Goal: Information Seeking & Learning: Learn about a topic

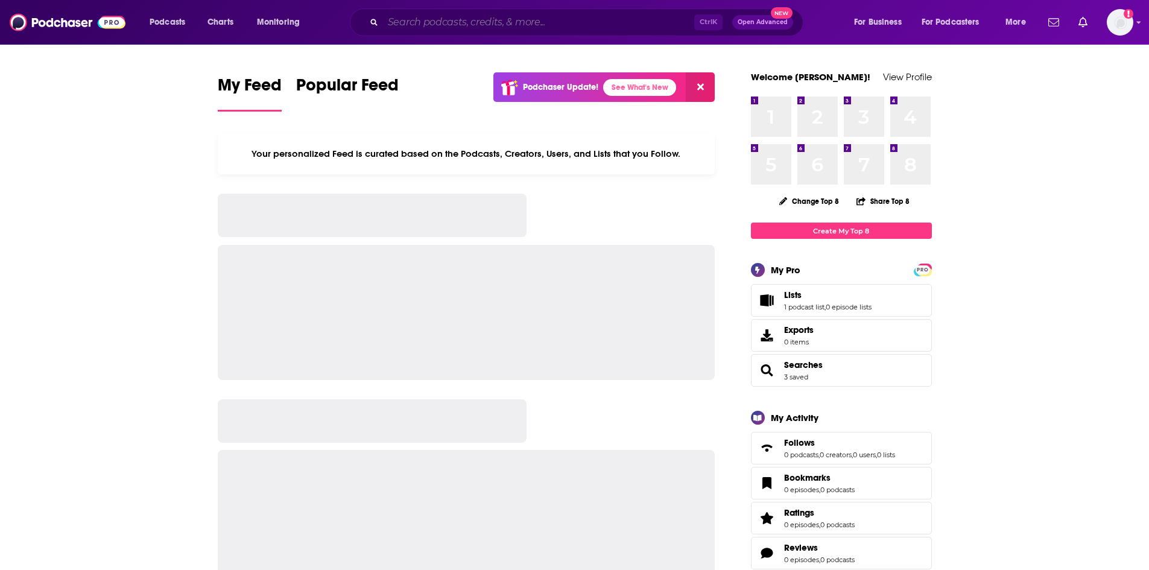
click at [448, 27] on input "Search podcasts, credits, & more..." at bounding box center [538, 22] width 311 height 19
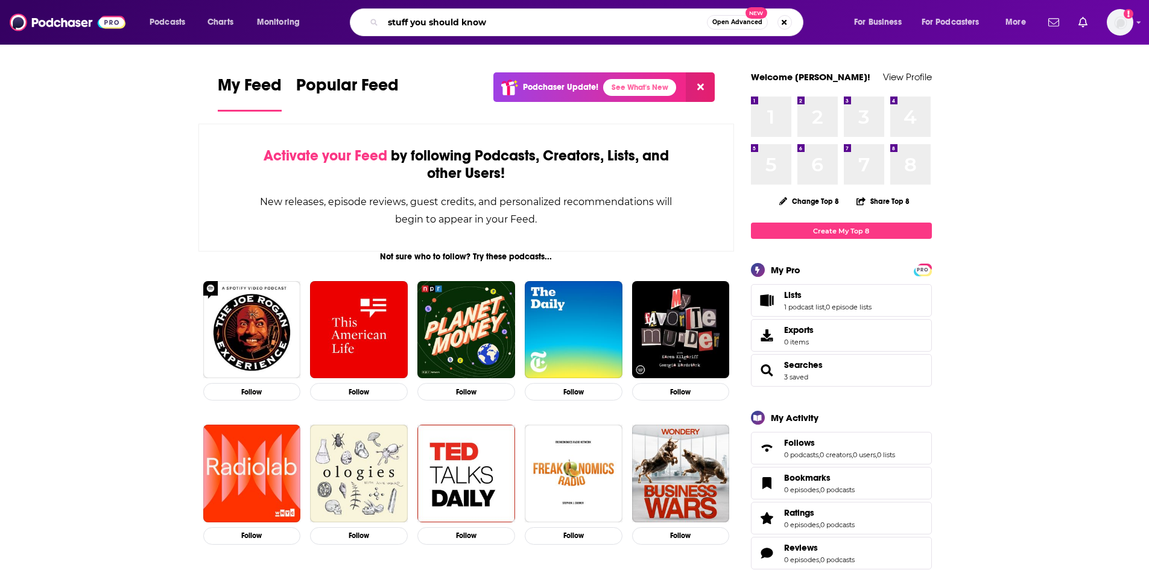
type input "stuff you should know"
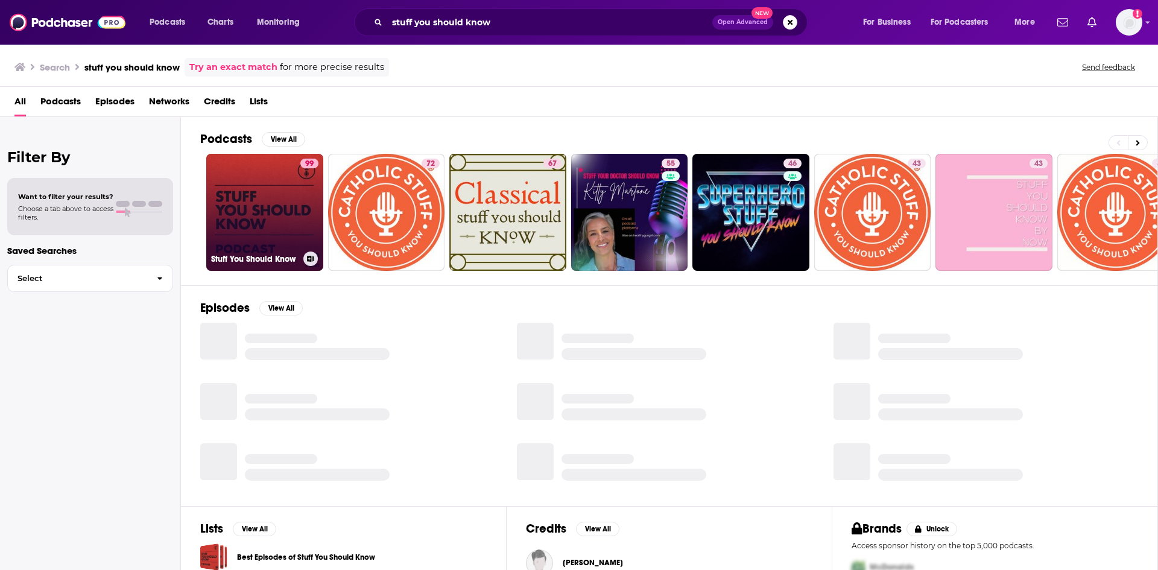
click at [283, 185] on link "99 Stuff You Should Know" at bounding box center [264, 212] width 117 height 117
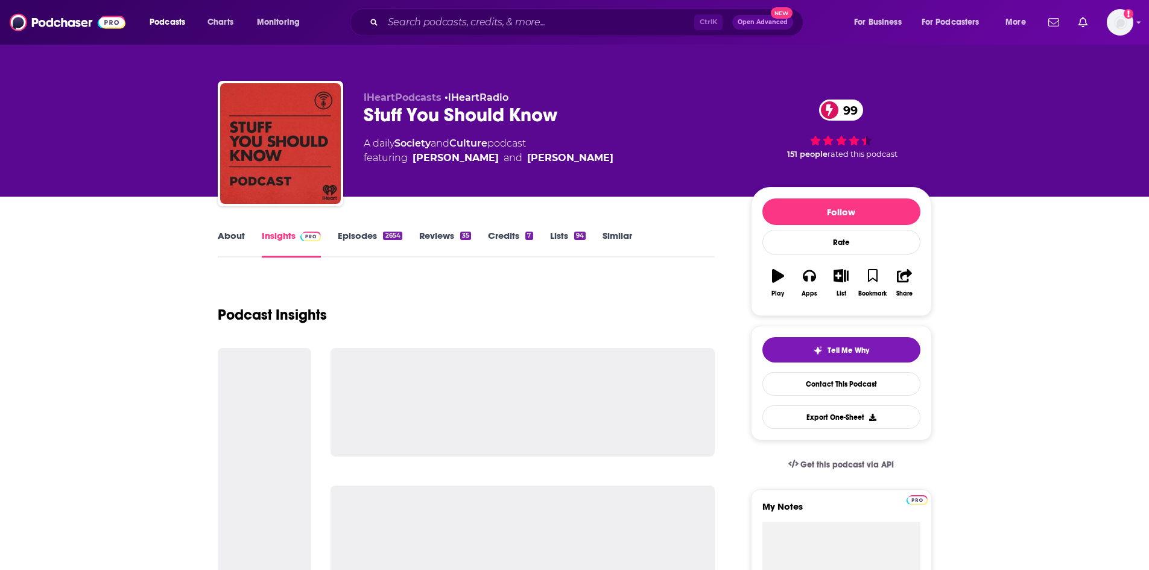
click at [350, 236] on link "Episodes 2654" at bounding box center [370, 244] width 64 height 28
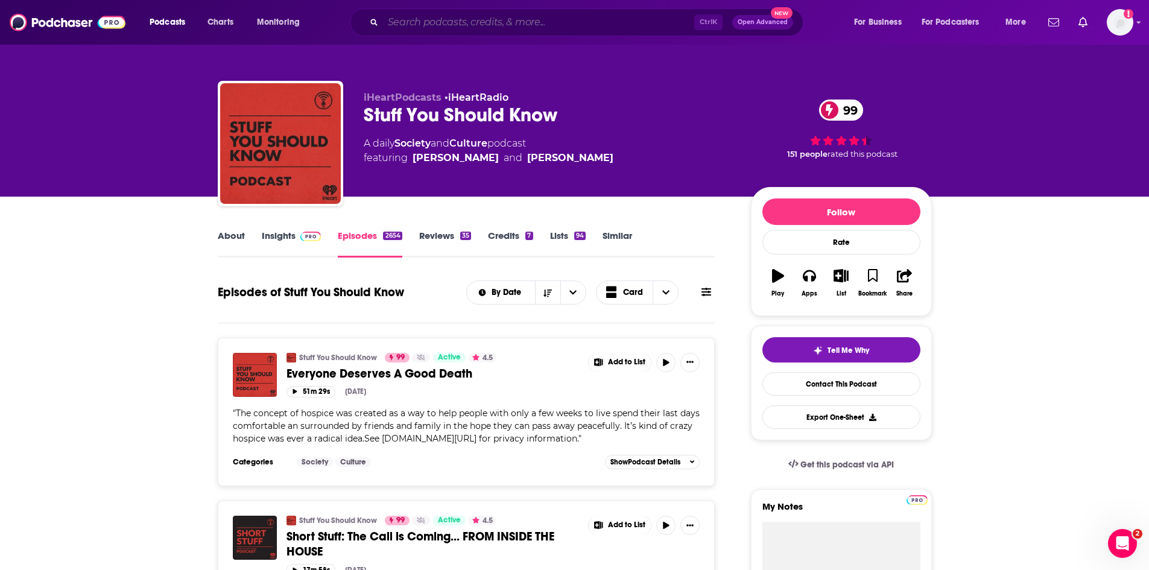
click at [428, 15] on input "Search podcasts, credits, & more..." at bounding box center [538, 22] width 311 height 19
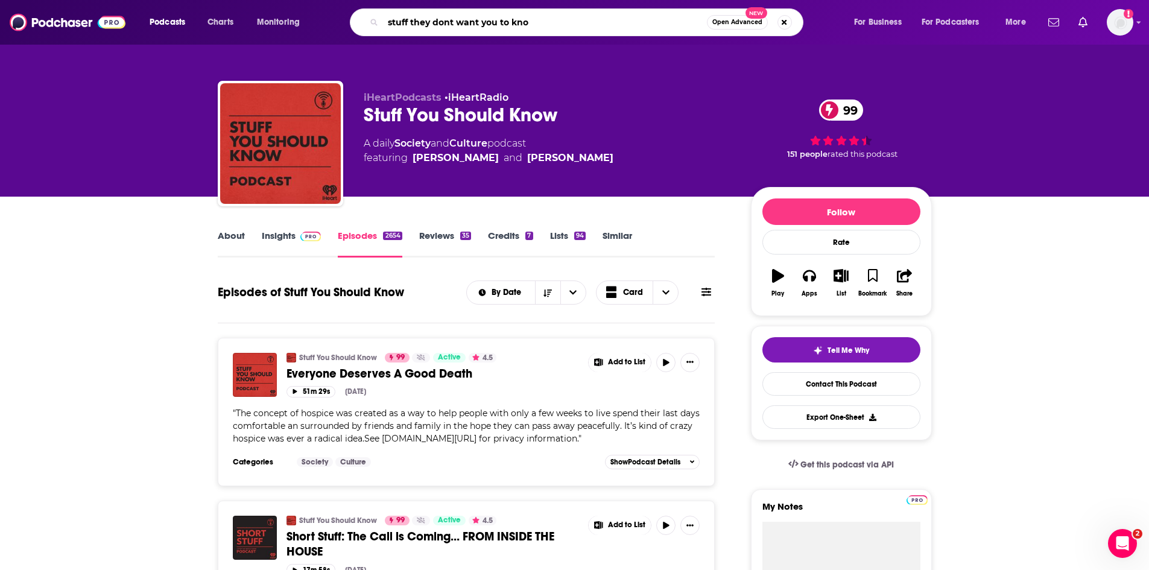
type input "stuff they dont want you to know"
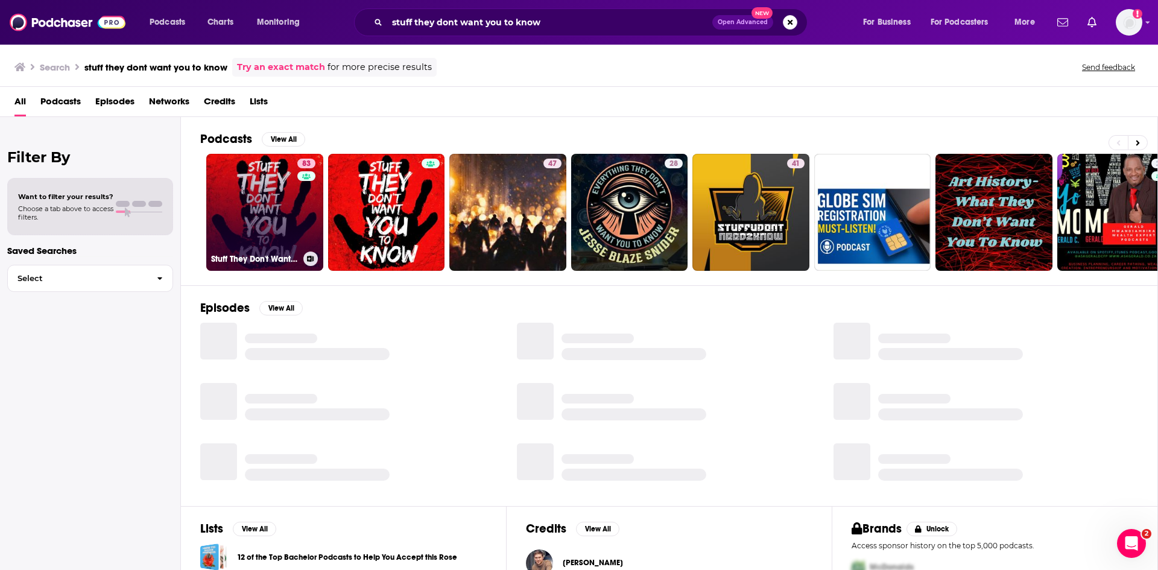
click at [267, 199] on link "83 Stuff They Don't Want You To Know" at bounding box center [264, 212] width 117 height 117
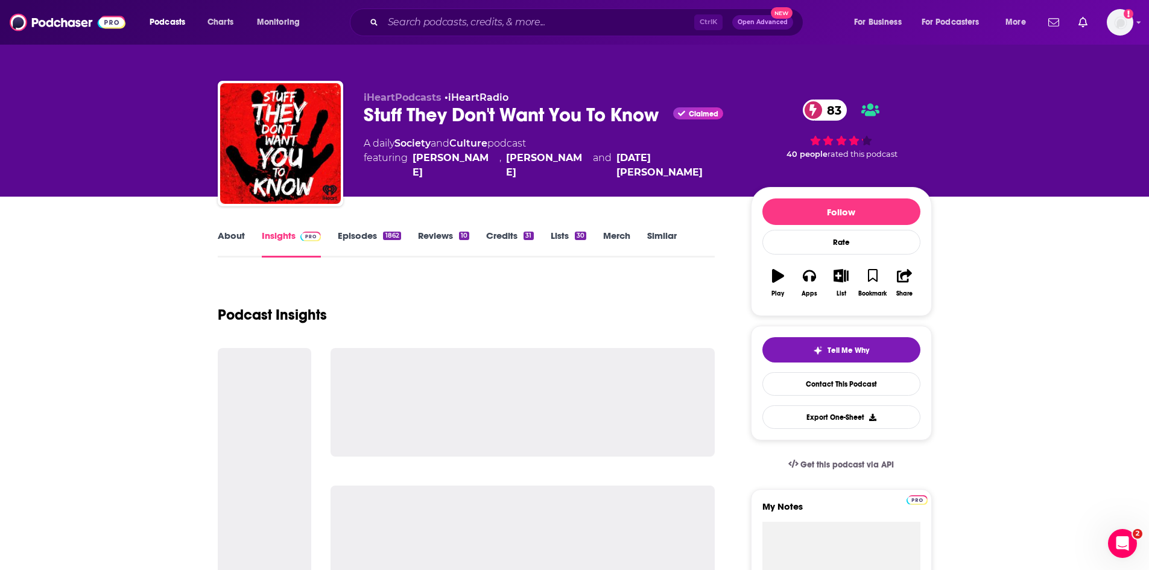
click at [361, 233] on link "Episodes 1862" at bounding box center [369, 244] width 63 height 28
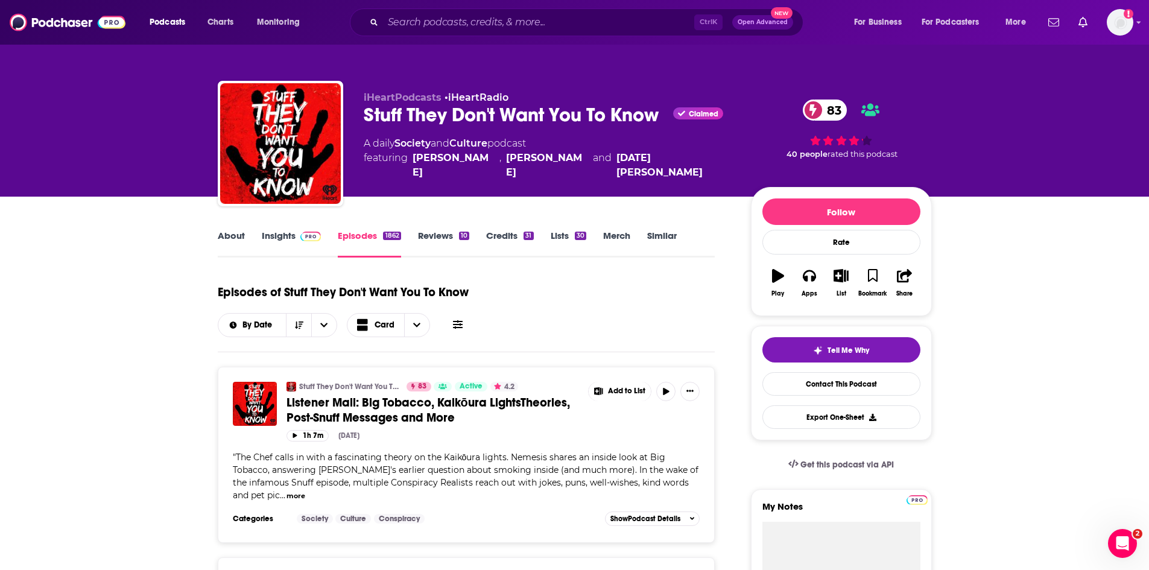
click at [455, 326] on icon at bounding box center [458, 325] width 10 height 10
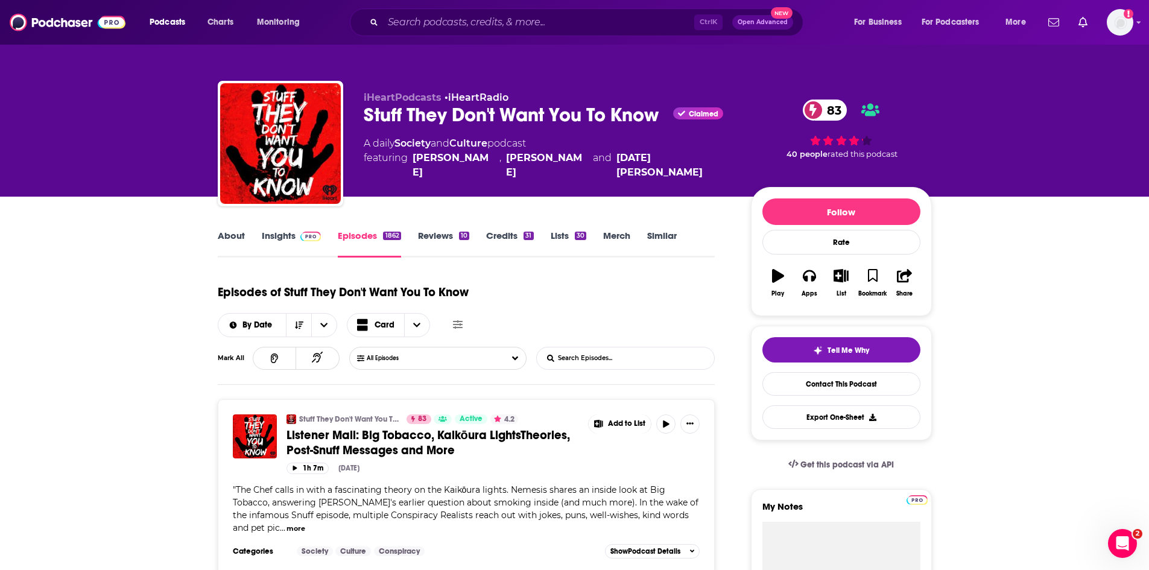
click at [657, 351] on input "List Search Input" at bounding box center [600, 358] width 126 height 22
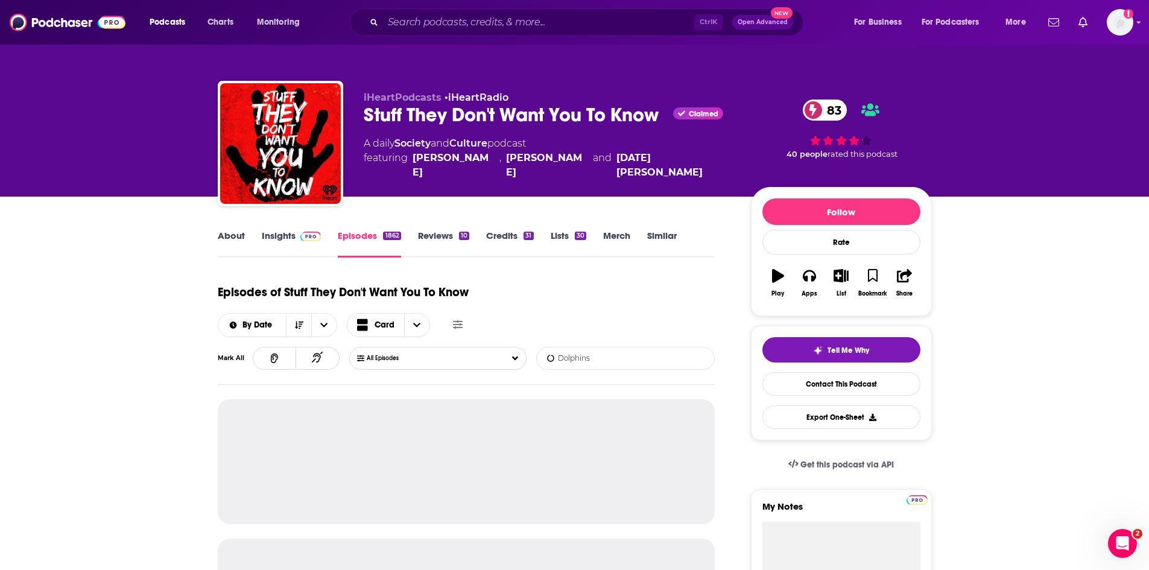
type input "Dolphins"
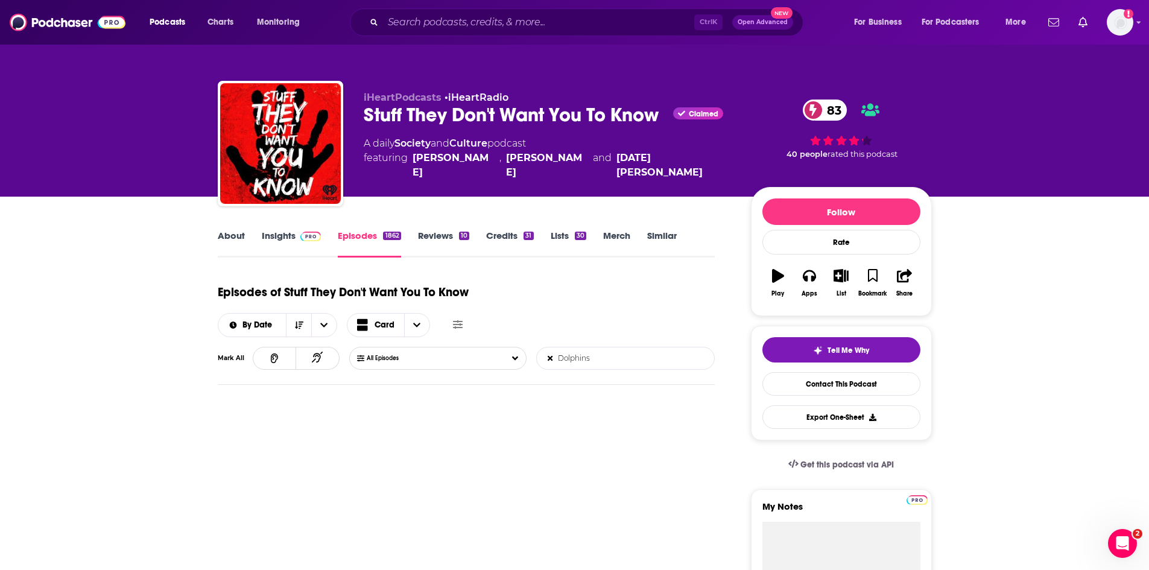
click at [358, 239] on link "Episodes 1862" at bounding box center [369, 244] width 63 height 28
click at [551, 361] on icon at bounding box center [550, 358] width 5 height 8
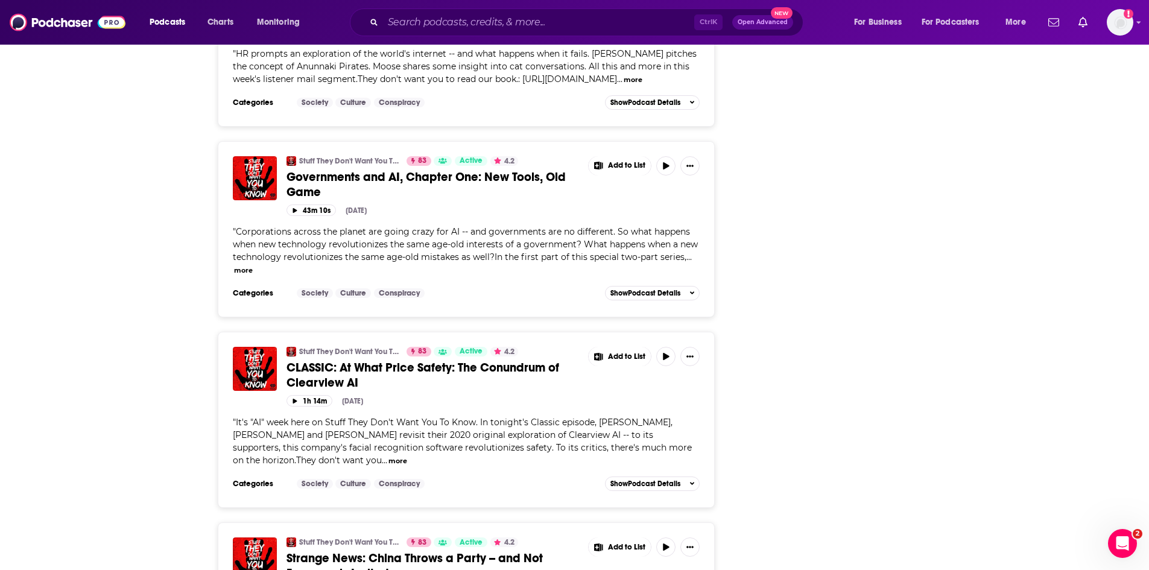
scroll to position [4362, 0]
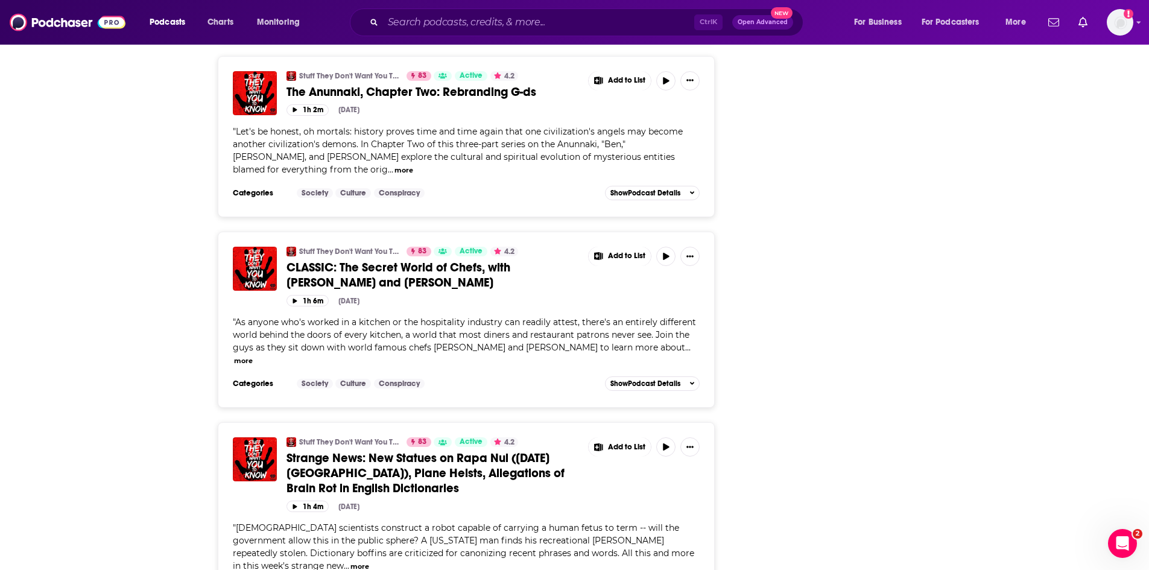
scroll to position [6352, 0]
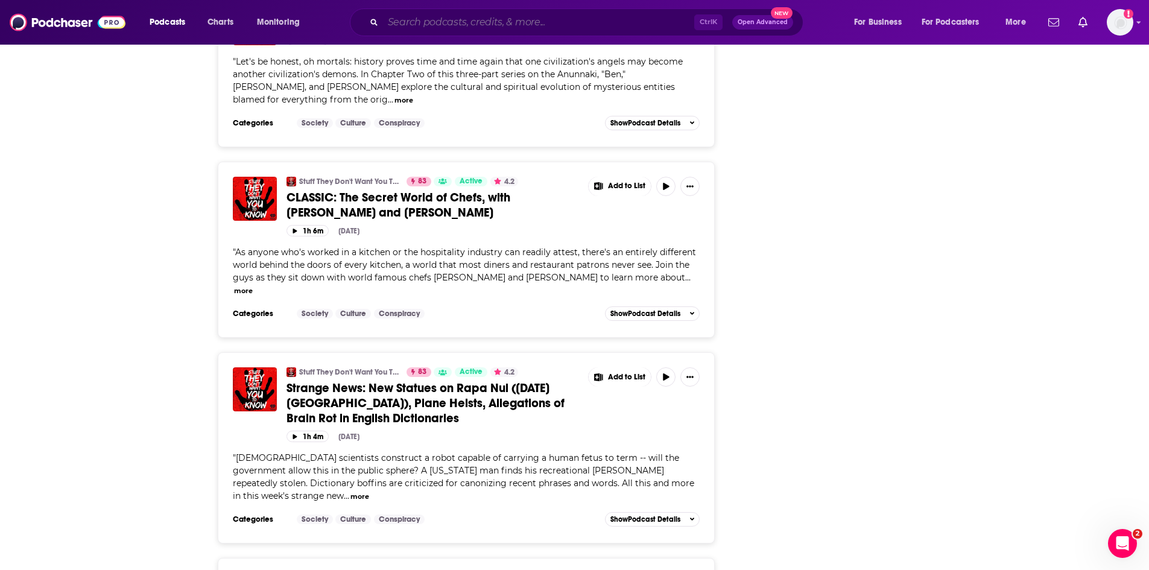
click at [434, 25] on input "Search podcasts, credits, & more..." at bounding box center [538, 22] width 311 height 19
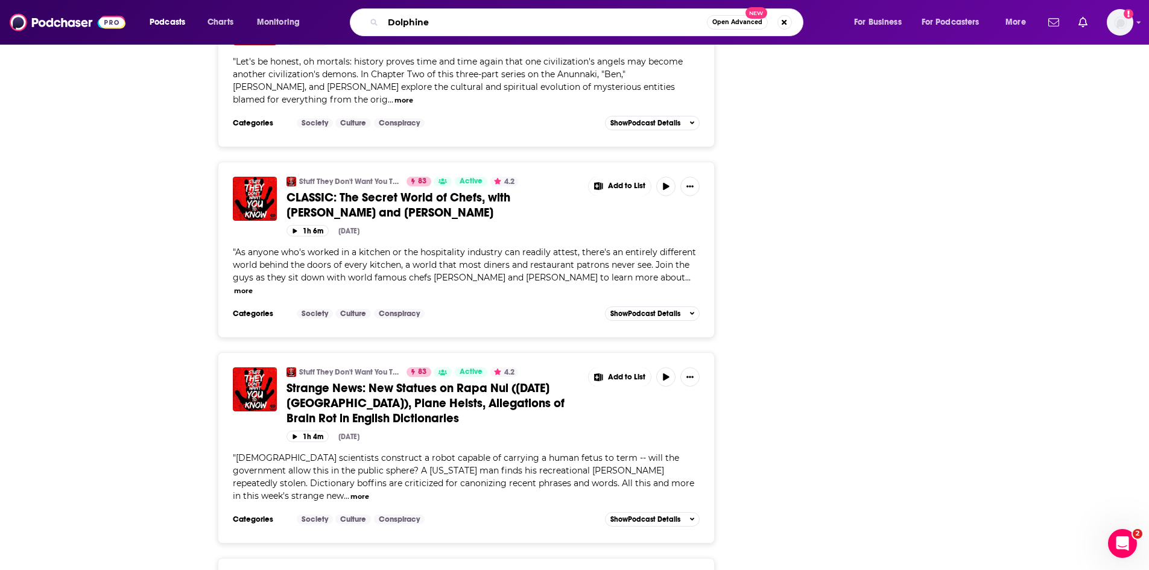
type input "Dolphines"
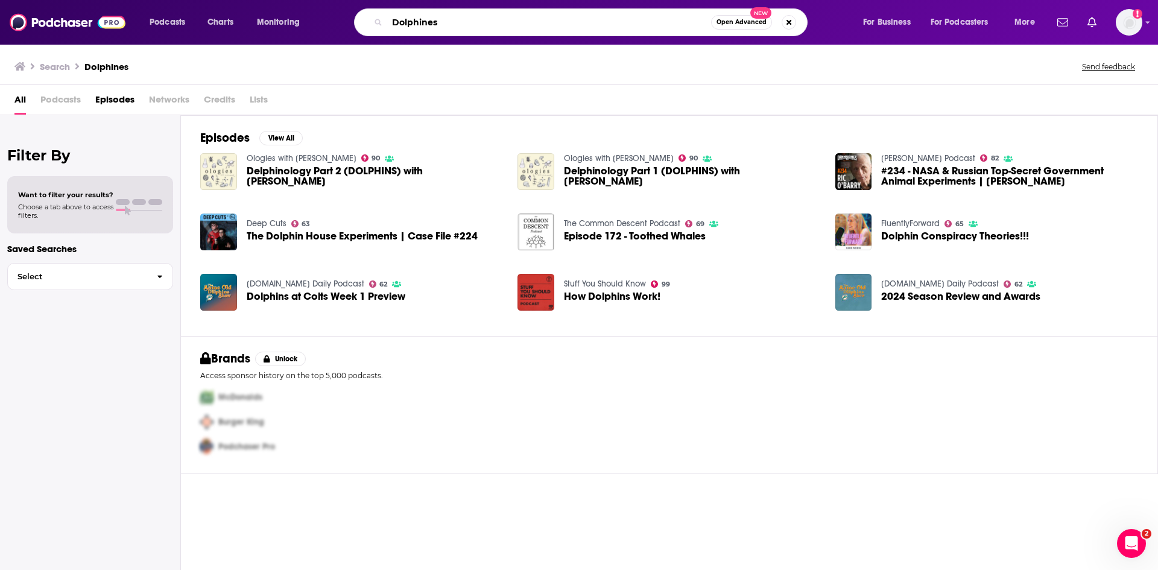
drag, startPoint x: 381, startPoint y: 17, endPoint x: 290, endPoint y: 9, distance: 92.1
click at [290, 9] on div "Podcasts Charts Monitoring Dolphines Open Advanced New For Business For Podcast…" at bounding box center [593, 22] width 905 height 28
type input "brohio"
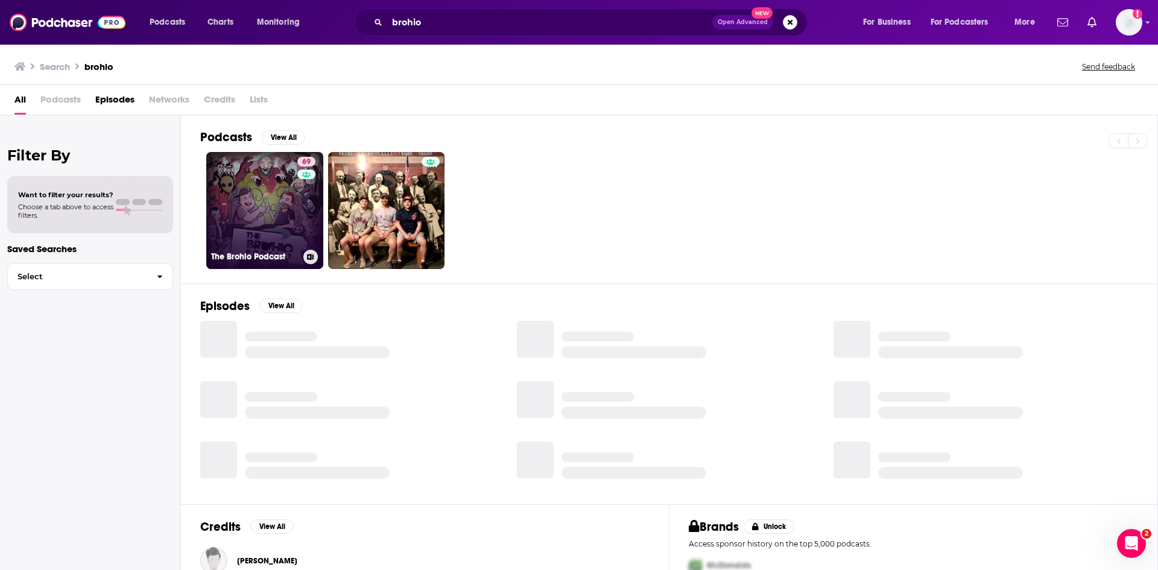
click at [274, 195] on link "69 The Brohio Podcast" at bounding box center [264, 210] width 117 height 117
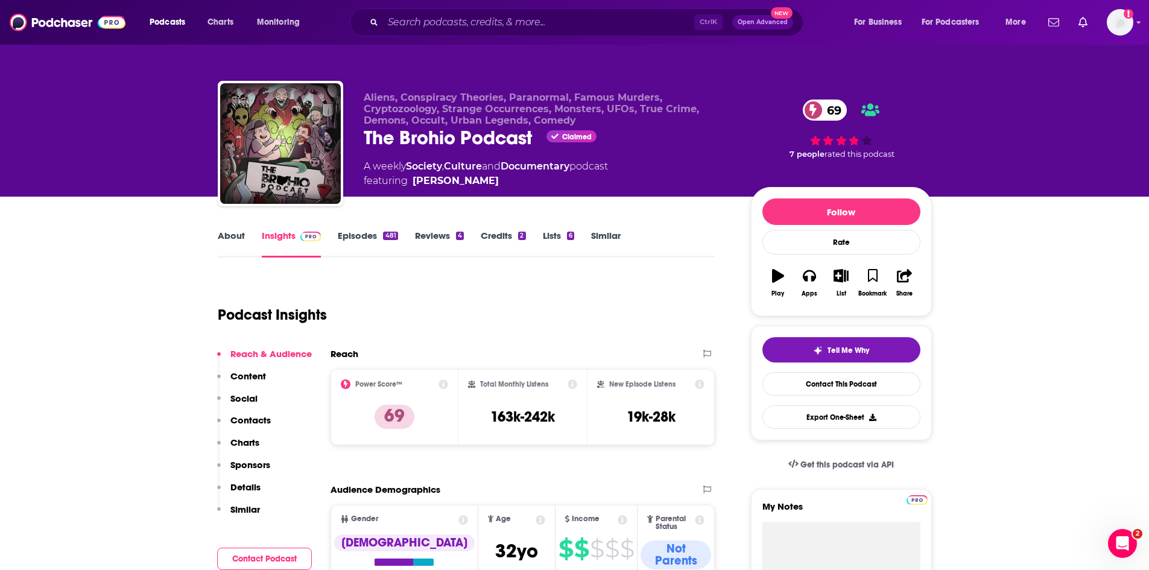
click at [355, 239] on link "Episodes 481" at bounding box center [368, 244] width 60 height 28
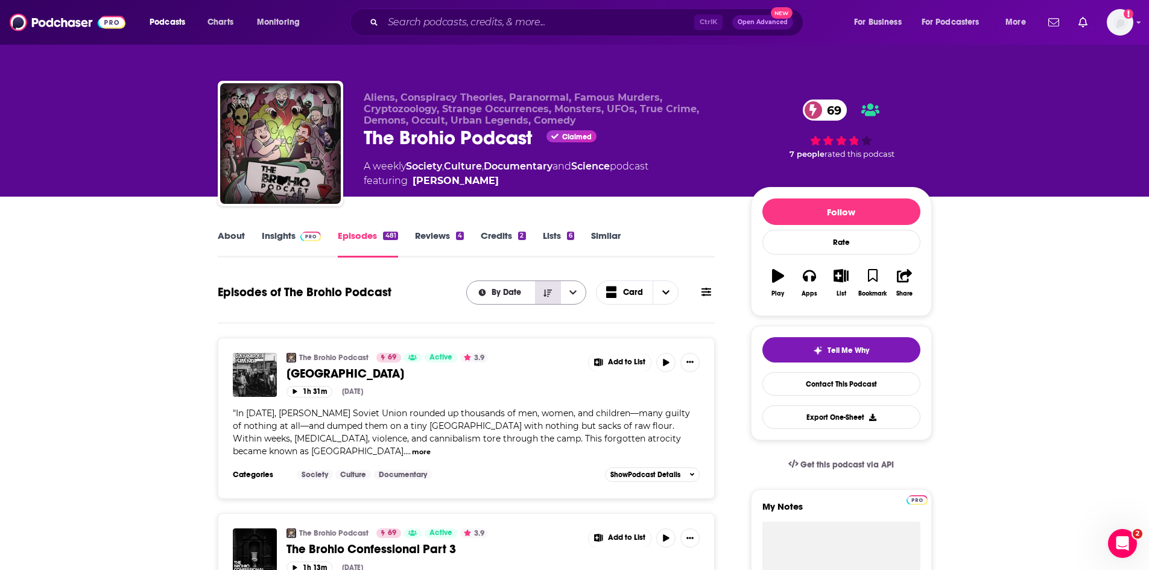
click at [549, 294] on icon "Sort Direction" at bounding box center [547, 292] width 8 height 7
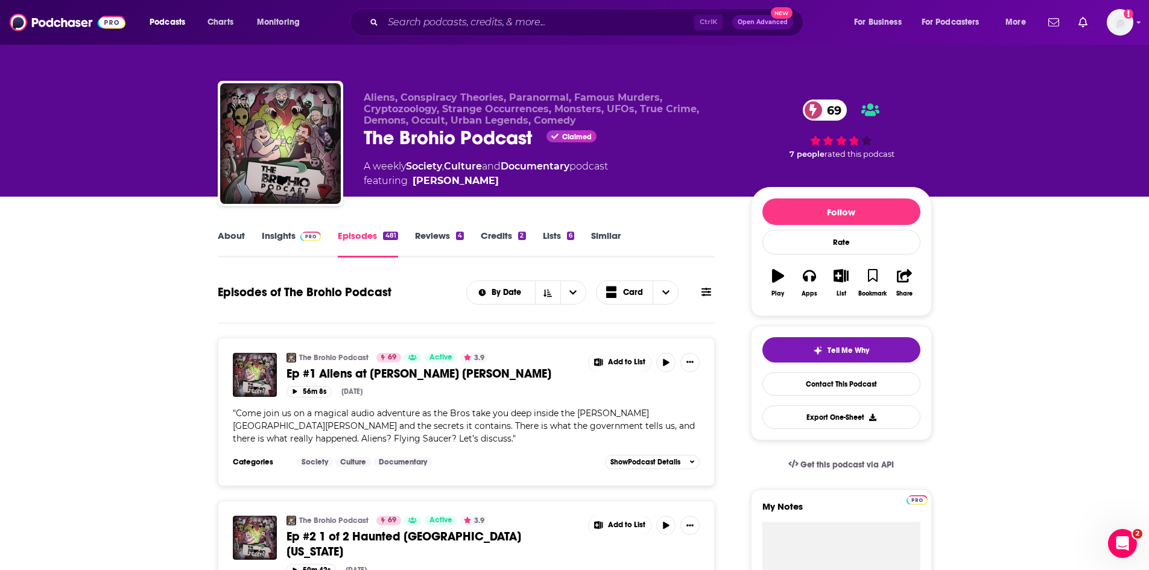
click at [708, 293] on icon at bounding box center [707, 292] width 10 height 8
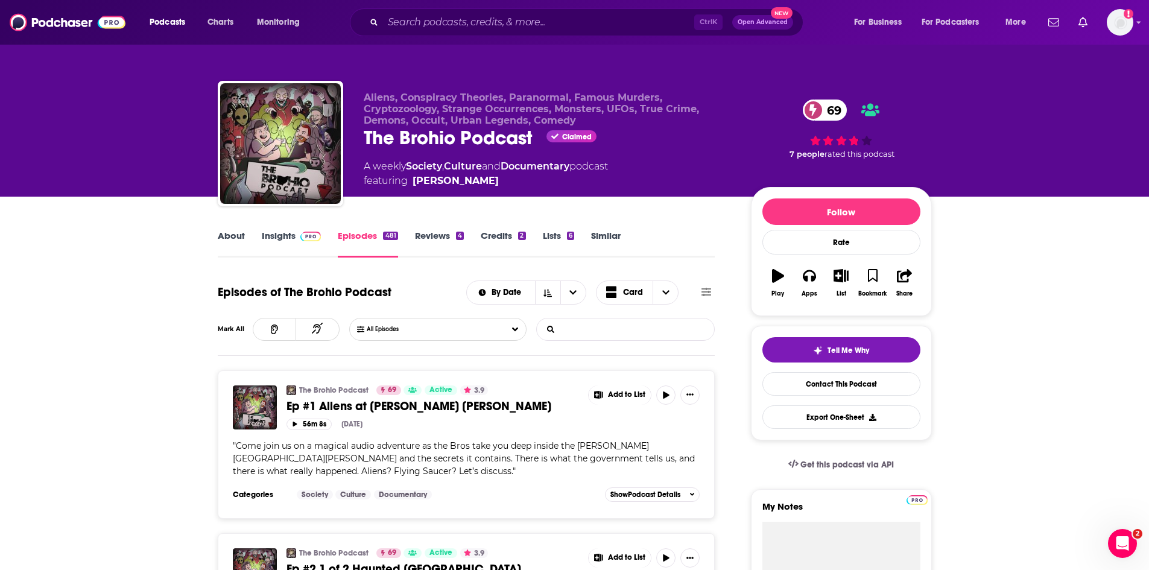
click at [582, 331] on input "List Search Input" at bounding box center [600, 329] width 126 height 22
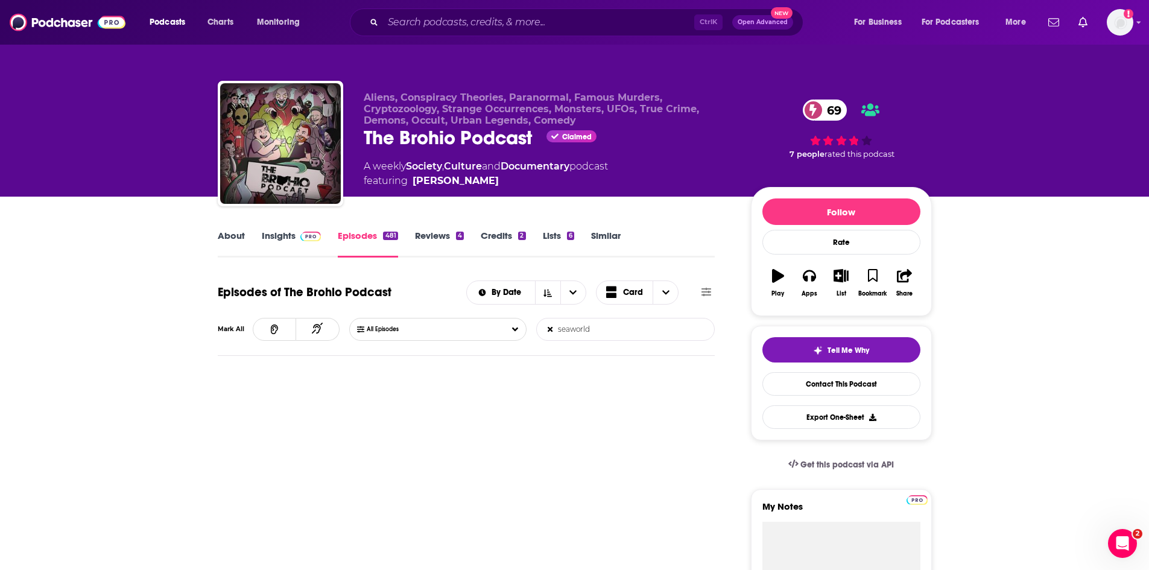
drag, startPoint x: 635, startPoint y: 332, endPoint x: 518, endPoint y: 319, distance: 117.1
click at [518, 319] on div "All Episodes seaworld List Search Input Search Episodes..." at bounding box center [532, 329] width 366 height 23
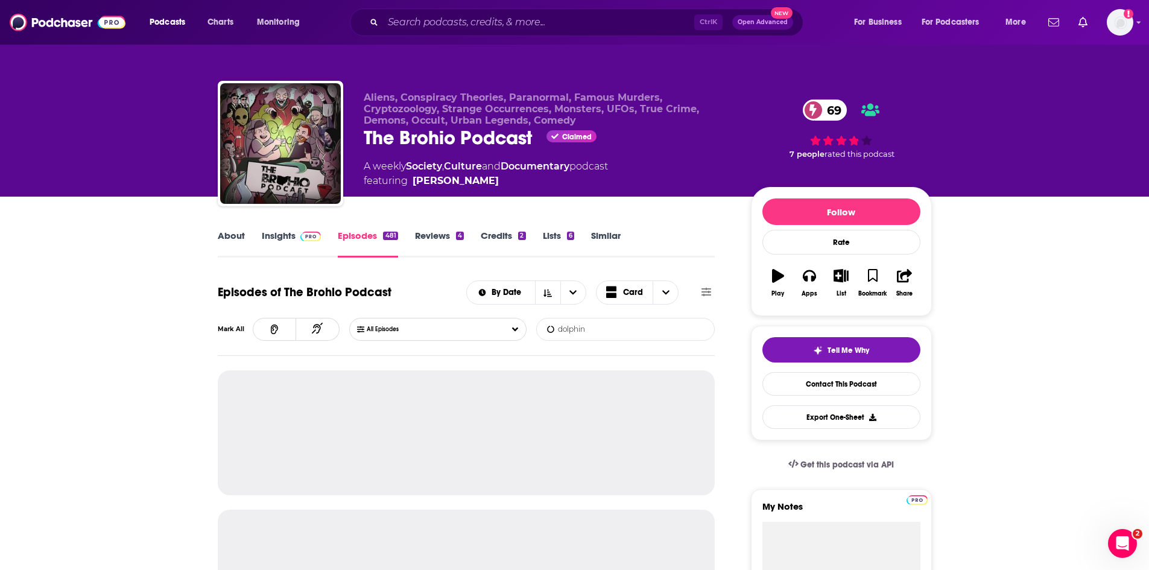
type input "dolphins"
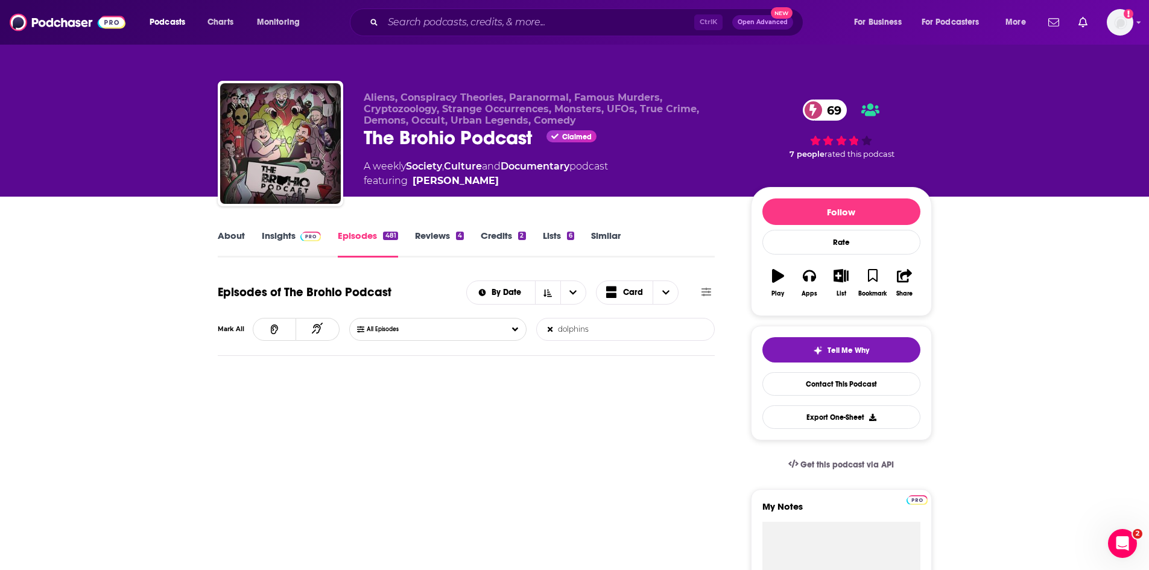
drag, startPoint x: 598, startPoint y: 329, endPoint x: 528, endPoint y: 325, distance: 70.7
click at [528, 325] on div "All Episodes dolphins List Search Input Search Episodes..." at bounding box center [532, 329] width 366 height 23
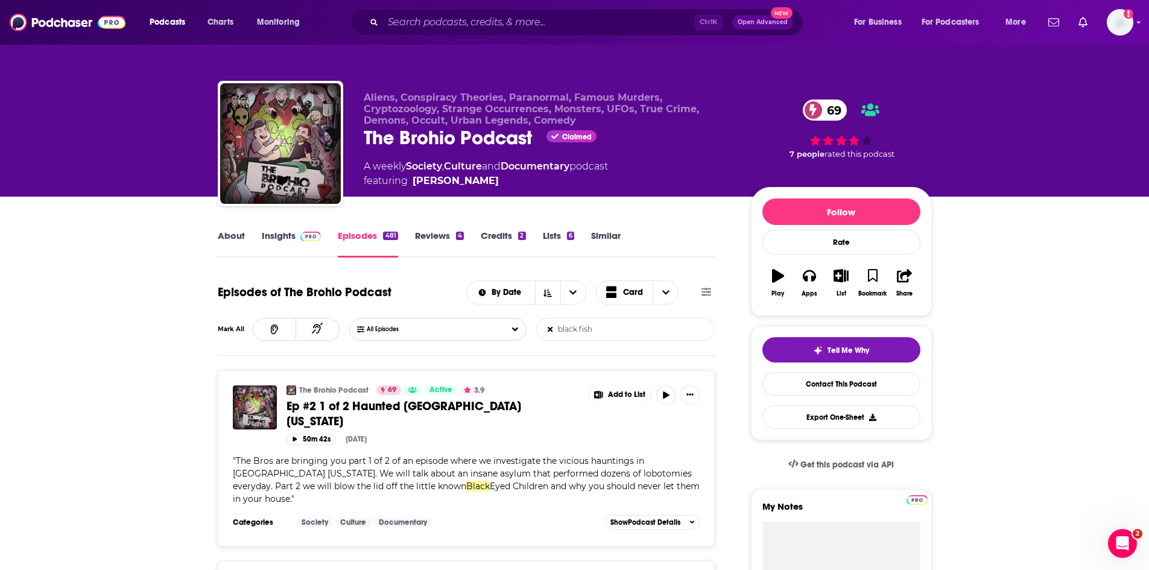
type input "black fish"
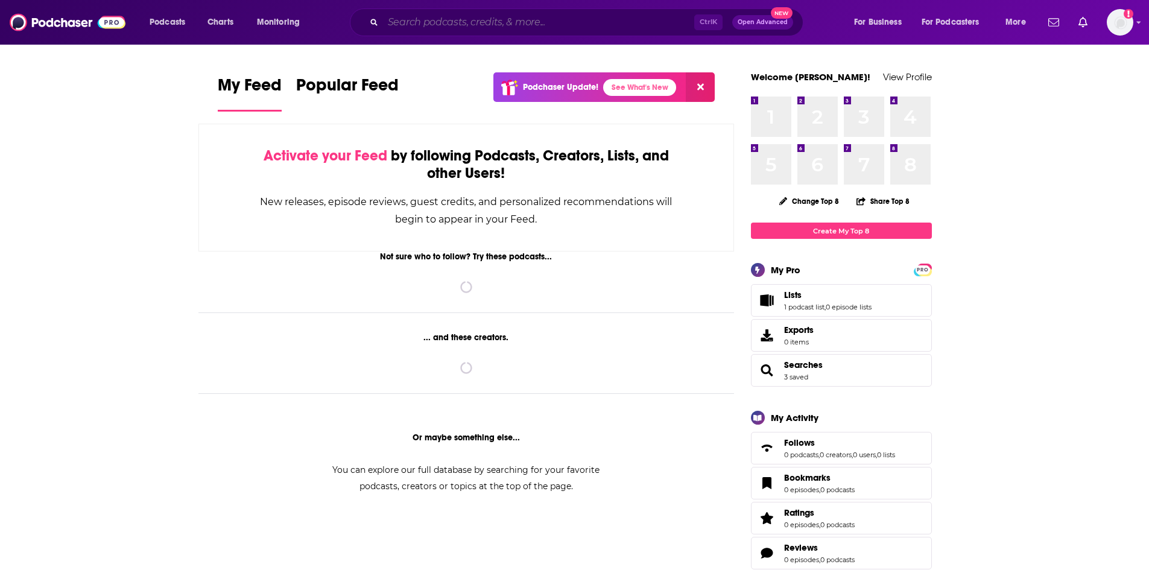
click at [448, 25] on input "Search podcasts, credits, & more..." at bounding box center [538, 22] width 311 height 19
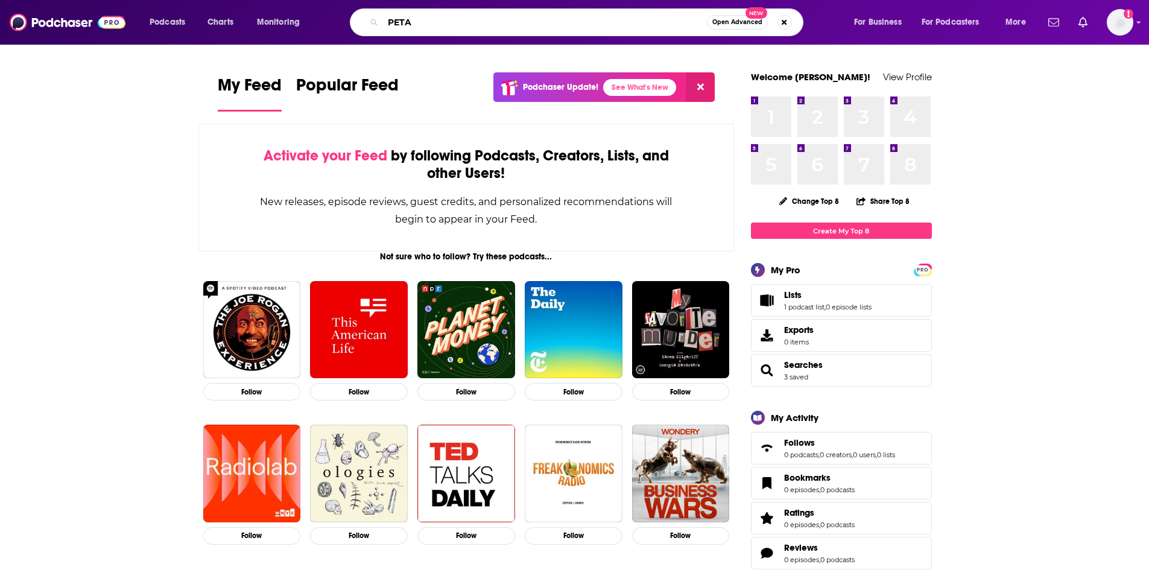
type input "PETA"
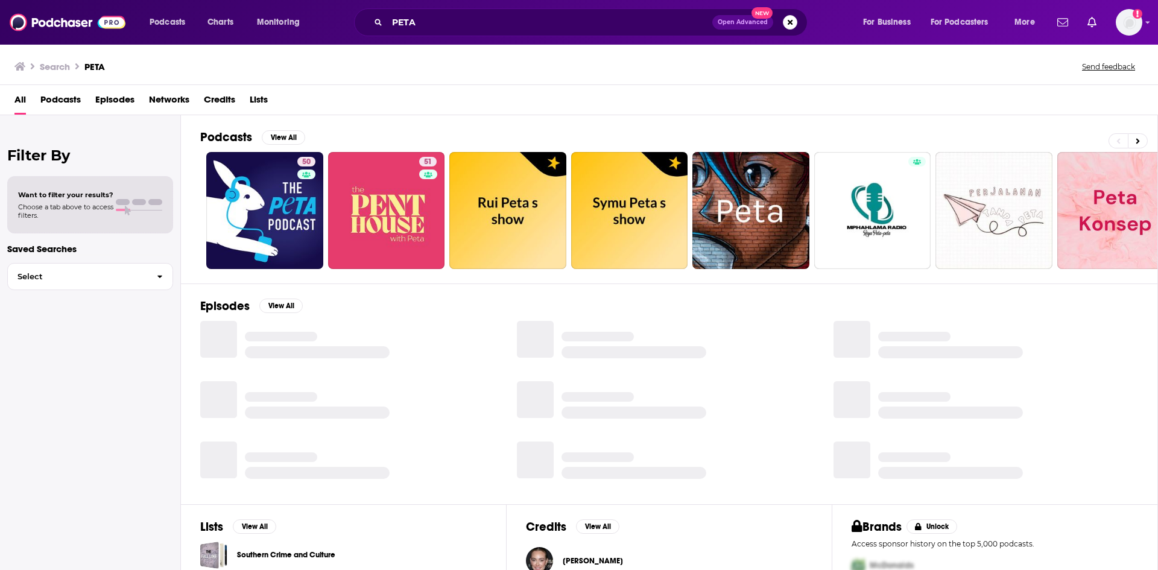
click at [98, 99] on span "Episodes" at bounding box center [114, 102] width 39 height 25
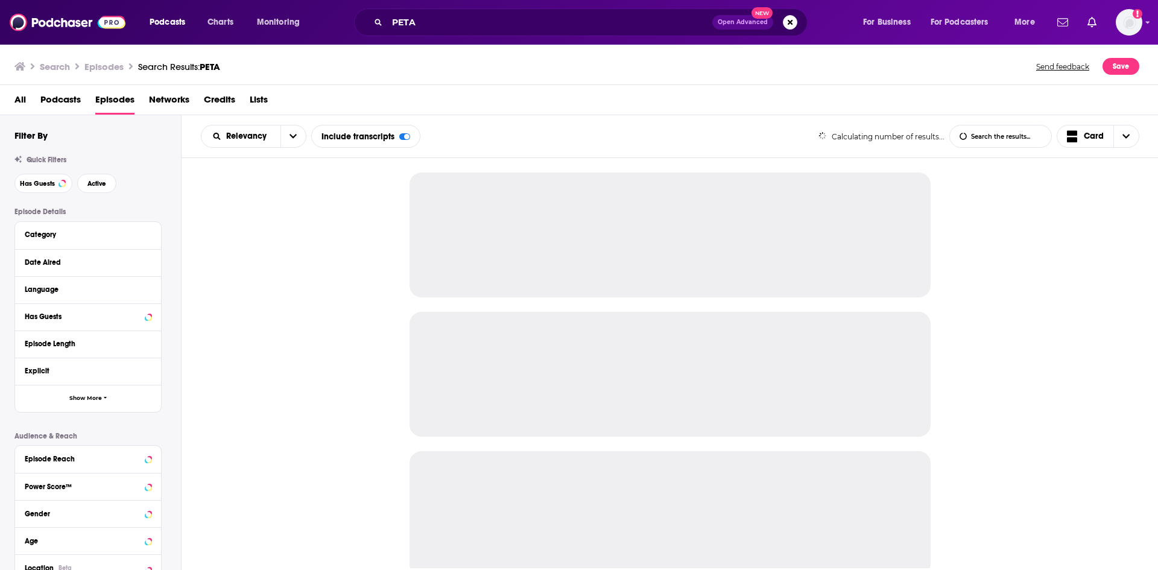
click at [152, 262] on div "Date Aired" at bounding box center [88, 262] width 146 height 27
click at [148, 262] on icon at bounding box center [147, 262] width 5 height 3
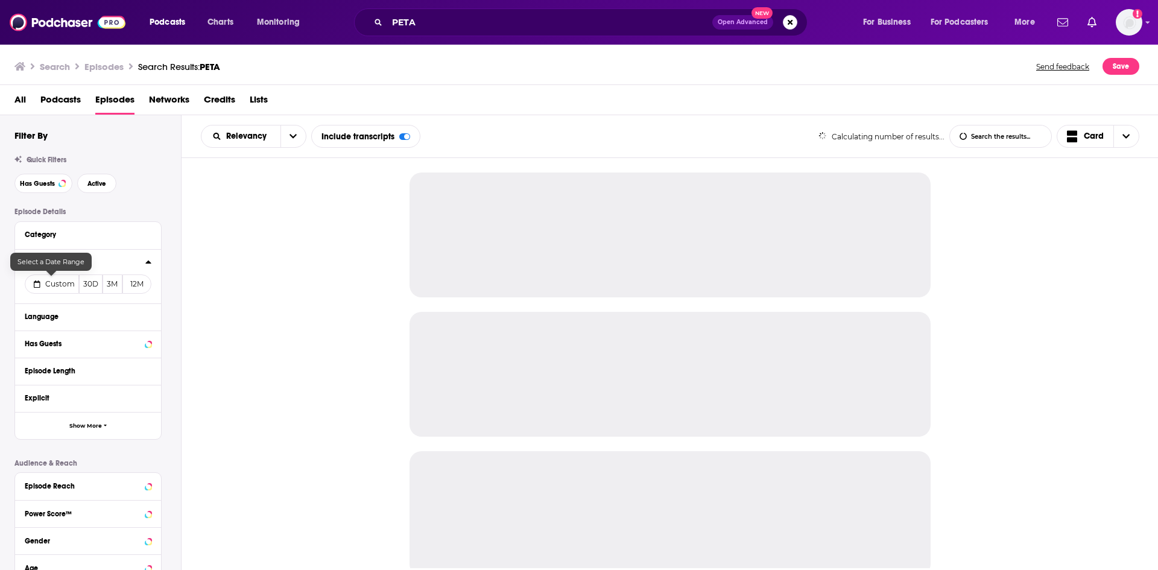
click at [61, 284] on span "Custom" at bounding box center [60, 283] width 30 height 9
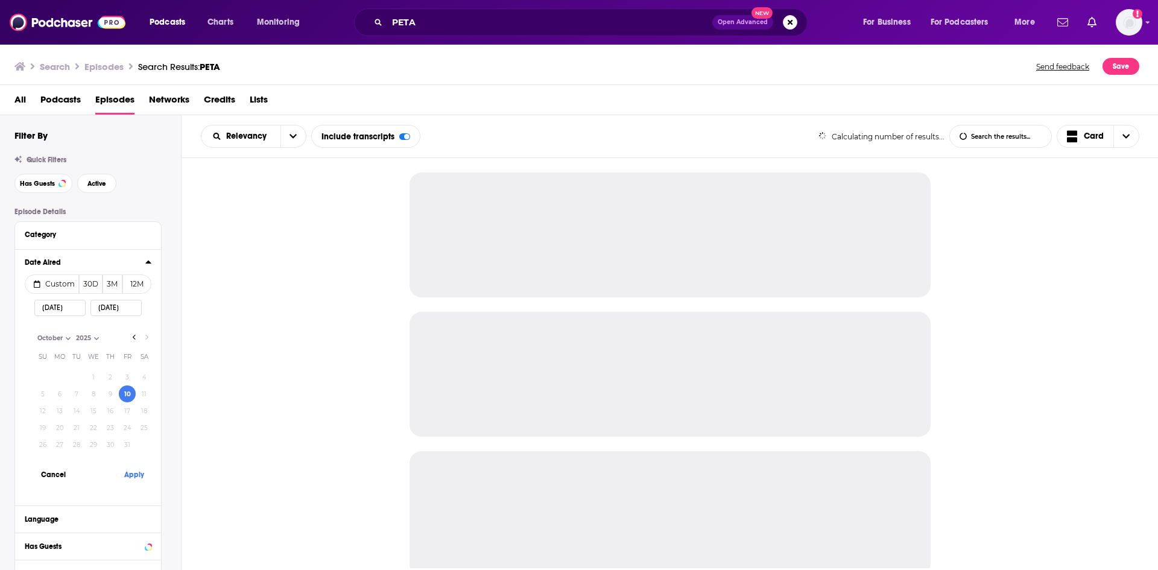
select select "9"
select select "2025"
click at [112, 394] on button "9" at bounding box center [110, 393] width 17 height 17
type input "10/09/2025"
click at [132, 479] on button "Apply" at bounding box center [134, 474] width 36 height 22
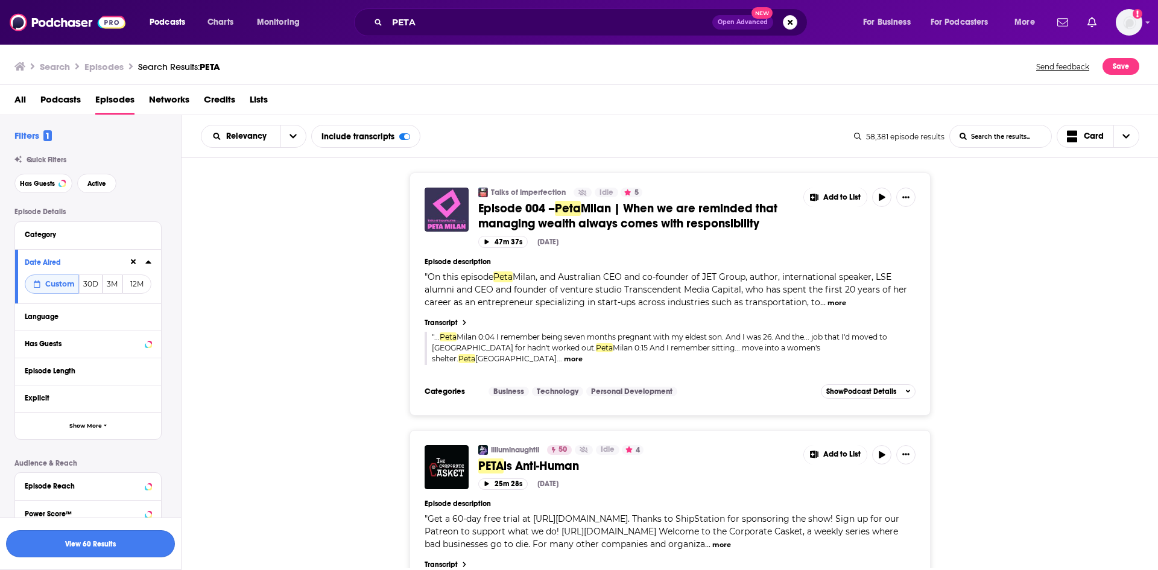
click at [121, 543] on button "View 60 Results" at bounding box center [90, 543] width 169 height 27
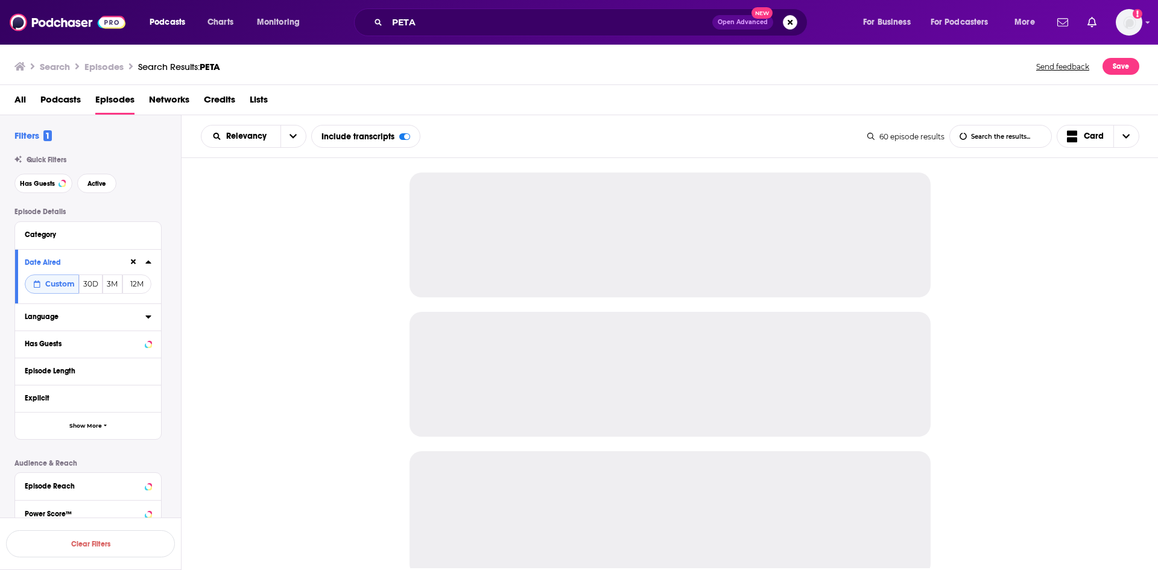
click at [146, 317] on icon at bounding box center [148, 317] width 6 height 10
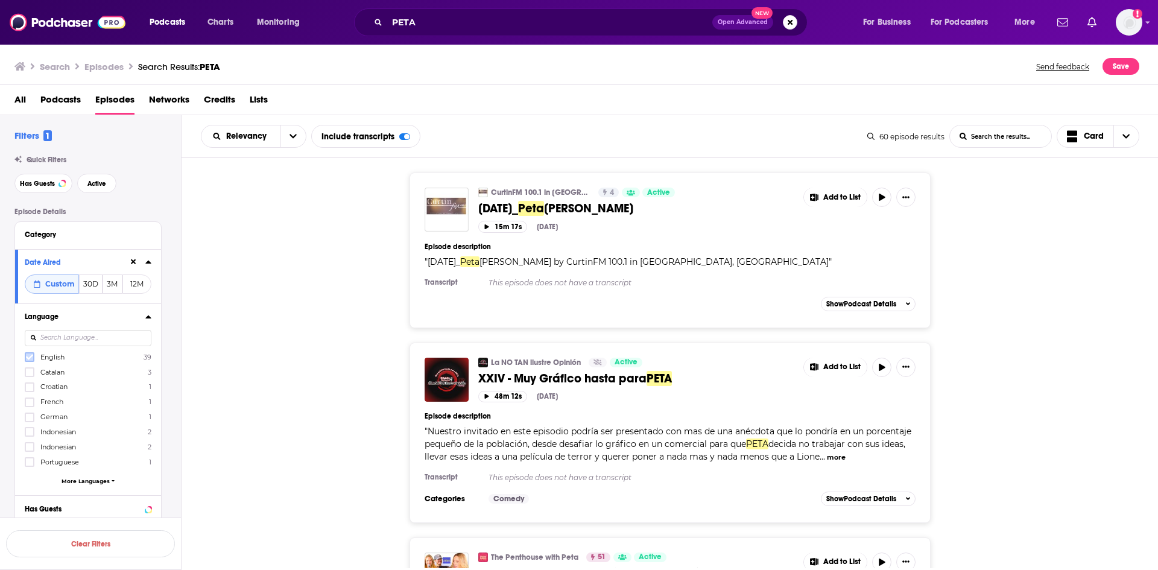
click at [26, 355] on icon at bounding box center [29, 356] width 7 height 7
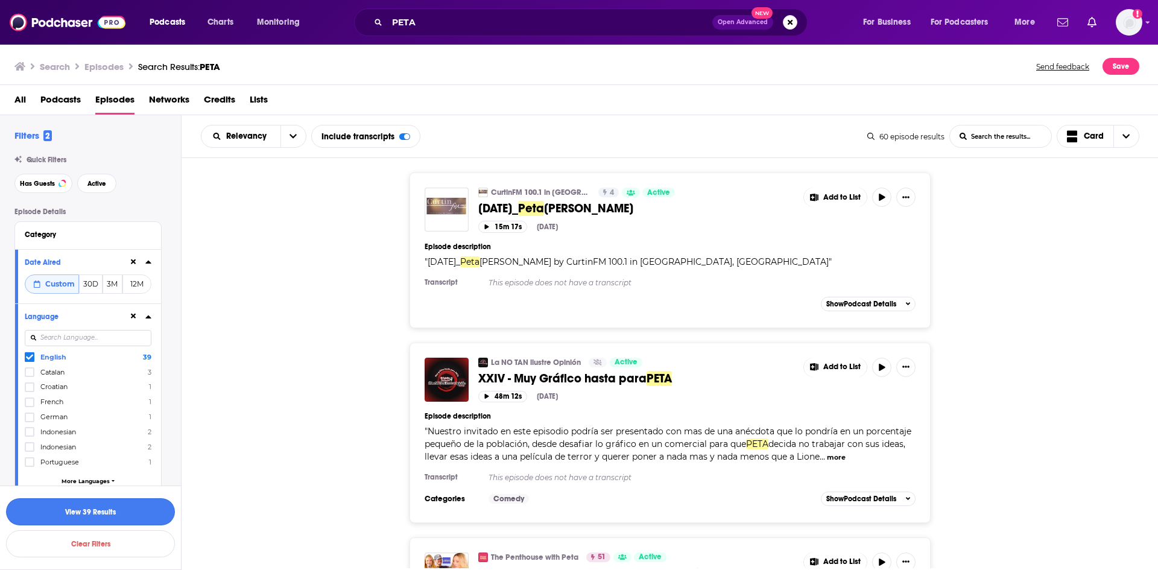
click at [130, 515] on button "View 39 Results" at bounding box center [90, 511] width 169 height 27
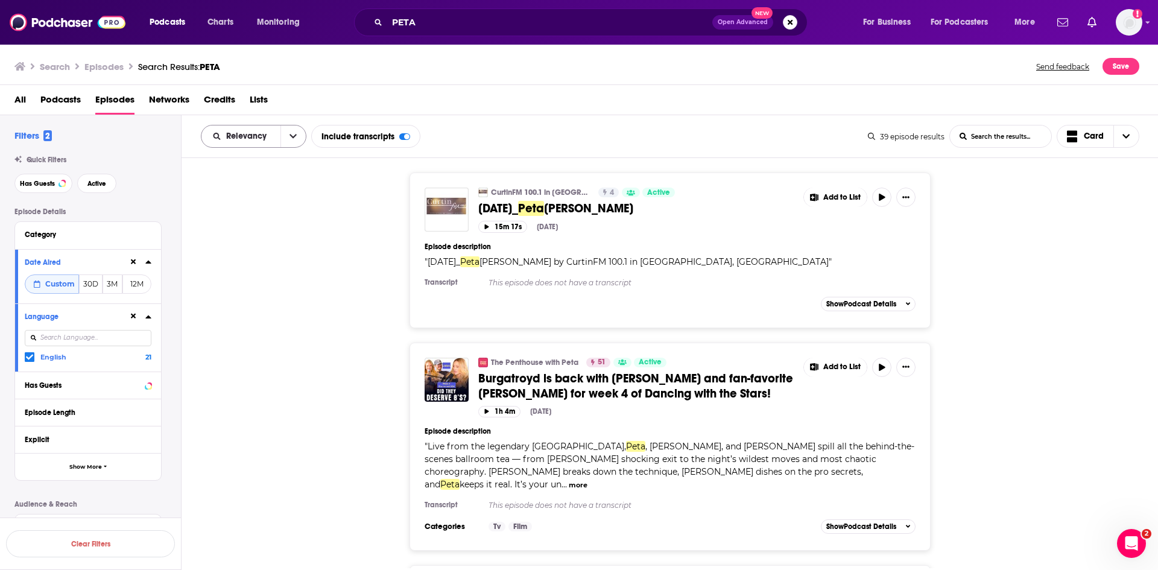
click at [298, 135] on button "open menu" at bounding box center [292, 136] width 25 height 22
click at [263, 239] on span "Power Score" at bounding box center [261, 239] width 71 height 7
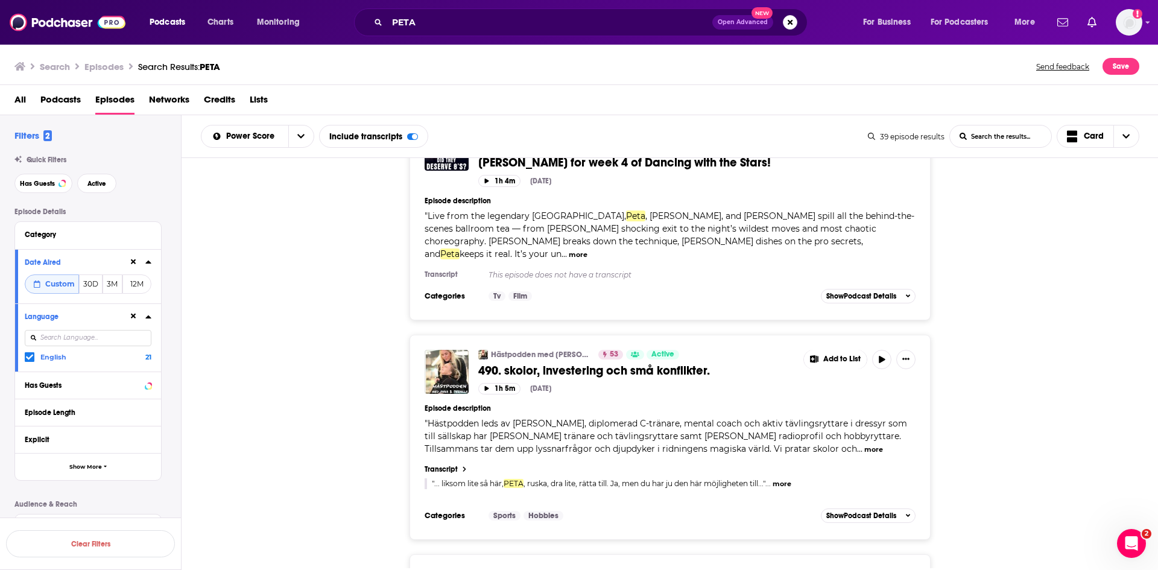
scroll to position [5260, 0]
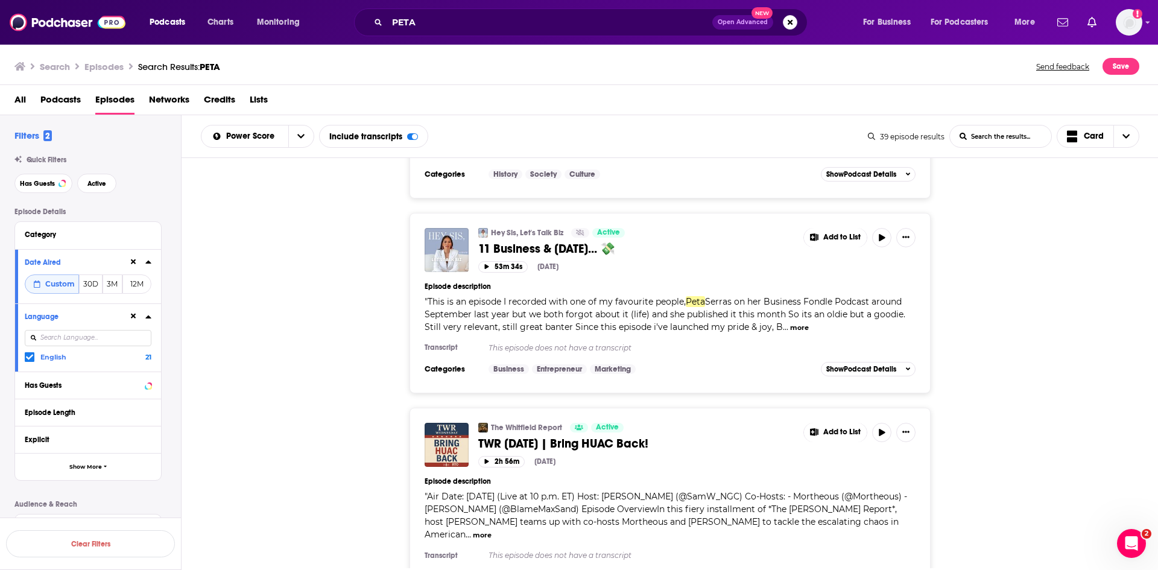
scroll to position [8072, 0]
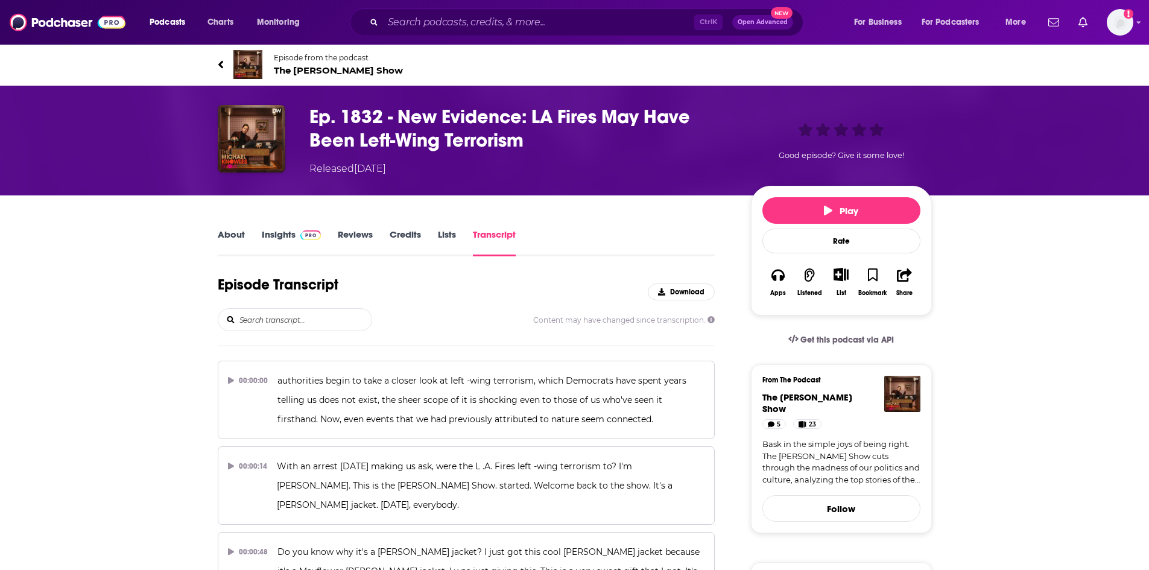
scroll to position [5344, 0]
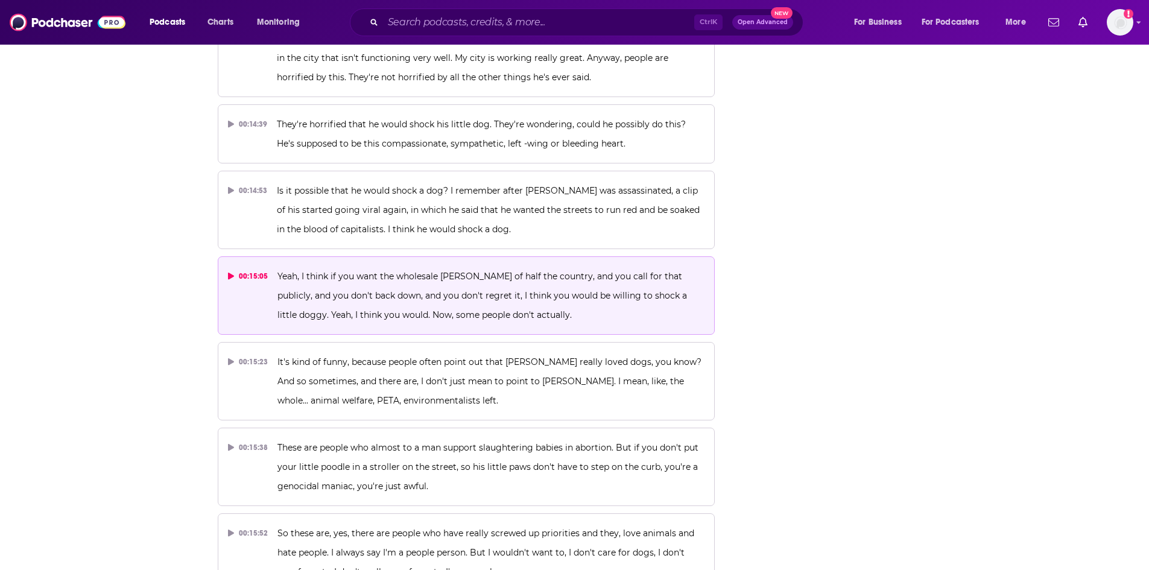
click at [459, 271] on span "Yeah, I think if you want the wholesale slaughter of half the country, and you …" at bounding box center [483, 295] width 412 height 49
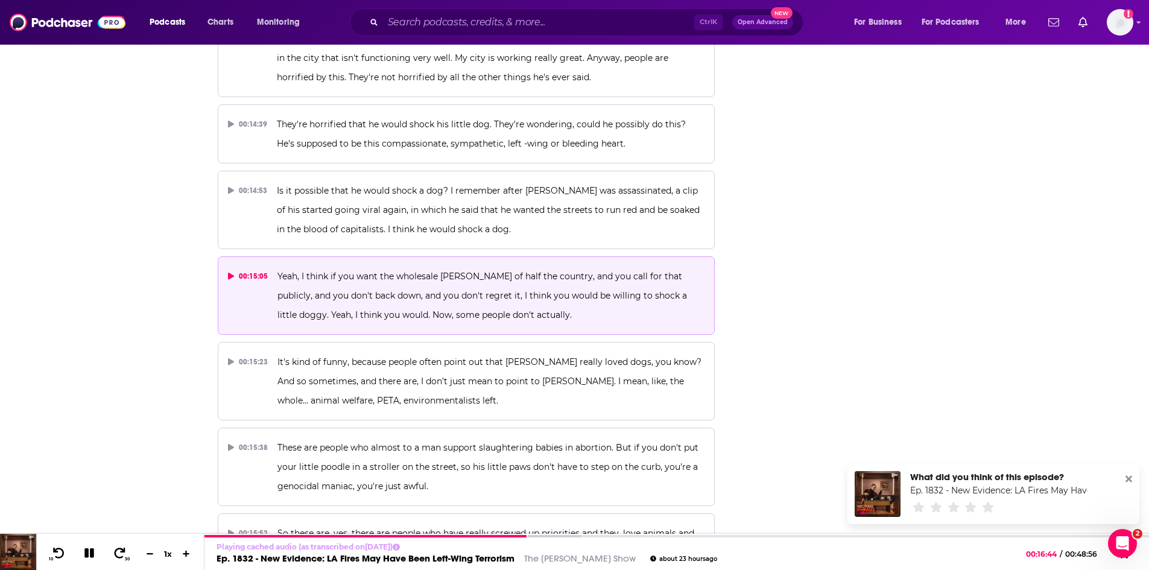
scroll to position [13405, 0]
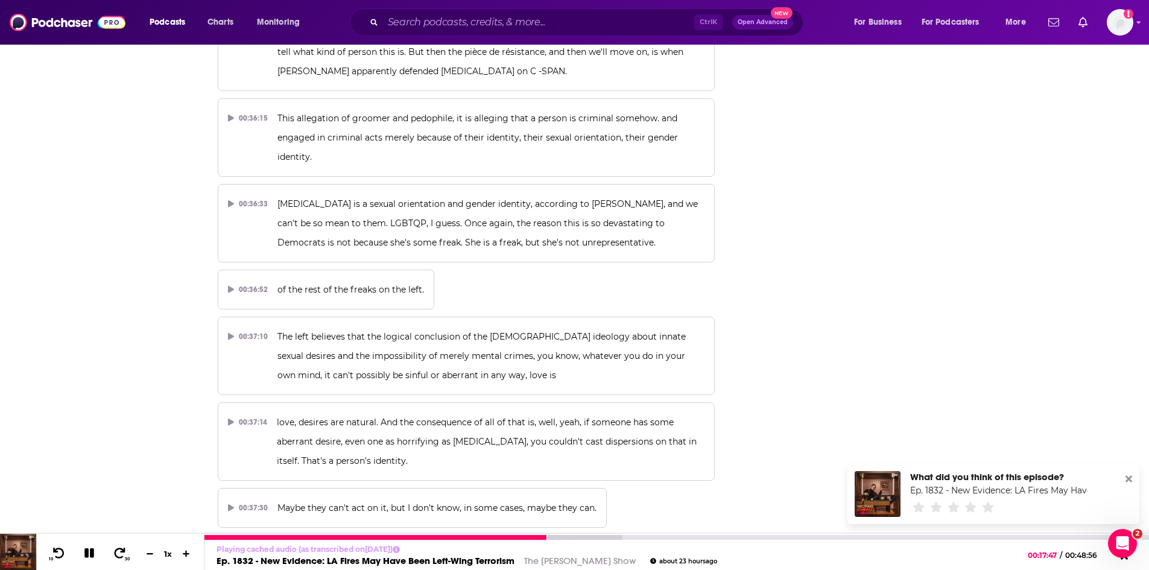
click at [90, 552] on icon at bounding box center [89, 553] width 10 height 10
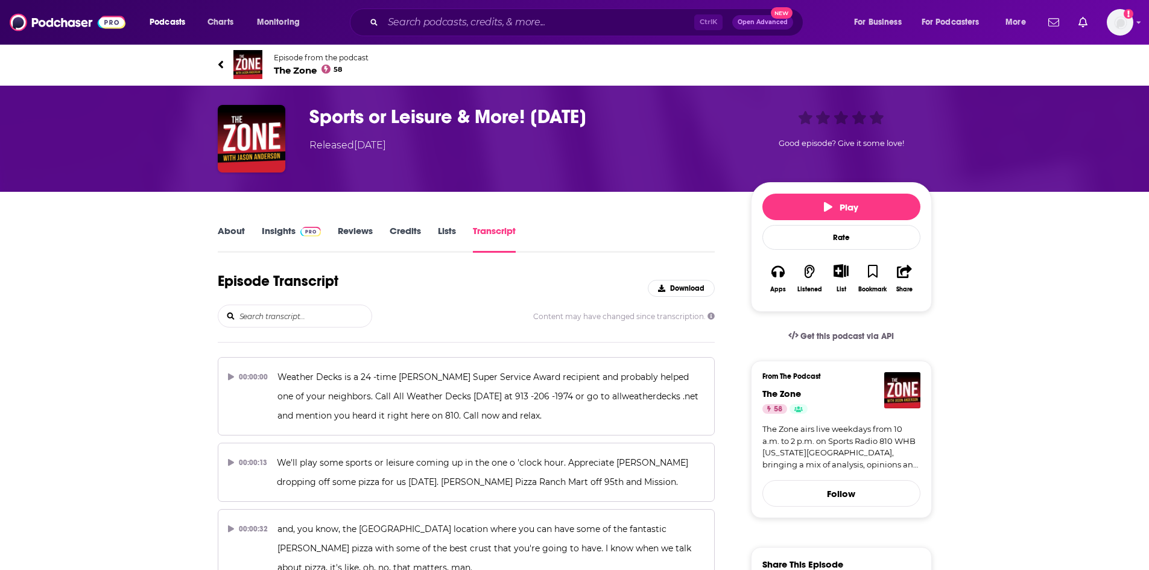
scroll to position [15827, 0]
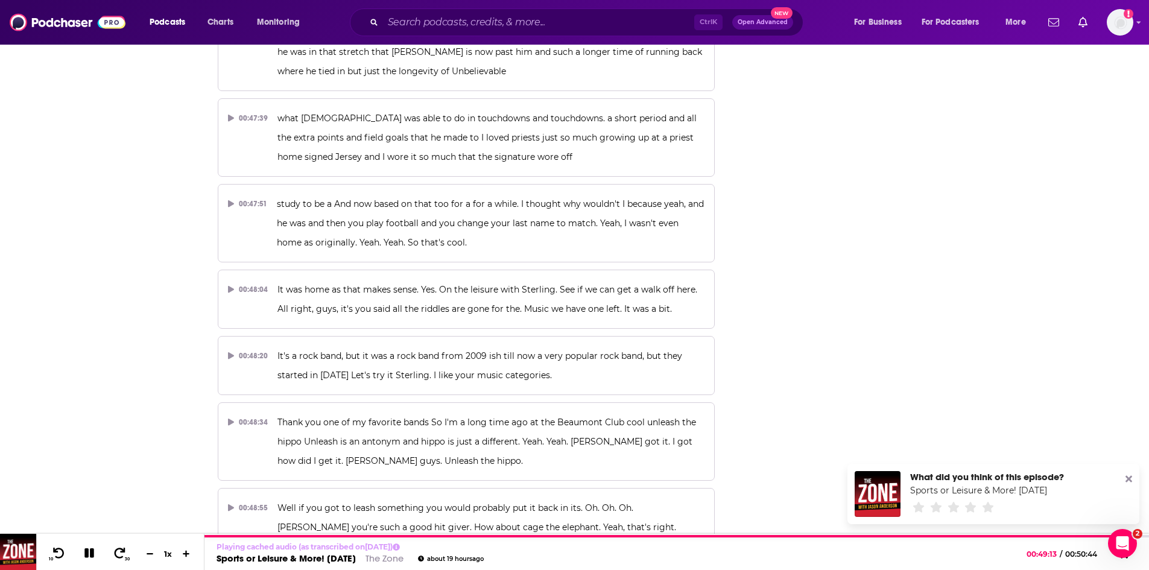
scroll to position [0, 0]
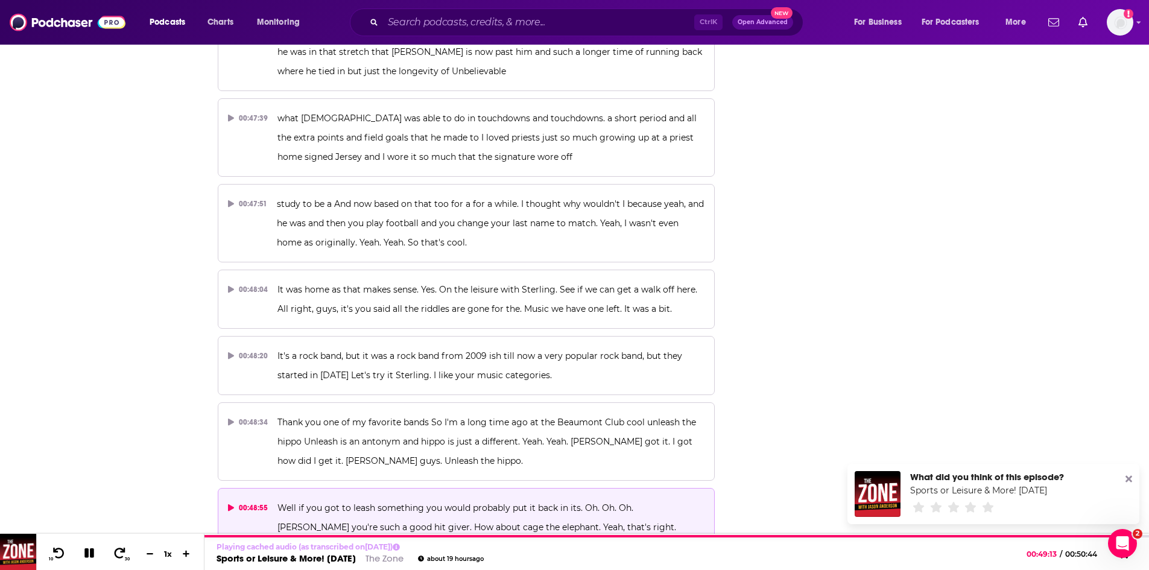
click at [346, 498] on p "Well if you got to leash something you would probably put it back in its. Oh. O…" at bounding box center [490, 527] width 427 height 58
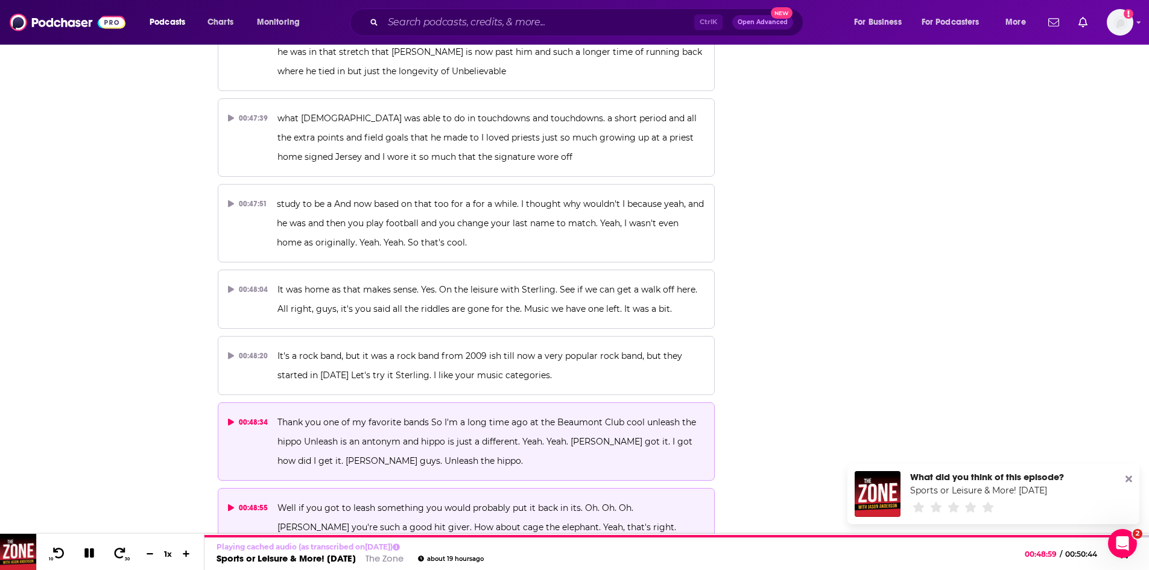
click at [408, 413] on p "Thank you one of my favorite bands So I'm a long time ago at the Beaumont Club …" at bounding box center [490, 442] width 427 height 58
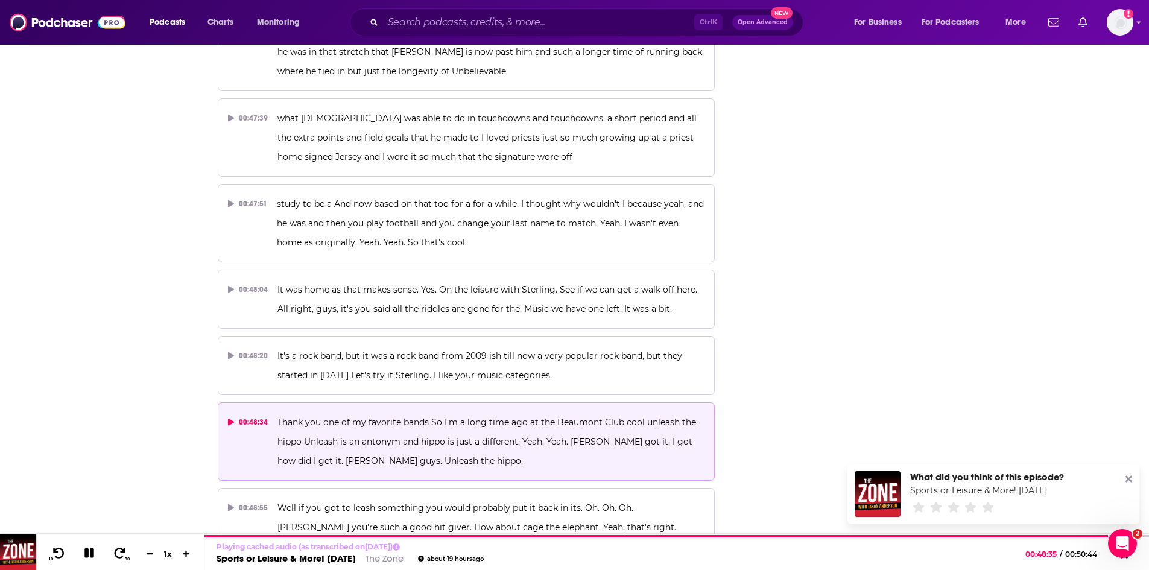
scroll to position [15706, 0]
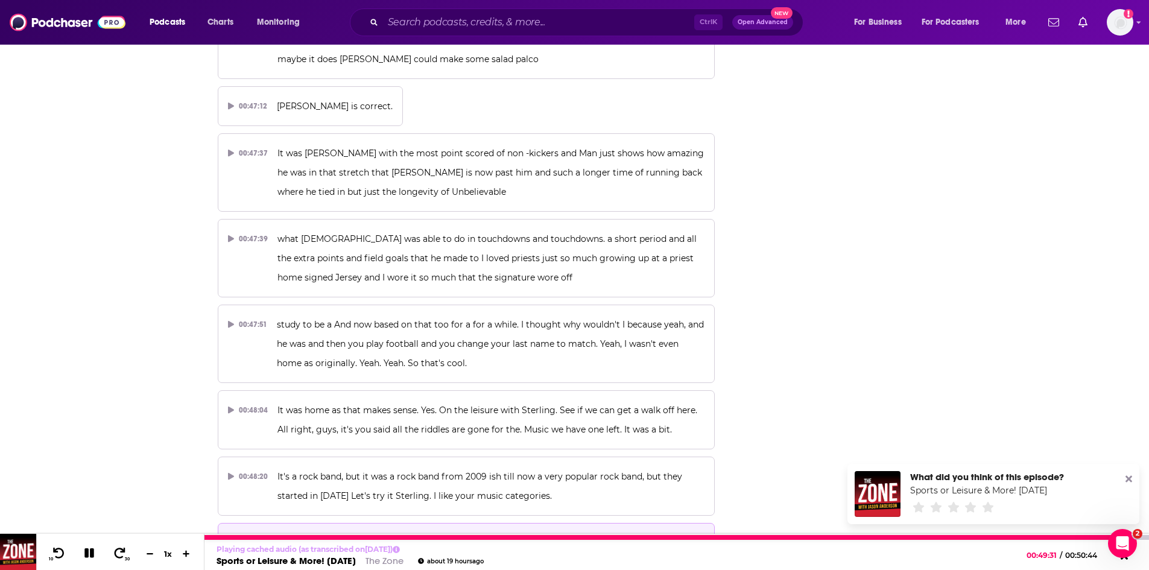
click at [91, 554] on icon at bounding box center [89, 553] width 10 height 10
click at [394, 560] on link "The Zone" at bounding box center [385, 560] width 38 height 11
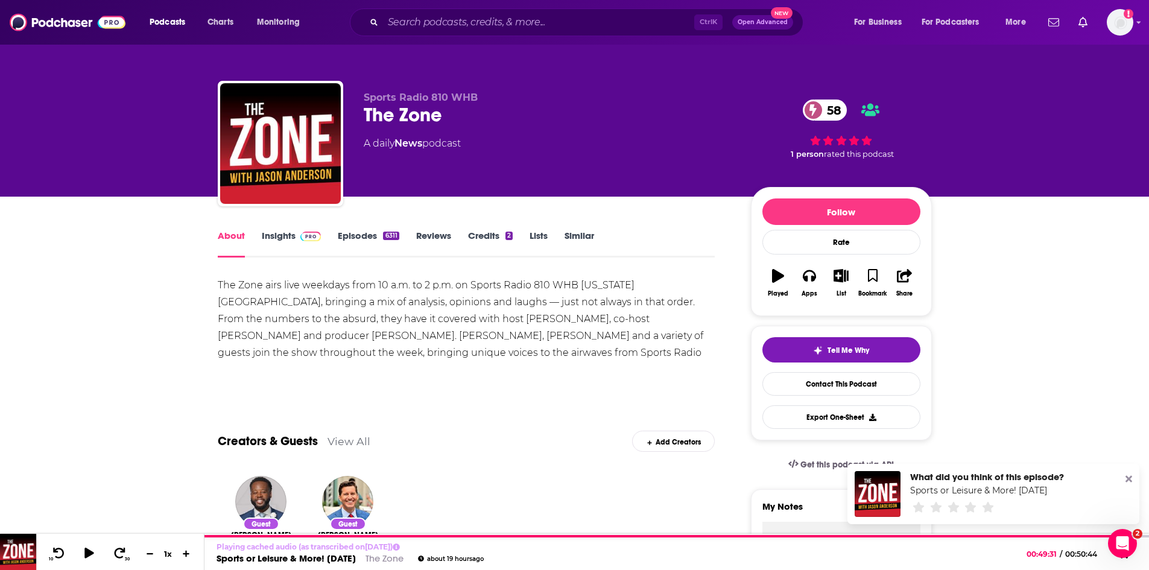
click at [276, 232] on link "Insights" at bounding box center [292, 244] width 60 height 28
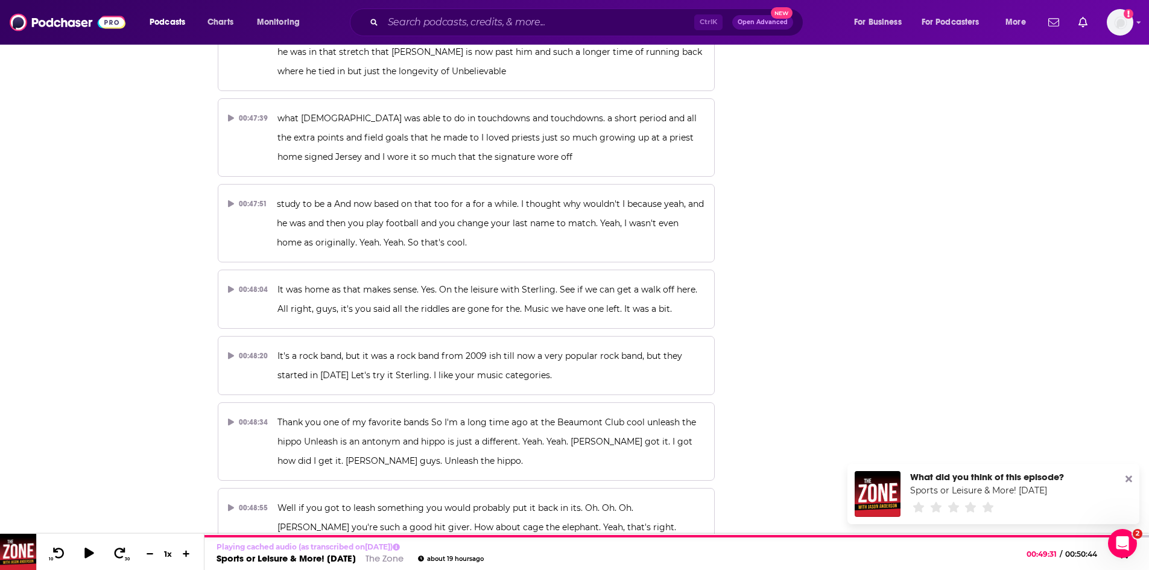
scroll to position [15767, 0]
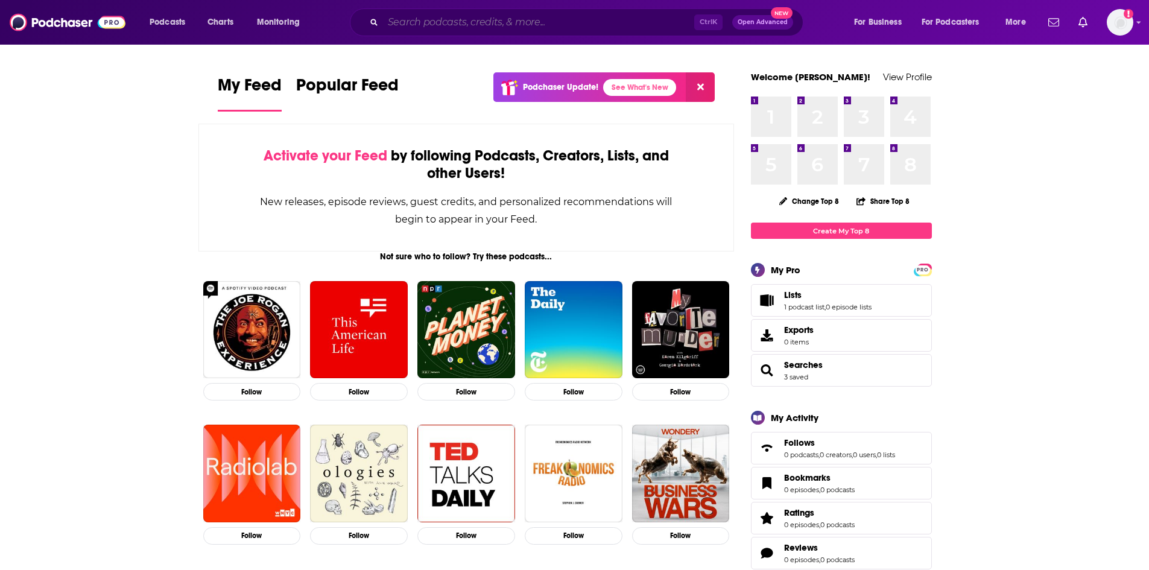
click at [532, 22] on input "Search podcasts, credits, & more..." at bounding box center [538, 22] width 311 height 19
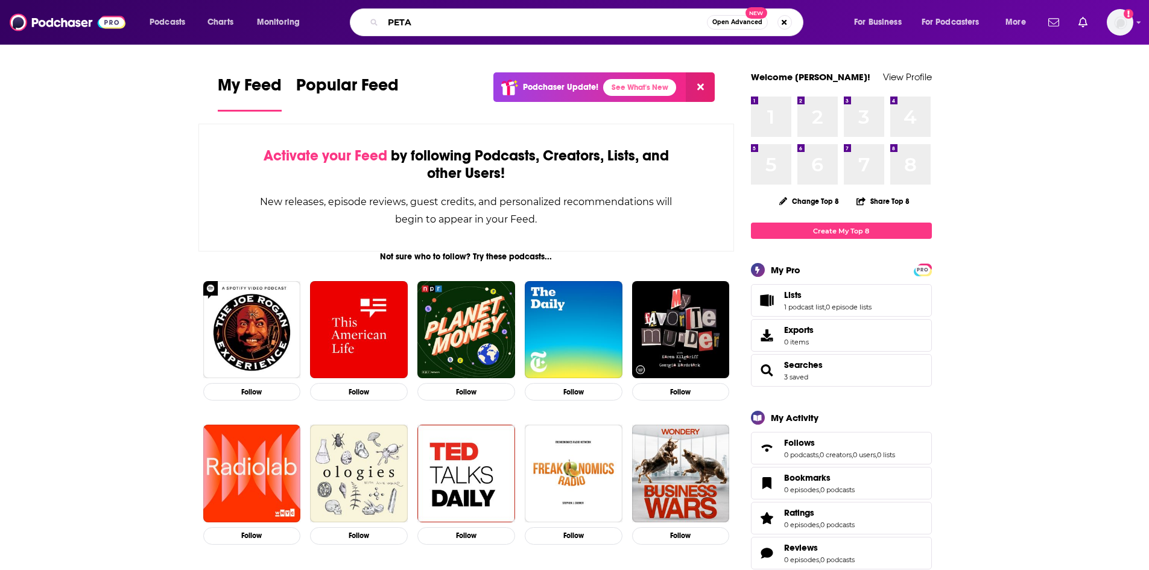
type input "PETA"
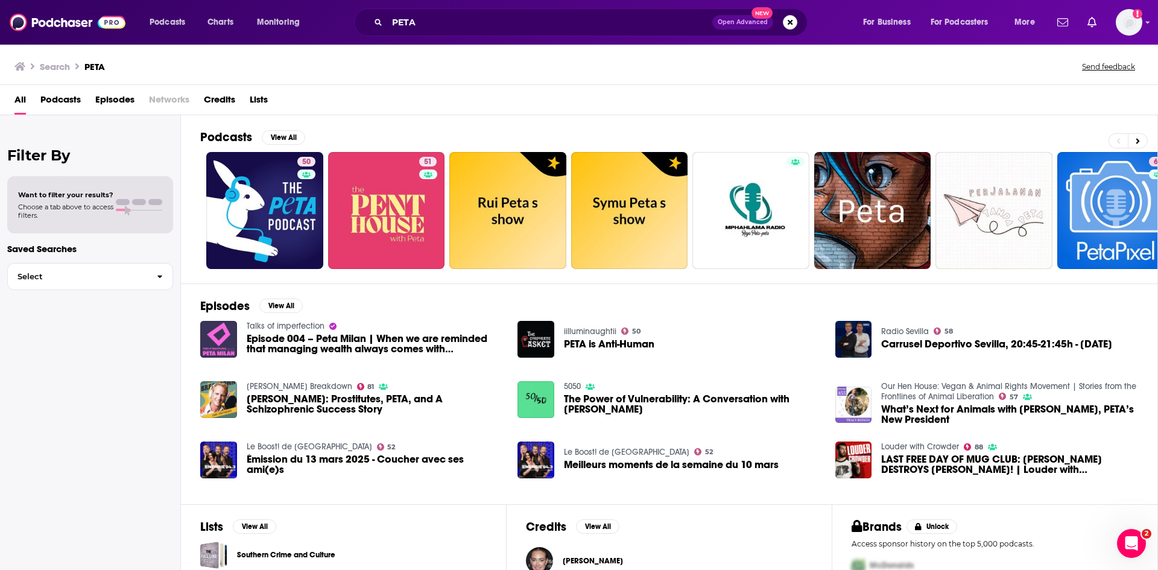
click at [105, 100] on span "Episodes" at bounding box center [114, 102] width 39 height 25
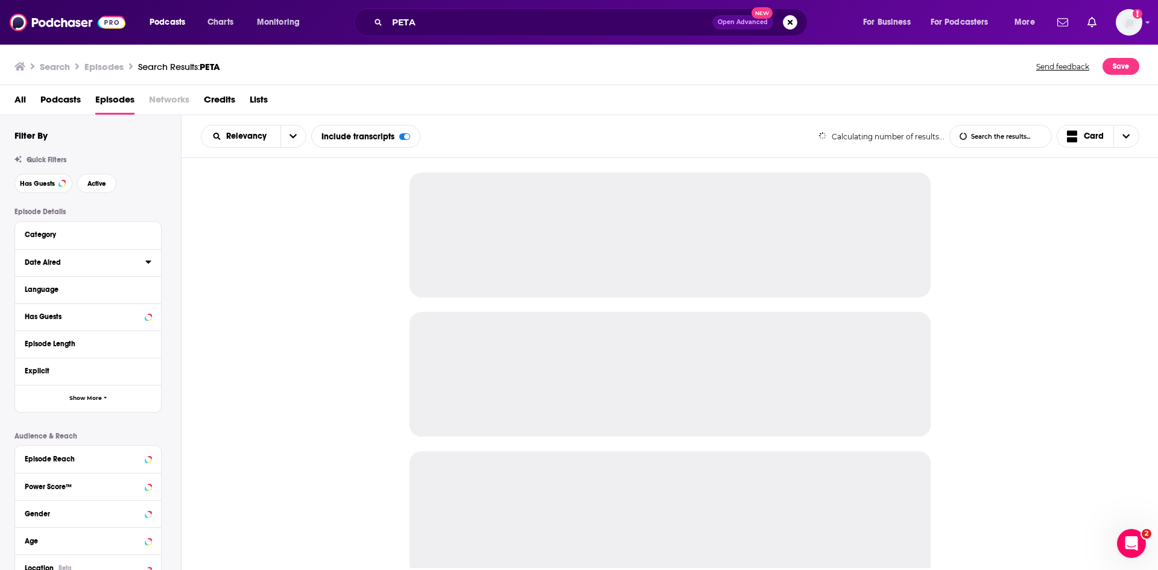
click at [146, 261] on icon at bounding box center [148, 262] width 6 height 10
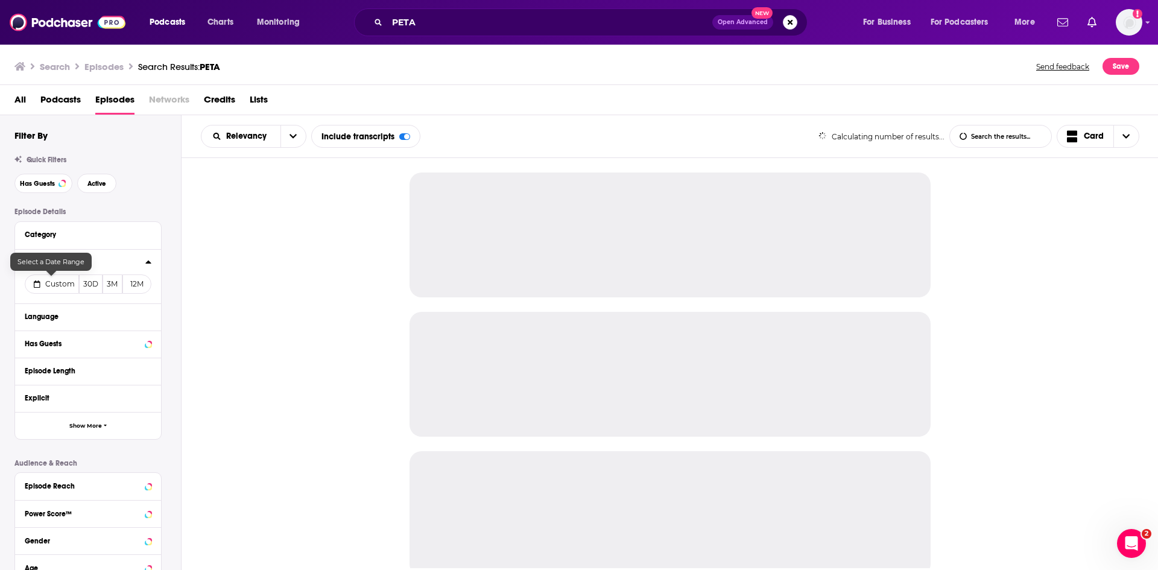
click at [49, 288] on span "Custom" at bounding box center [60, 283] width 30 height 9
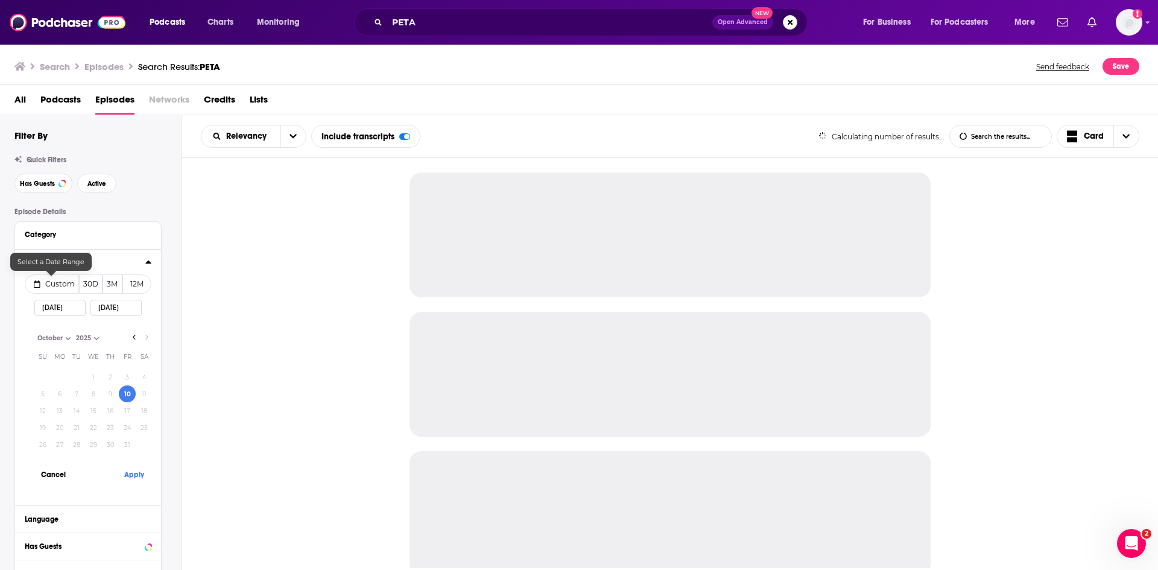
select select "9"
select select "2025"
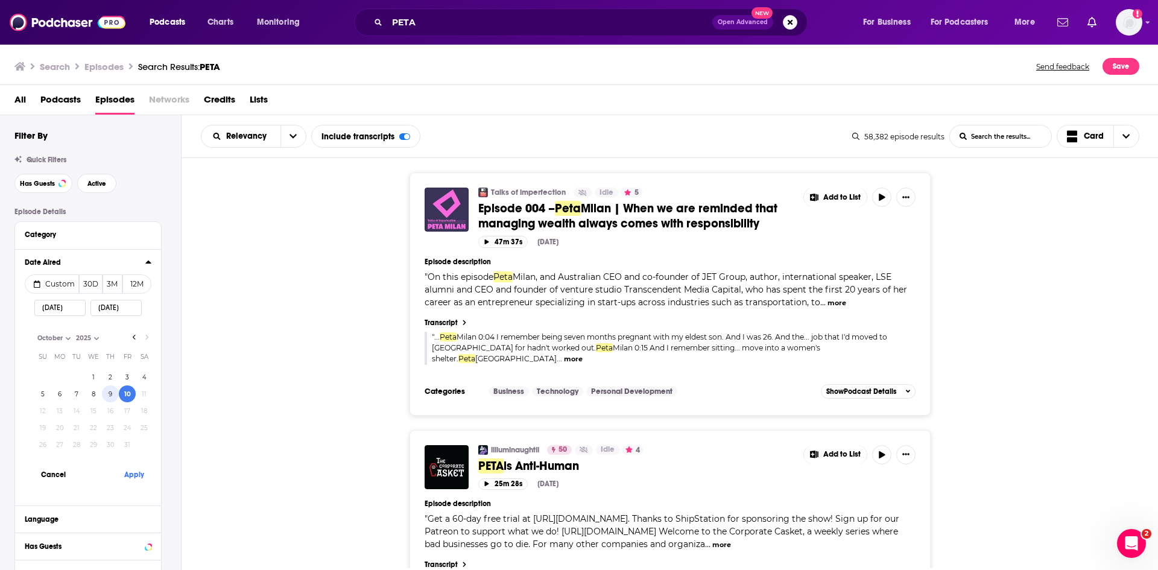
click at [111, 399] on button "9" at bounding box center [110, 393] width 17 height 17
type input "10/09/2025"
click at [134, 467] on button "Apply" at bounding box center [134, 474] width 36 height 22
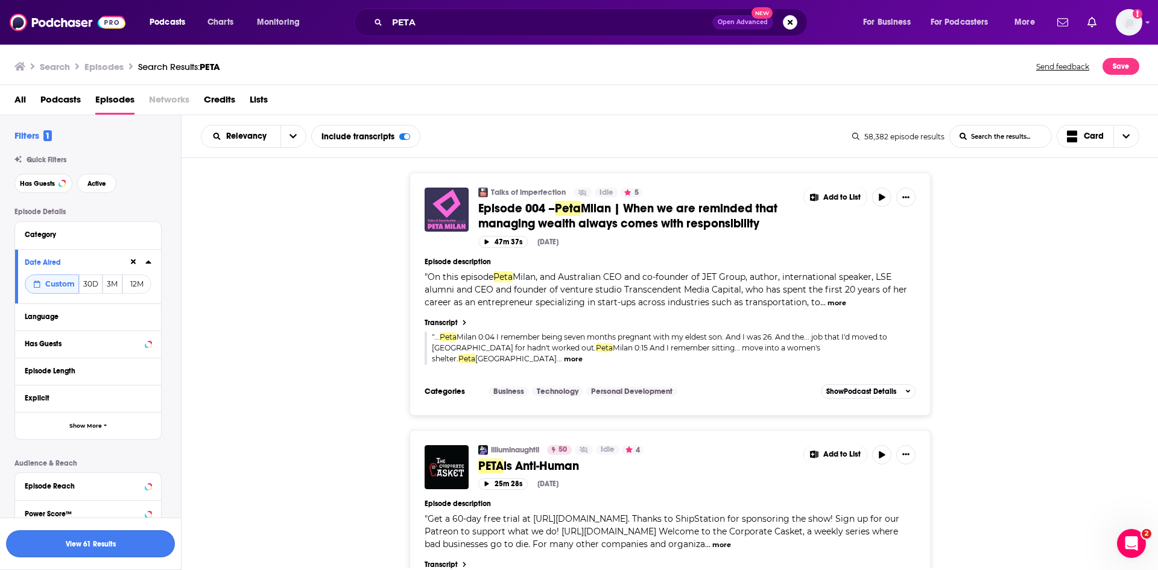
click at [107, 548] on button "View 61 Results" at bounding box center [90, 543] width 169 height 27
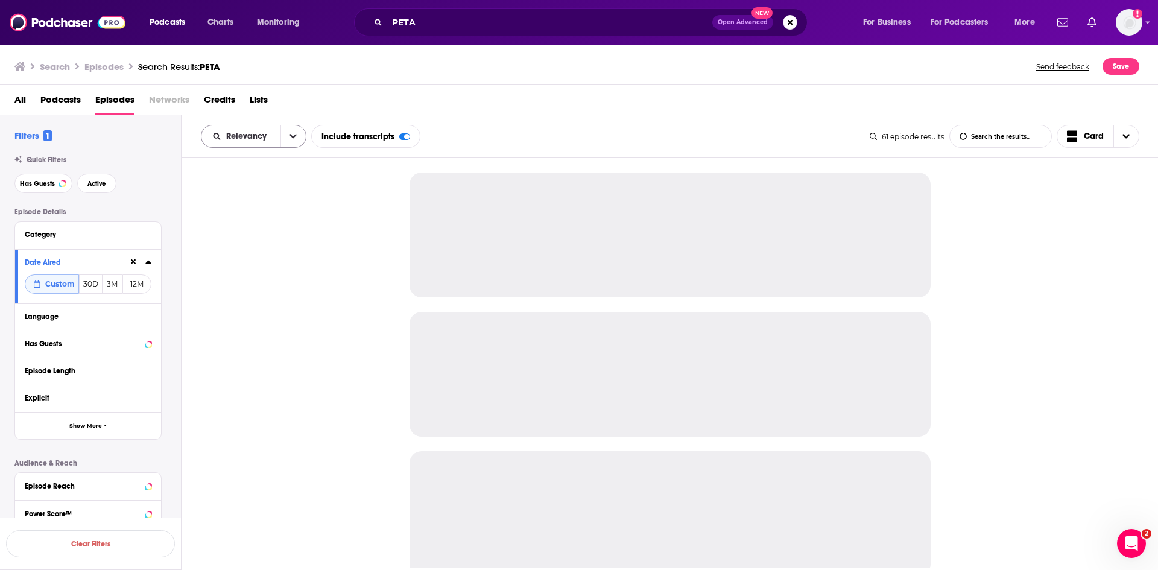
click at [290, 136] on icon "open menu" at bounding box center [293, 136] width 7 height 8
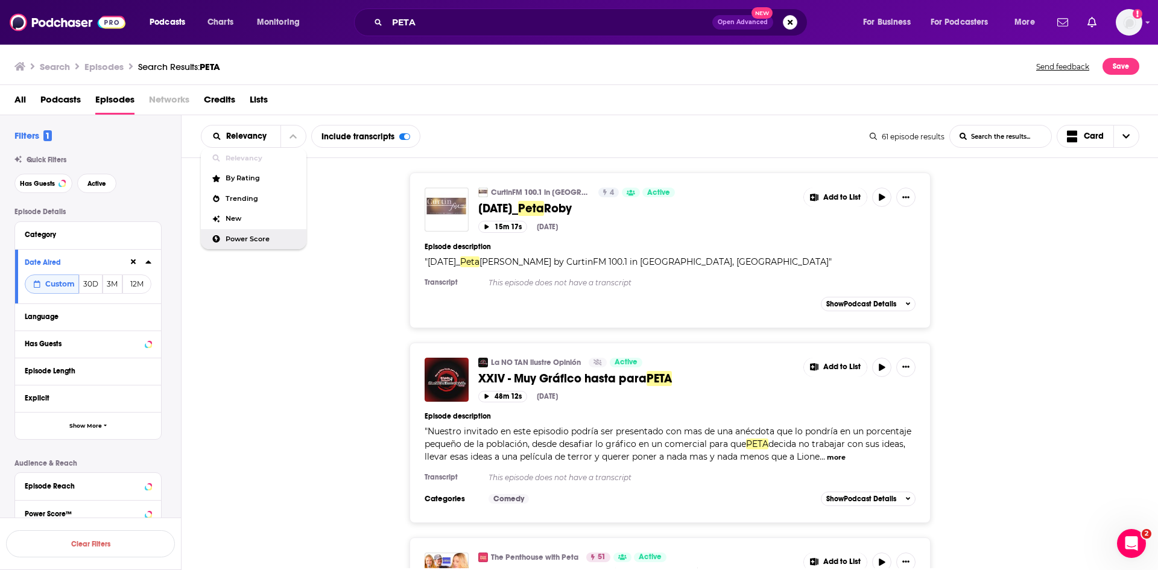
click at [264, 238] on span "Power Score" at bounding box center [261, 239] width 71 height 7
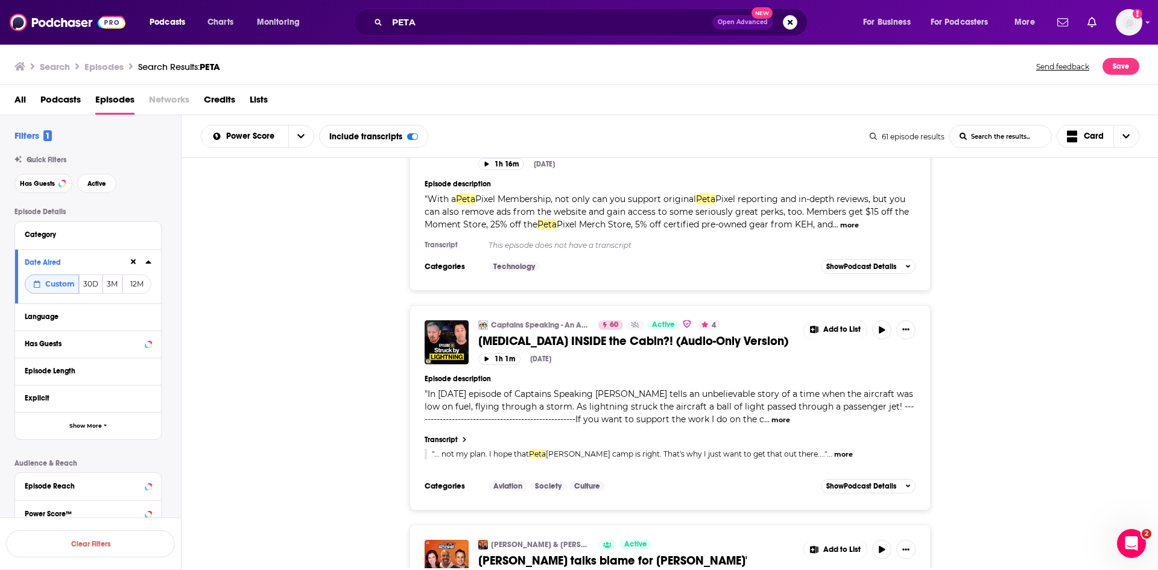
scroll to position [5285, 0]
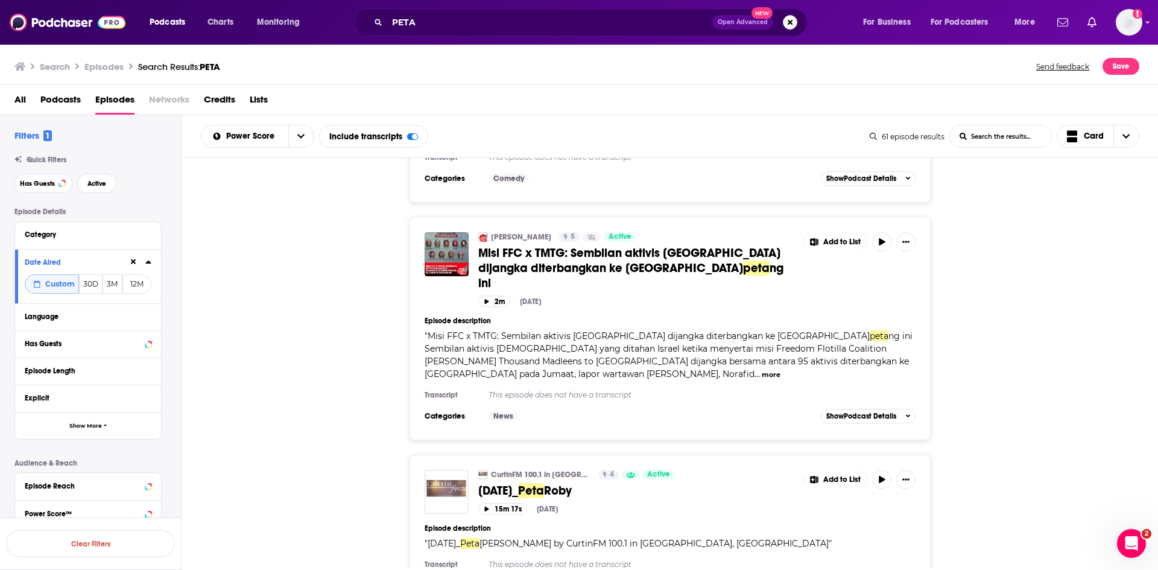
scroll to position [10630, 0]
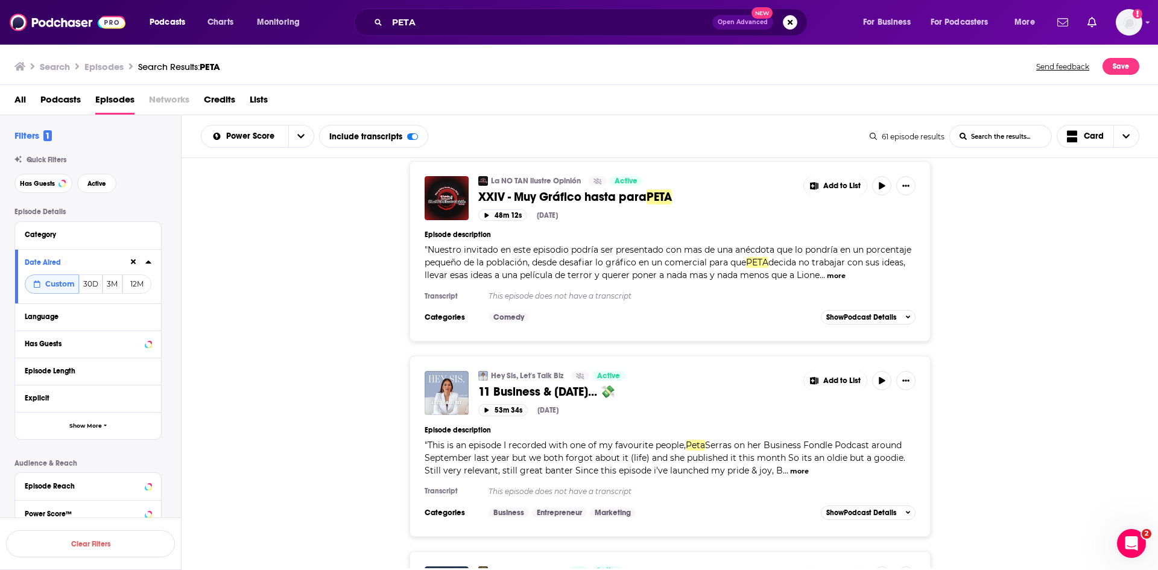
scroll to position [12849, 0]
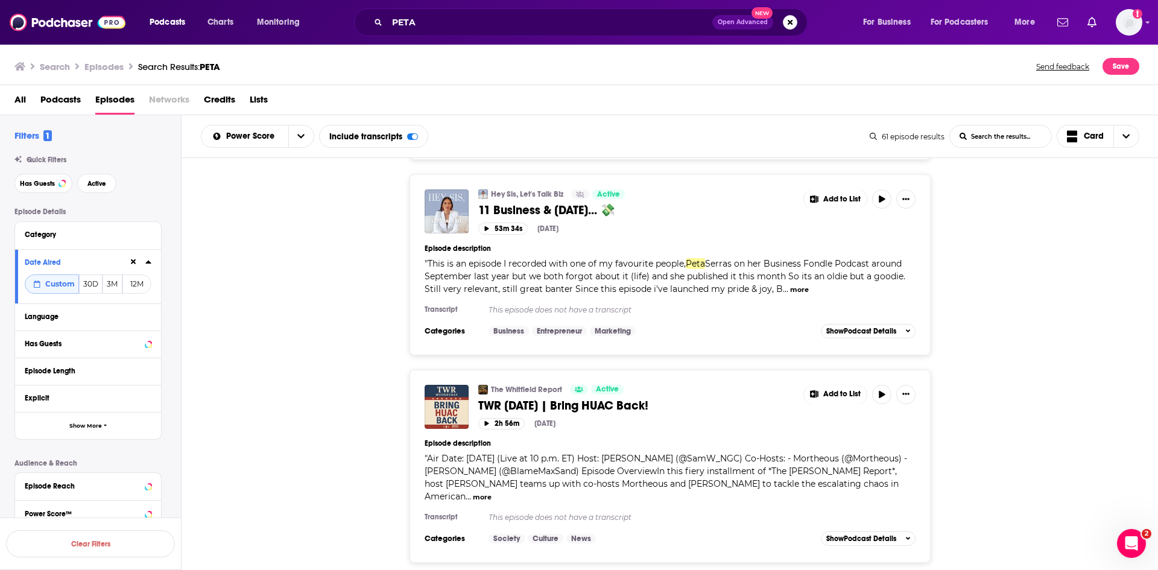
scroll to position [12970, 0]
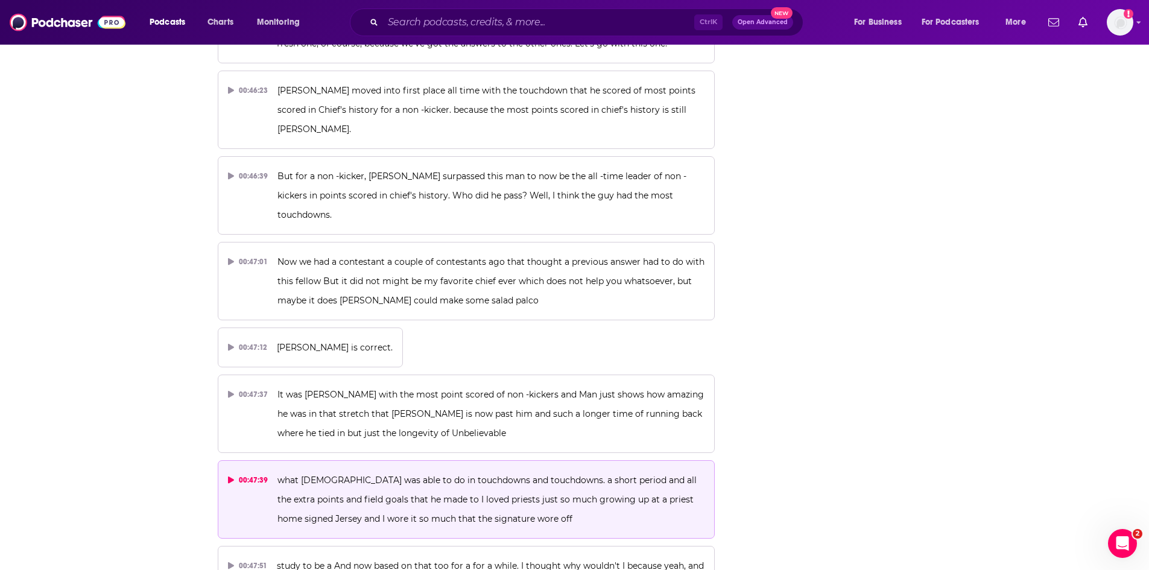
click at [546, 470] on p "what [DEMOGRAPHIC_DATA] was able to do in touchdowns and touchdowns. a short pe…" at bounding box center [490, 499] width 427 height 58
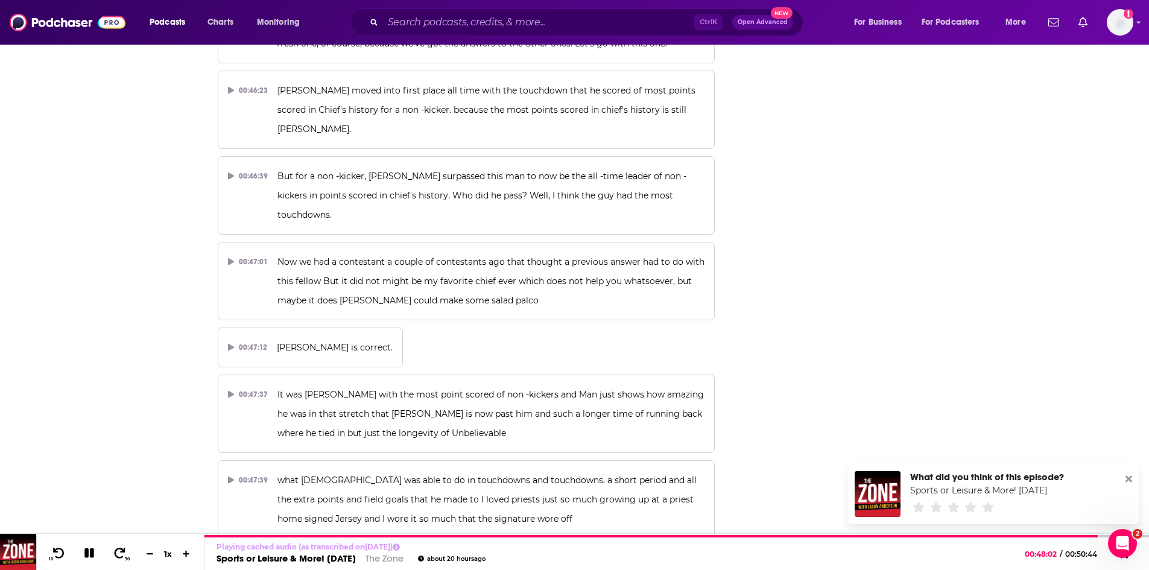
scroll to position [15525, 0]
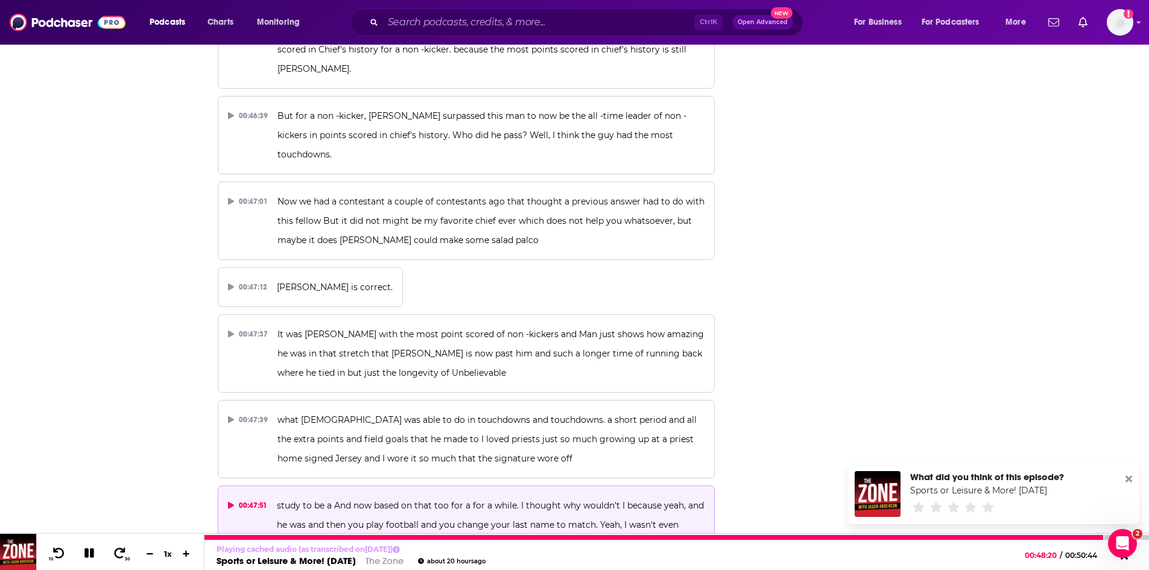
drag, startPoint x: 89, startPoint y: 551, endPoint x: 22, endPoint y: 518, distance: 75.0
click at [89, 551] on icon at bounding box center [90, 553] width 14 height 11
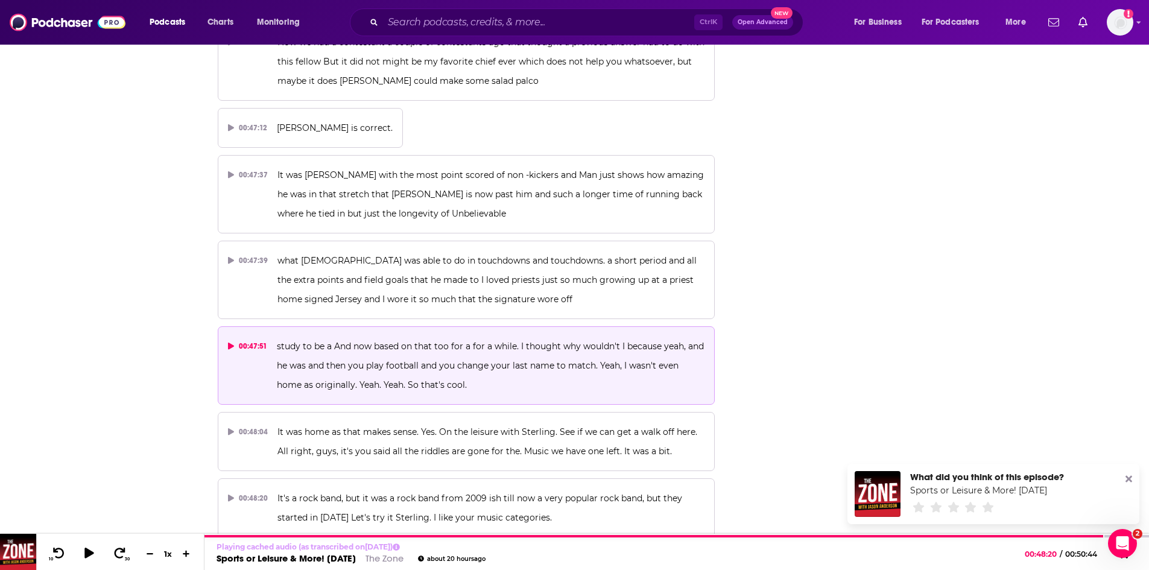
scroll to position [15706, 0]
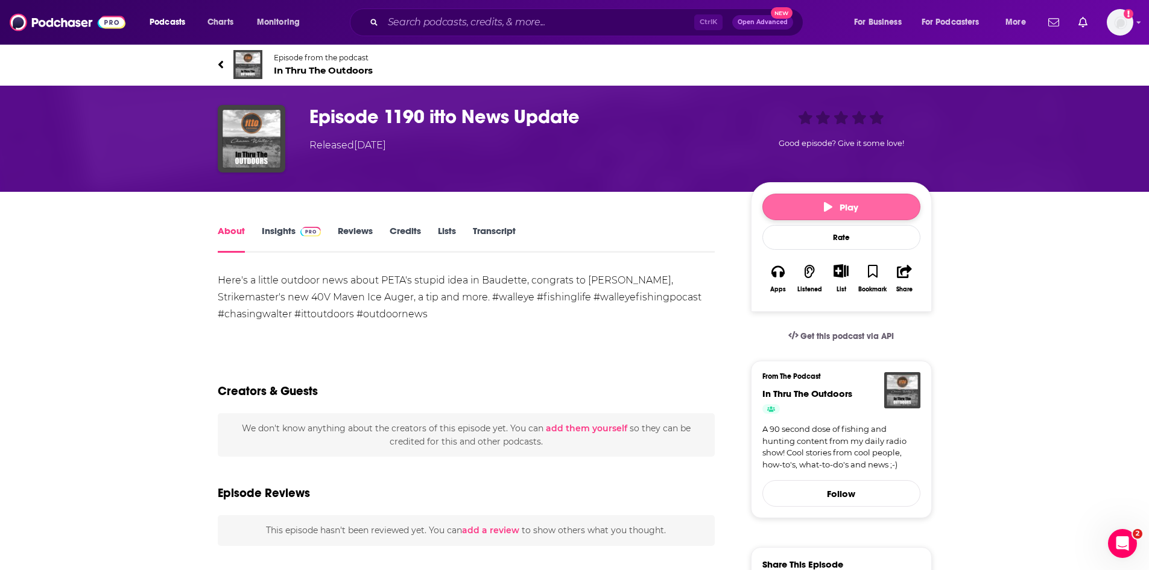
click at [799, 203] on button "Play" at bounding box center [841, 207] width 158 height 27
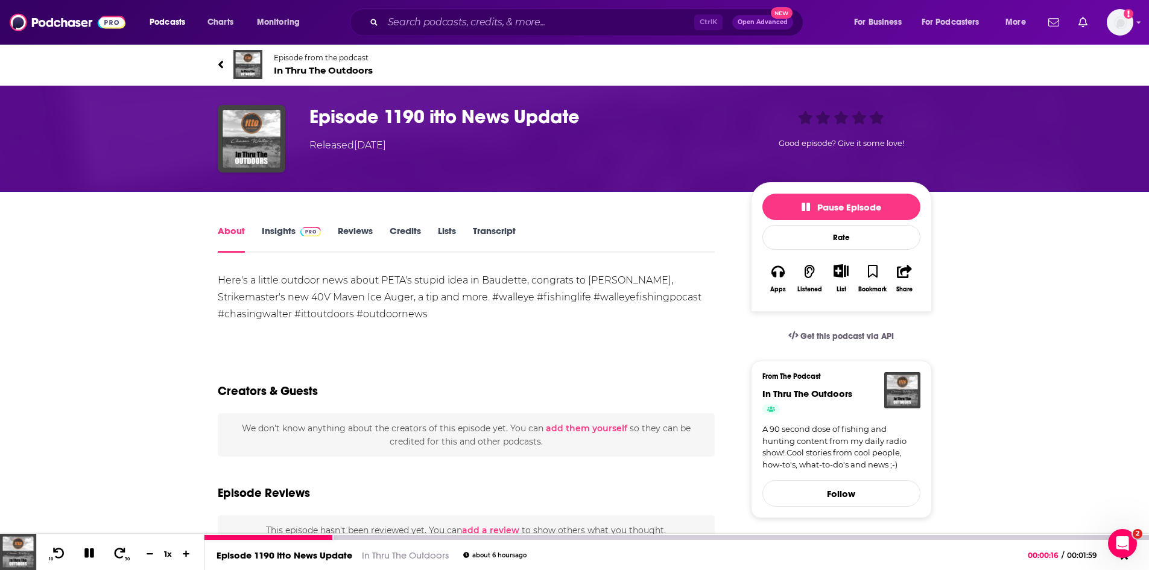
click at [89, 554] on icon at bounding box center [90, 553] width 14 height 11
click at [301, 536] on div at bounding box center [269, 537] width 131 height 5
click at [86, 550] on icon at bounding box center [89, 553] width 10 height 12
click at [56, 551] on icon at bounding box center [58, 553] width 15 height 12
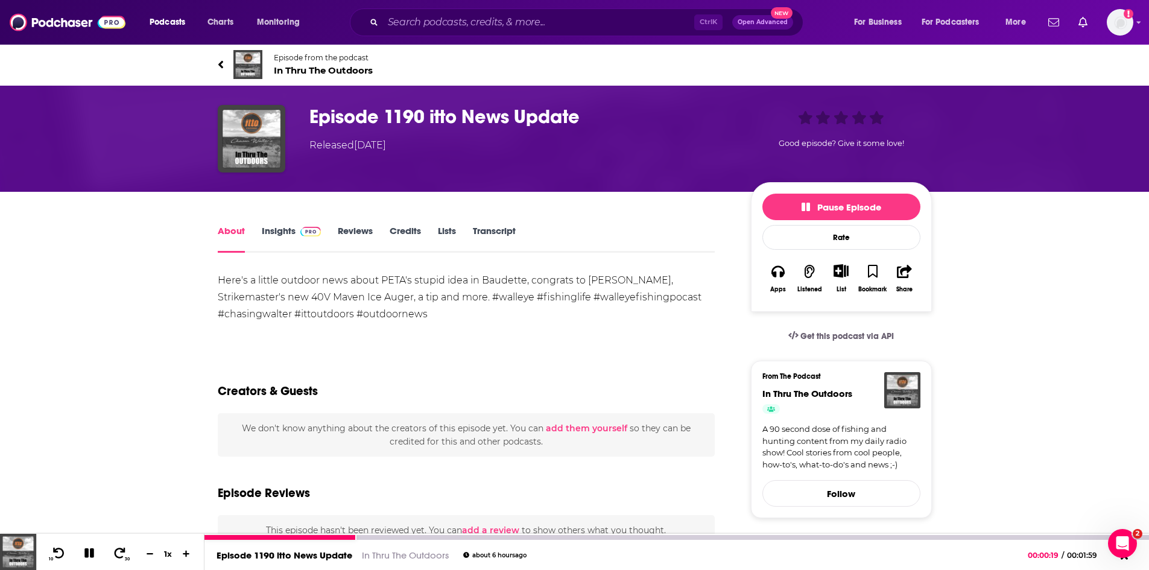
click at [88, 554] on icon at bounding box center [89, 552] width 13 height 13
click at [91, 554] on icon at bounding box center [89, 553] width 10 height 12
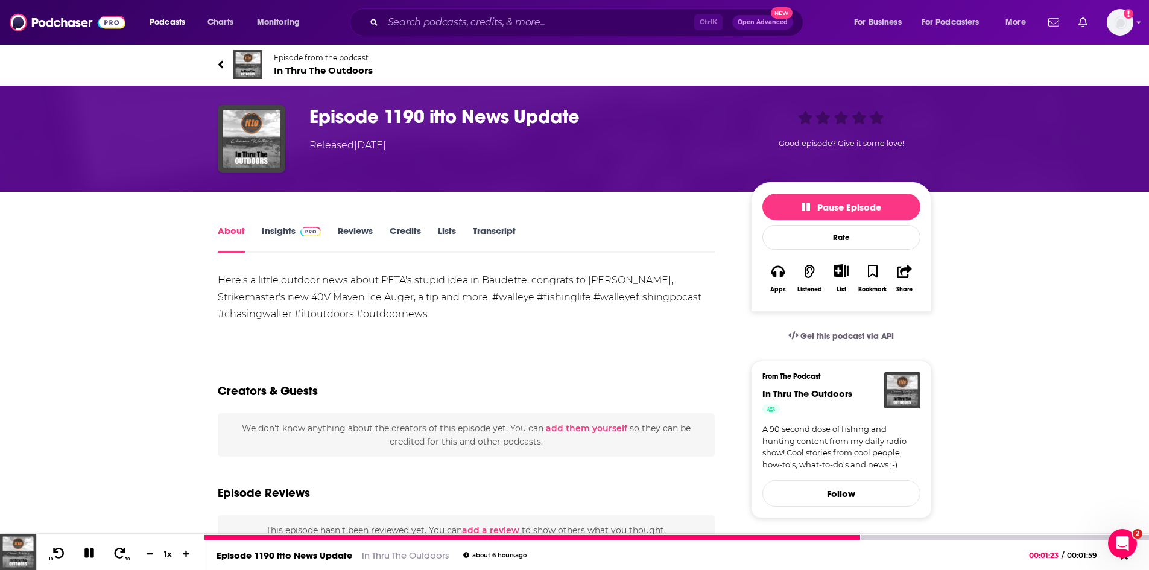
drag, startPoint x: 92, startPoint y: 556, endPoint x: 123, endPoint y: 529, distance: 41.1
click at [92, 556] on icon at bounding box center [89, 553] width 10 height 10
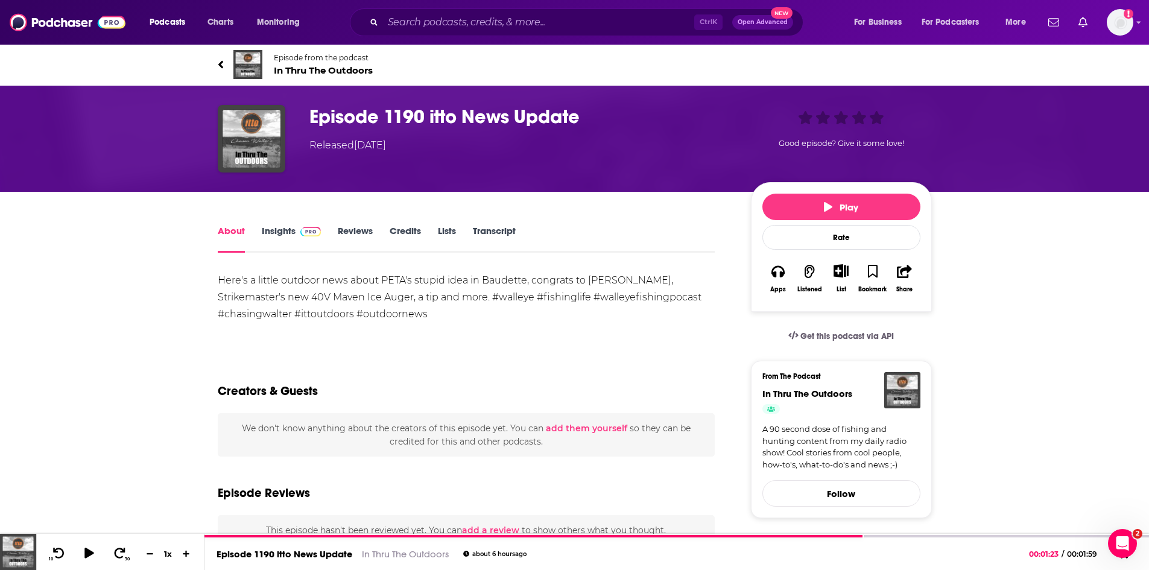
click at [283, 71] on span "In Thru The Outdoors" at bounding box center [323, 70] width 99 height 11
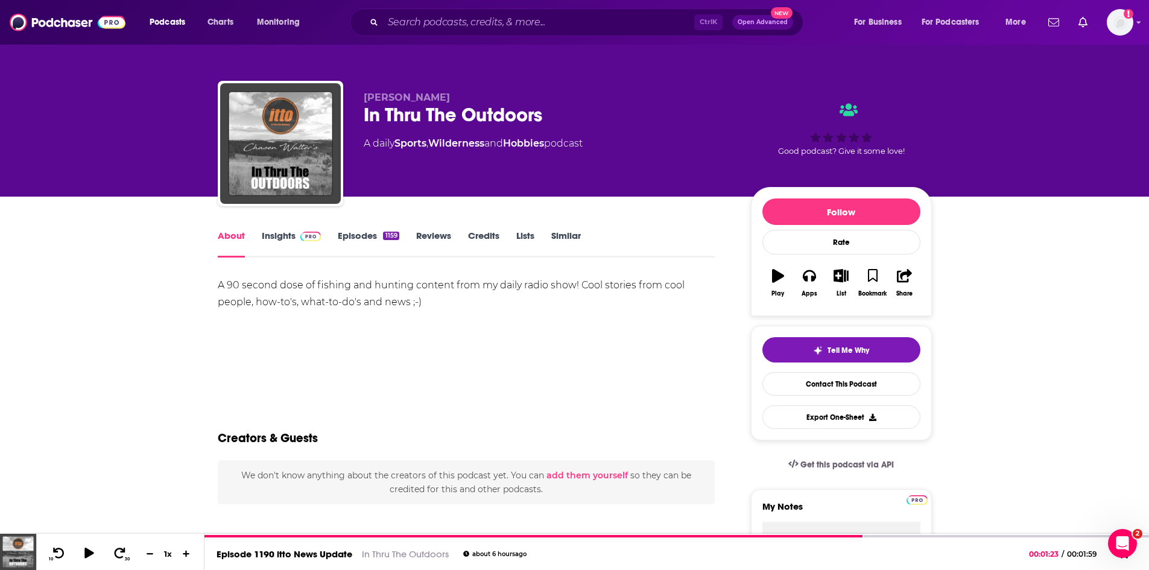
click at [279, 241] on link "Insights" at bounding box center [292, 244] width 60 height 28
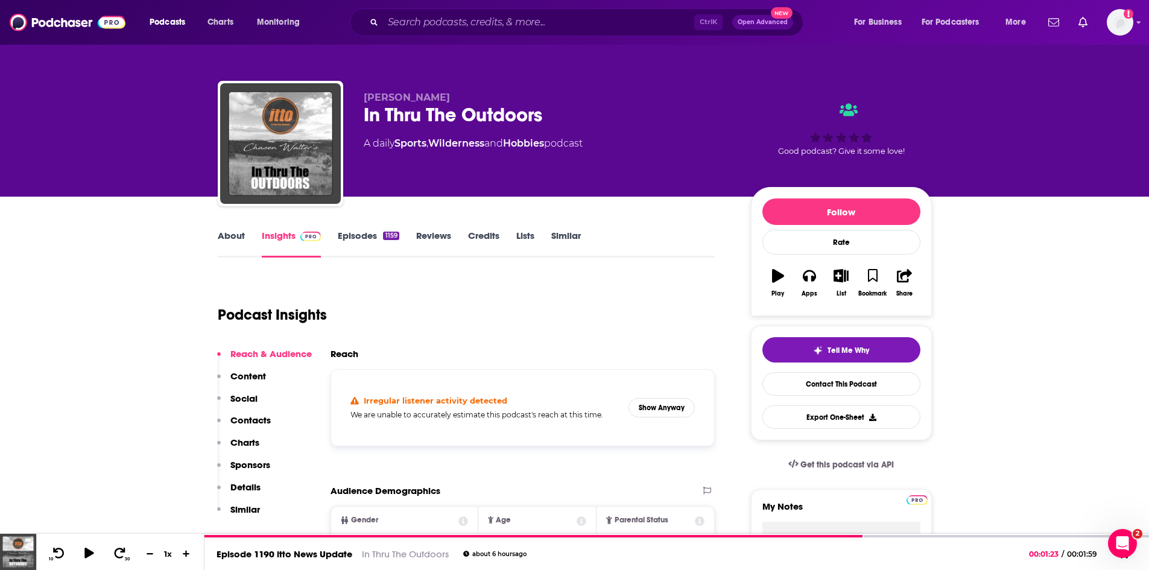
click at [352, 233] on link "Episodes 1159" at bounding box center [368, 244] width 61 height 28
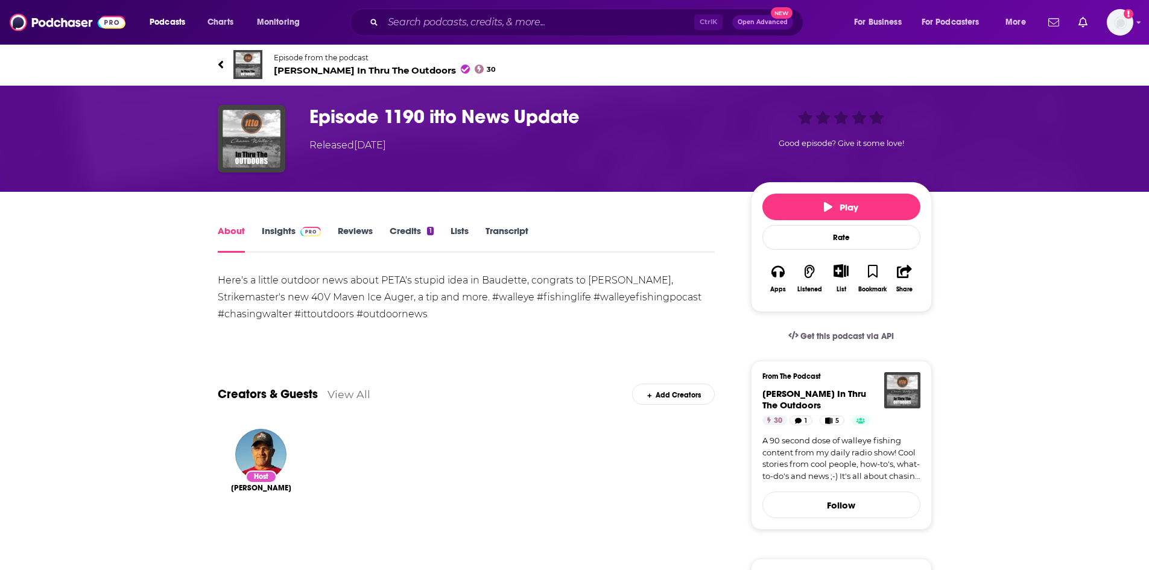
click at [268, 233] on link "Insights" at bounding box center [292, 239] width 60 height 28
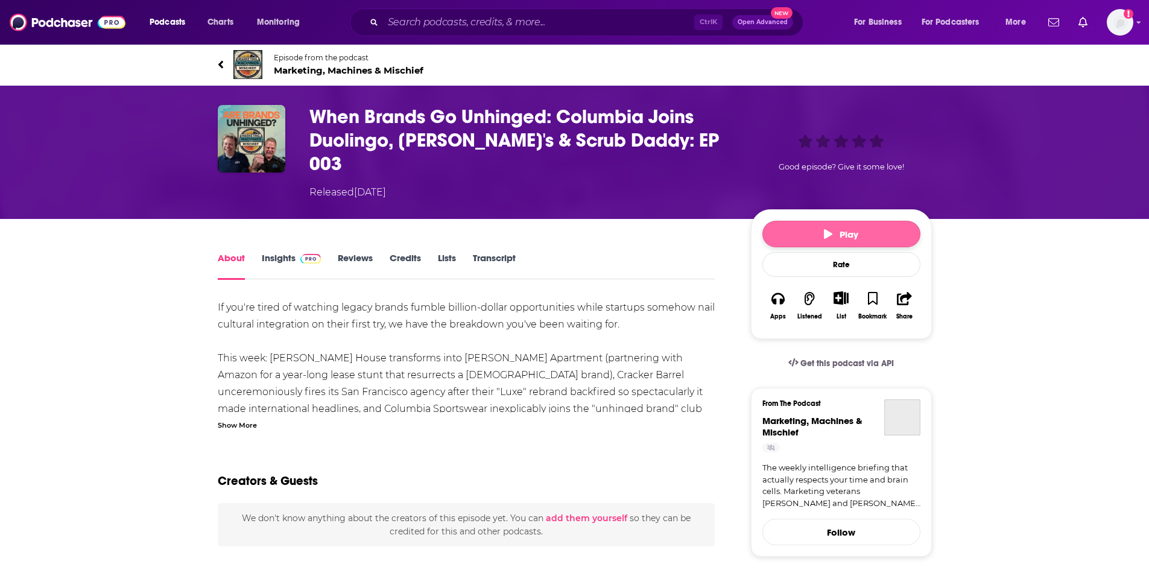
click at [820, 221] on button "Play" at bounding box center [841, 234] width 158 height 27
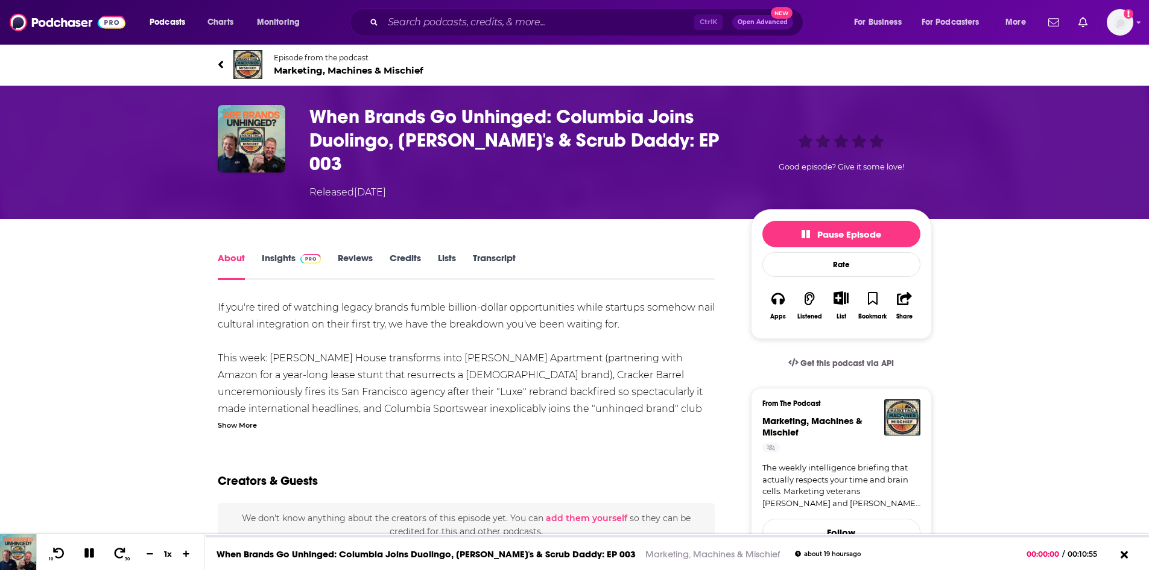
click at [236, 419] on div "Show More" at bounding box center [237, 424] width 39 height 11
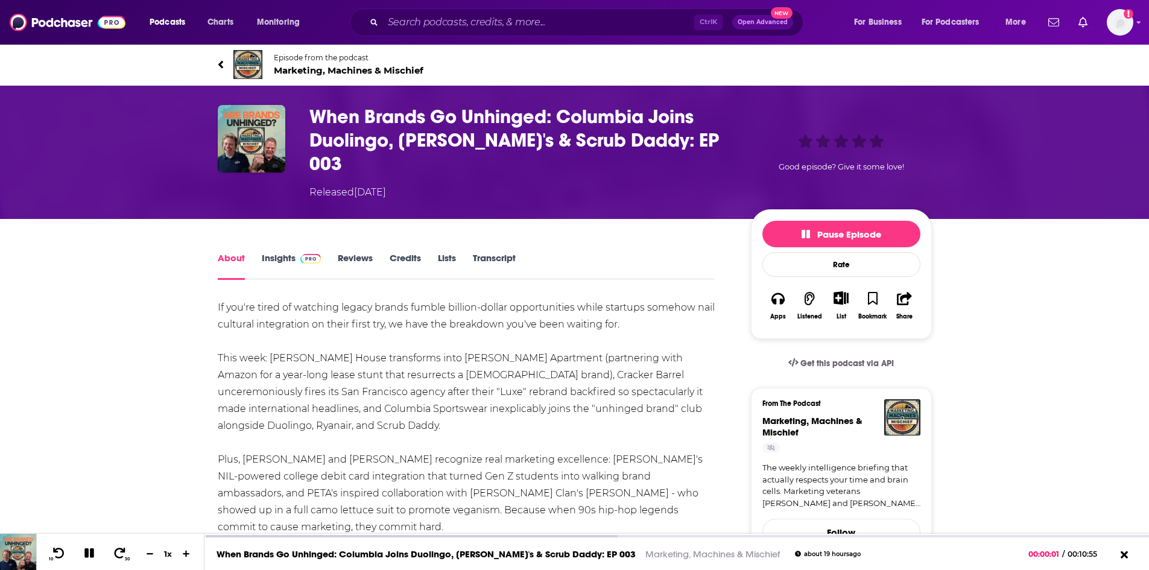
click at [487, 250] on div "About Insights Reviews Credits Lists Transcript" at bounding box center [467, 265] width 498 height 30
click at [487, 252] on link "Transcript" at bounding box center [494, 266] width 43 height 28
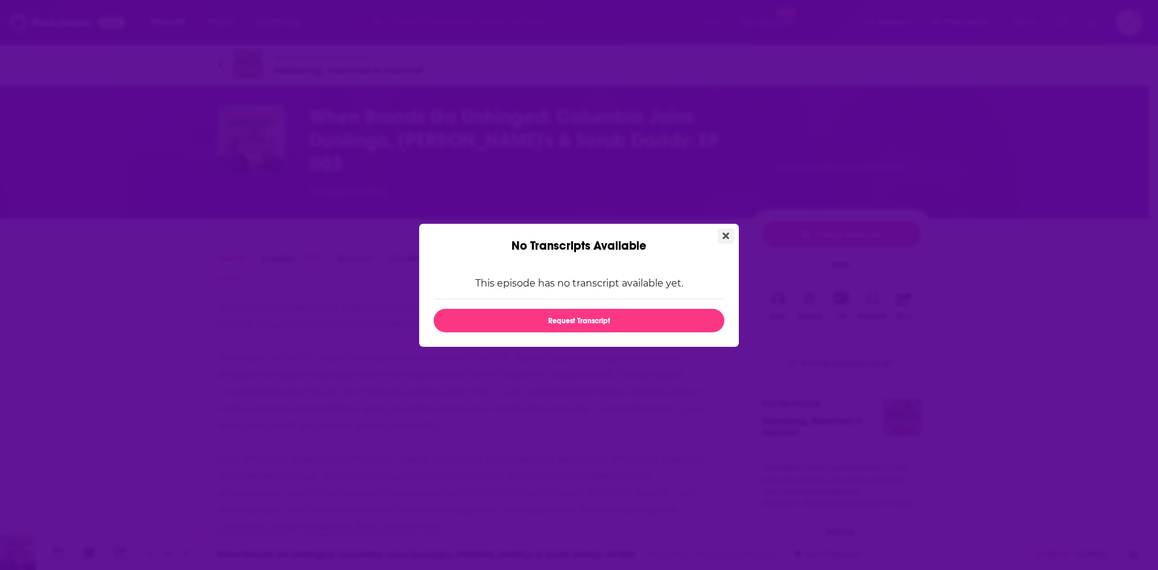
click at [729, 236] on icon "Close" at bounding box center [726, 236] width 7 height 10
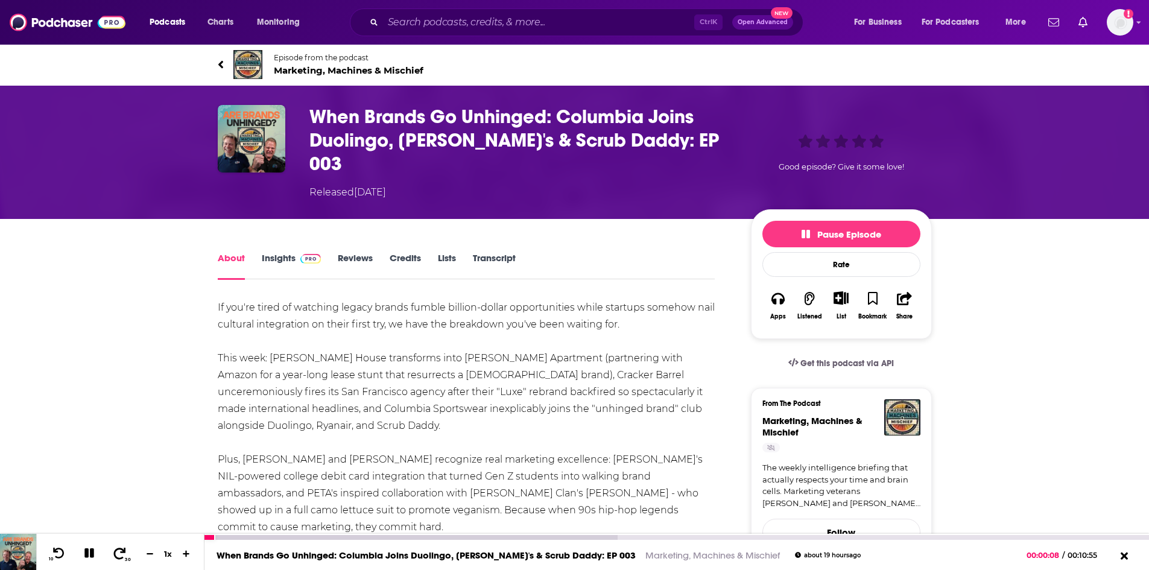
click at [121, 550] on icon at bounding box center [119, 553] width 15 height 12
click at [121, 556] on icon at bounding box center [119, 553] width 15 height 12
click at [120, 556] on icon at bounding box center [119, 553] width 15 height 12
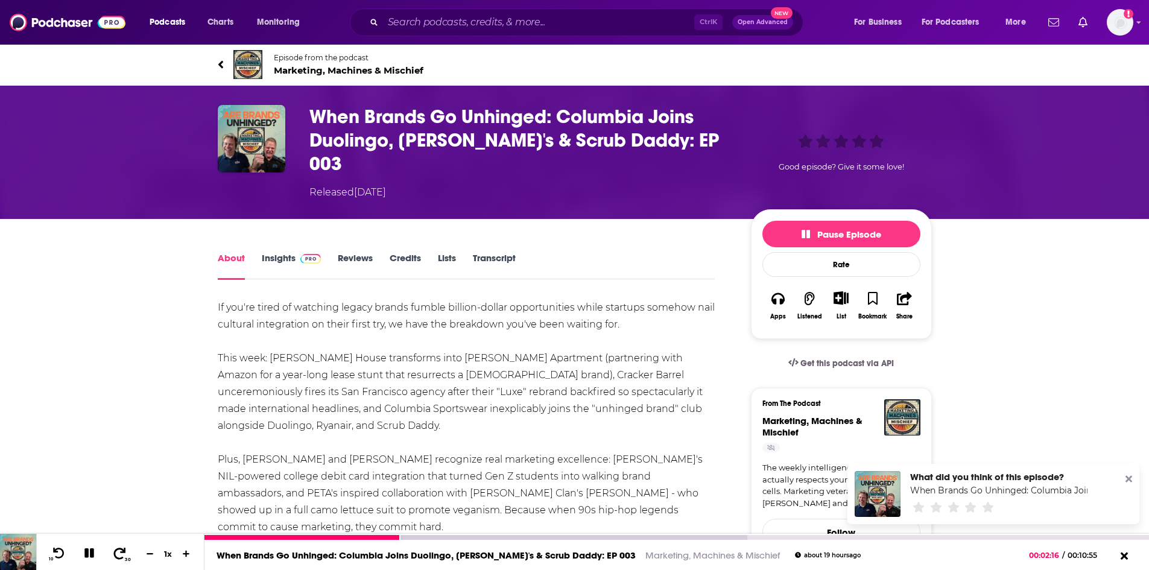
click at [120, 558] on icon at bounding box center [120, 552] width 12 height 11
click at [119, 559] on icon at bounding box center [120, 552] width 12 height 11
click at [119, 559] on span at bounding box center [119, 553] width 15 height 14
click at [119, 560] on span at bounding box center [119, 553] width 15 height 14
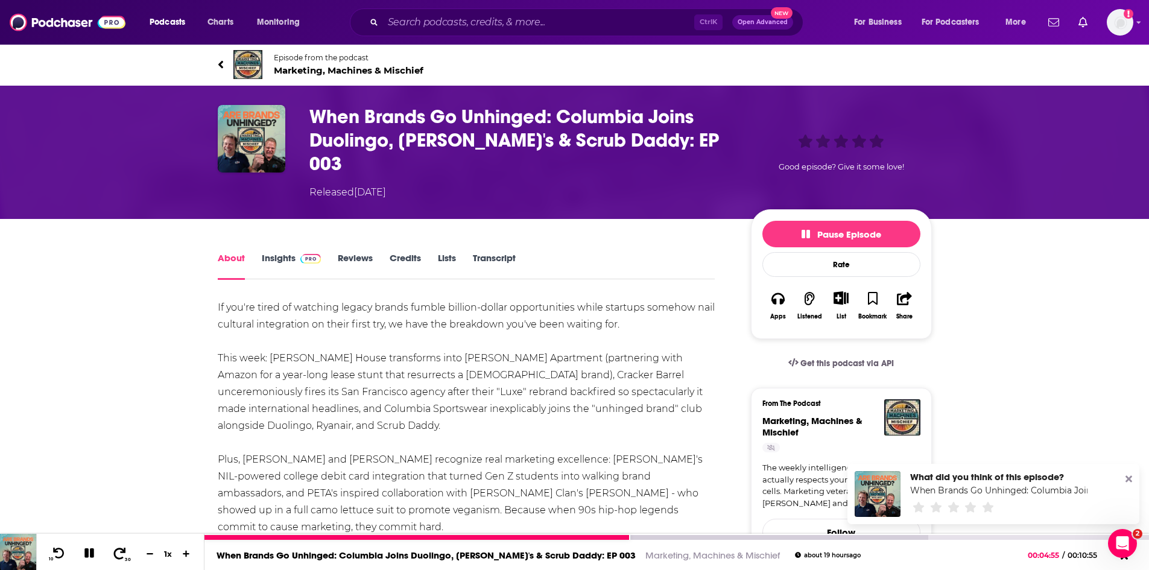
click at [119, 560] on span at bounding box center [119, 553] width 15 height 14
click at [121, 557] on icon at bounding box center [119, 553] width 15 height 12
click at [62, 554] on icon at bounding box center [58, 553] width 15 height 12
click at [62, 553] on icon at bounding box center [58, 553] width 15 height 12
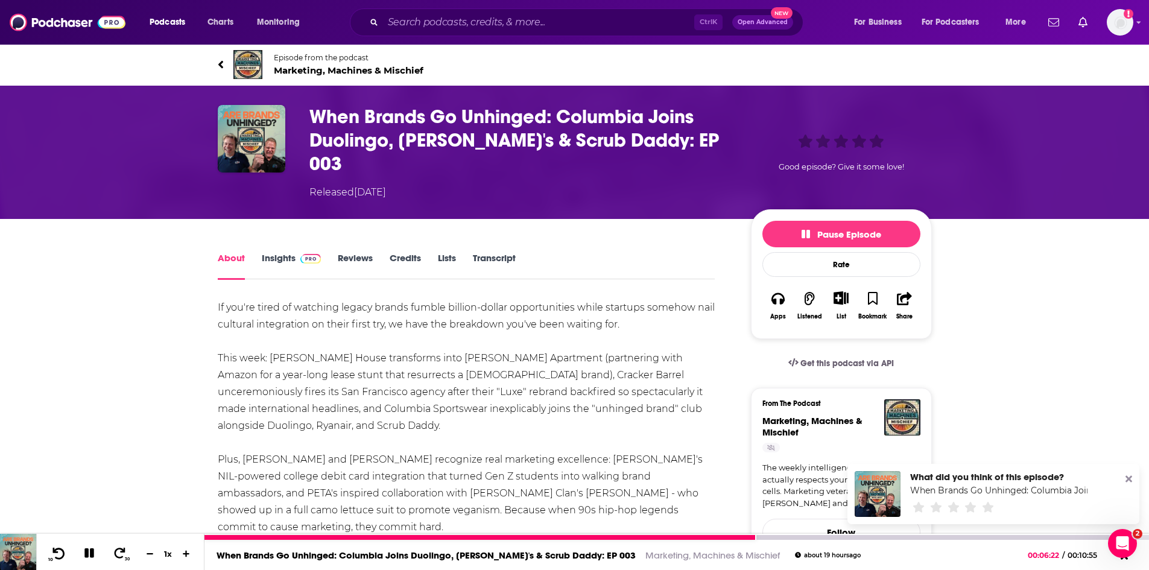
click at [61, 551] on icon at bounding box center [58, 553] width 15 height 12
click at [61, 552] on icon at bounding box center [58, 553] width 15 height 12
click at [88, 557] on icon at bounding box center [89, 553] width 10 height 10
click at [88, 557] on icon at bounding box center [89, 553] width 10 height 12
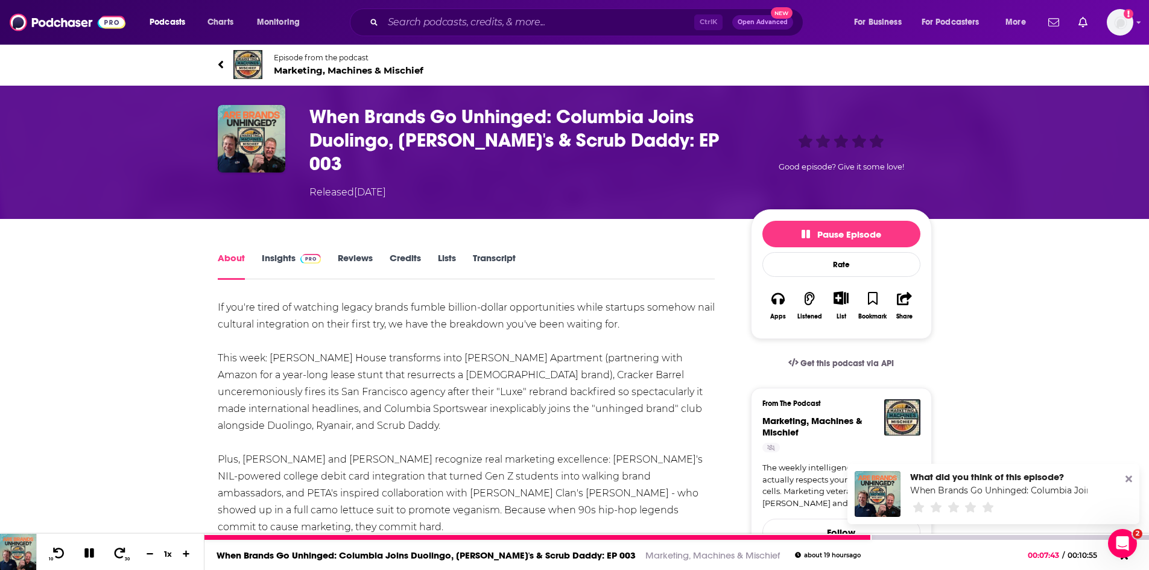
click at [88, 556] on icon at bounding box center [89, 553] width 10 height 10
drag, startPoint x: 56, startPoint y: 552, endPoint x: 67, endPoint y: 556, distance: 11.4
click at [56, 552] on icon at bounding box center [59, 552] width 12 height 11
click at [87, 553] on icon at bounding box center [89, 553] width 10 height 12
click at [62, 554] on icon at bounding box center [58, 553] width 15 height 12
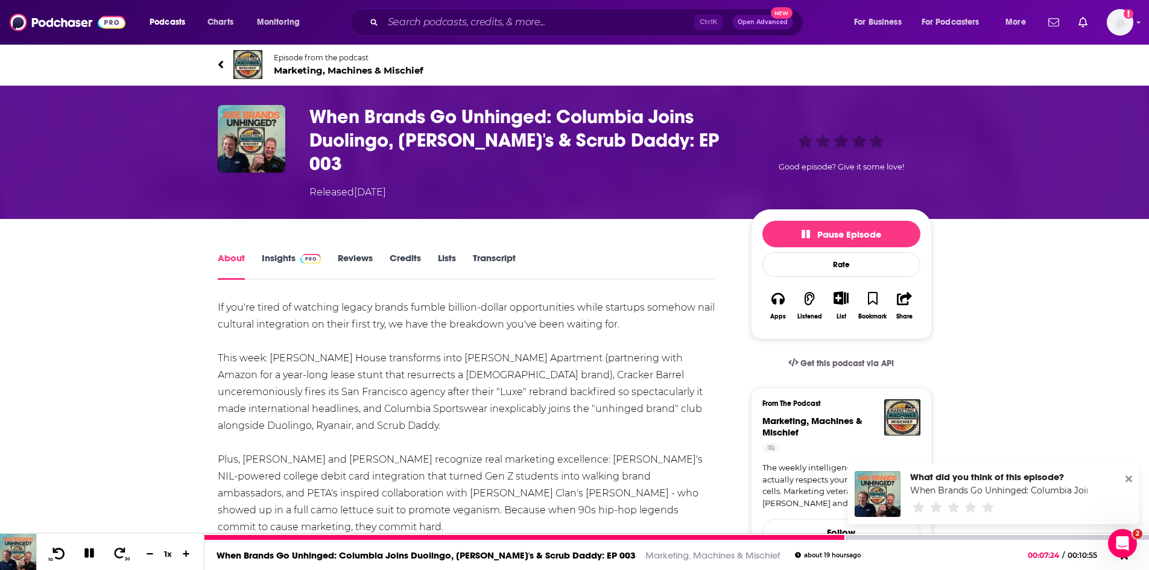
click at [62, 554] on icon at bounding box center [58, 553] width 15 height 12
drag, startPoint x: 89, startPoint y: 557, endPoint x: 16, endPoint y: 540, distance: 74.8
click at [89, 557] on icon at bounding box center [90, 553] width 14 height 11
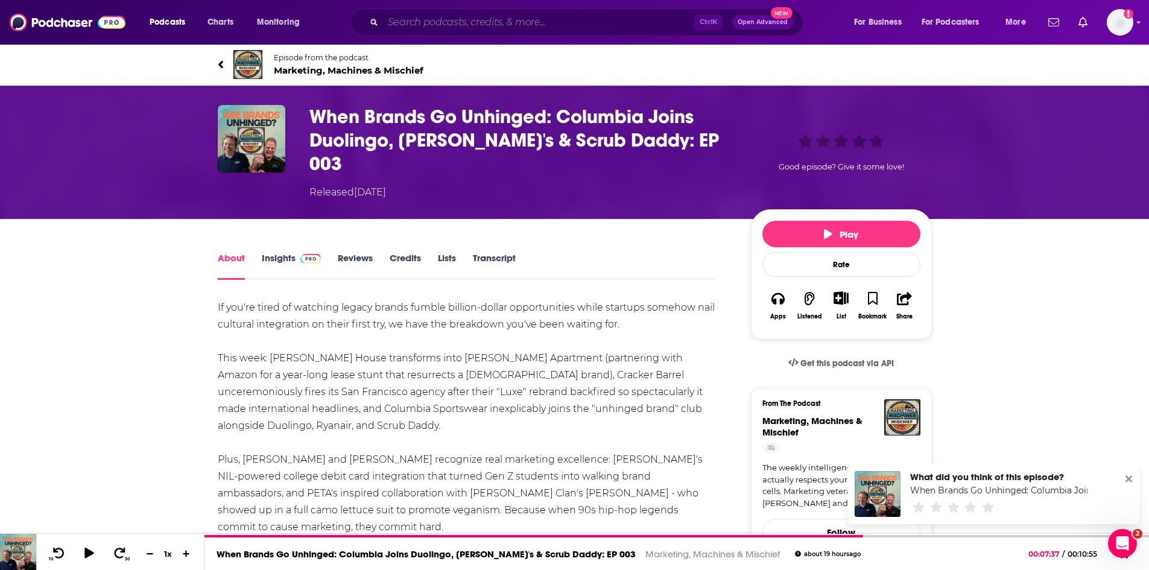
click at [439, 25] on input "Search podcasts, credits, & more..." at bounding box center [538, 22] width 311 height 19
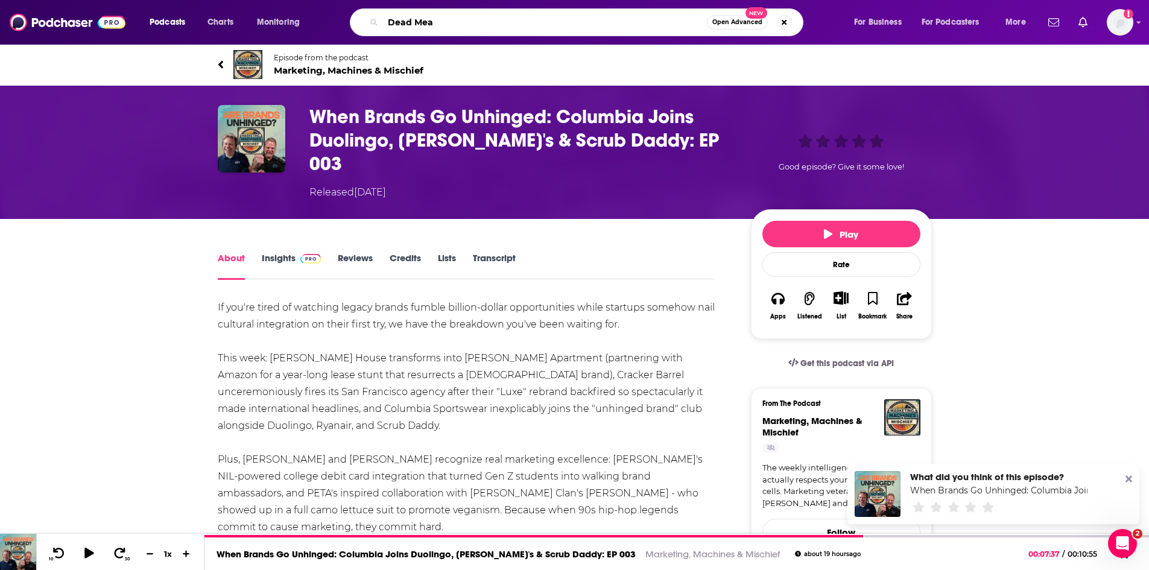
type input "Dead Meat"
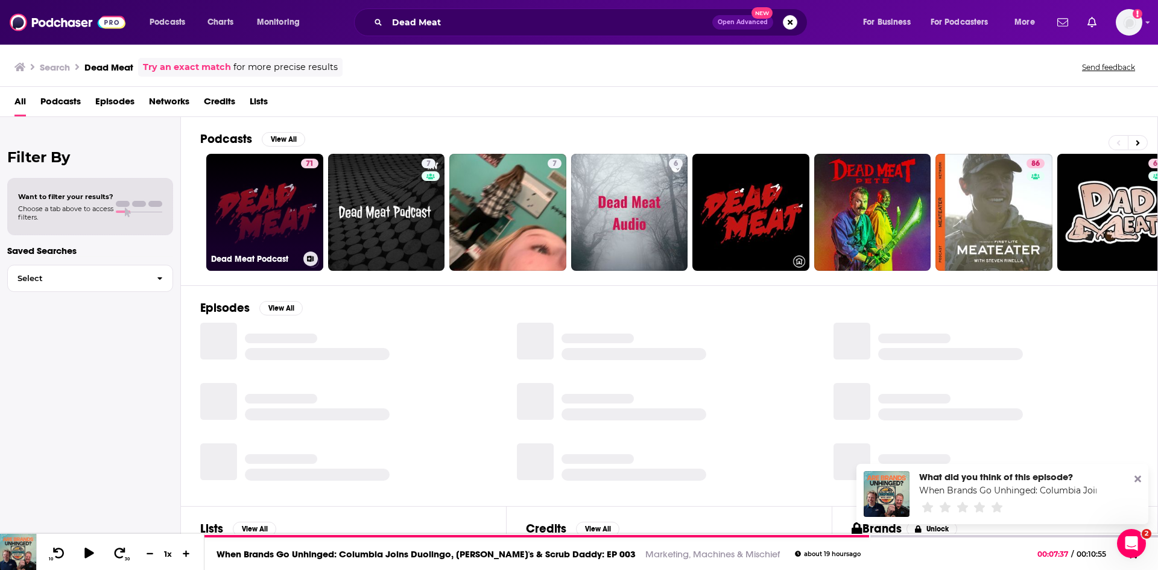
click at [284, 215] on link "71 Dead Meat Podcast" at bounding box center [264, 212] width 117 height 117
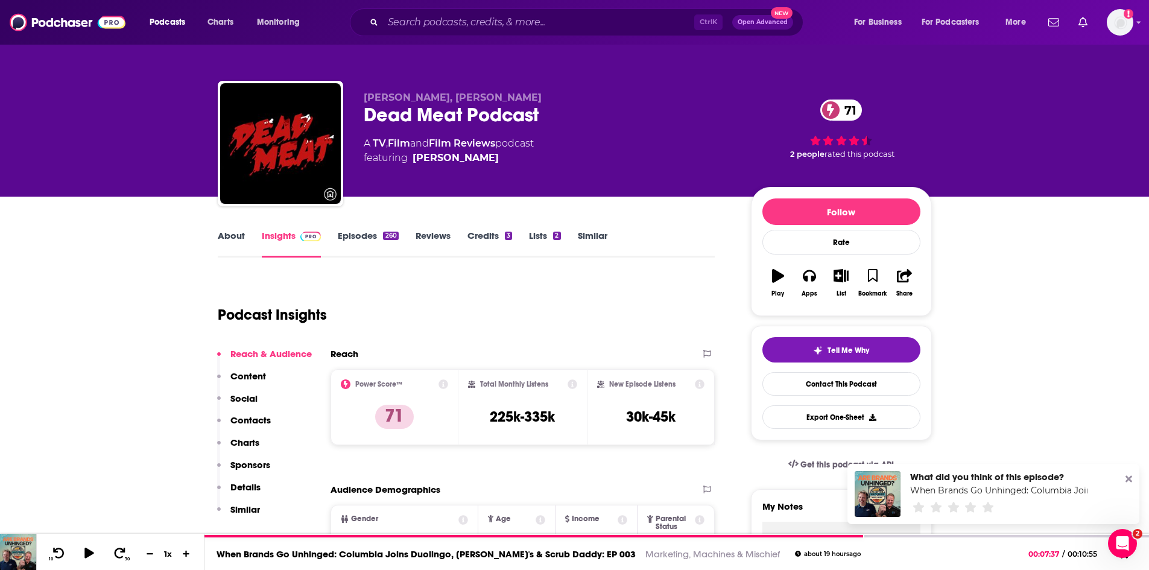
click at [235, 237] on link "About" at bounding box center [231, 244] width 27 height 28
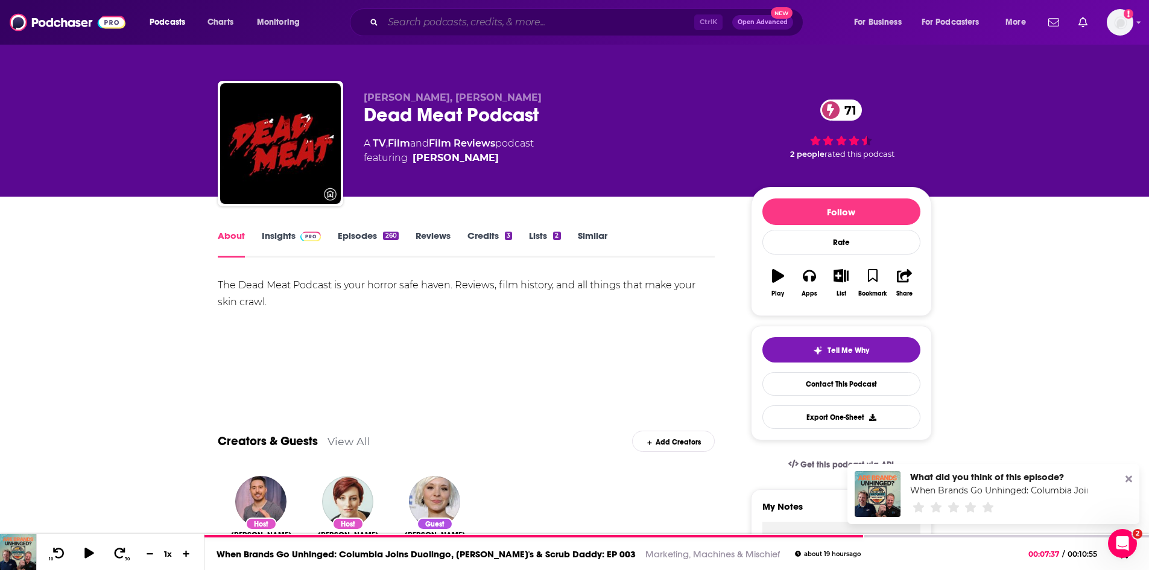
click at [439, 25] on input "Search podcasts, credits, & more..." at bounding box center [538, 22] width 311 height 19
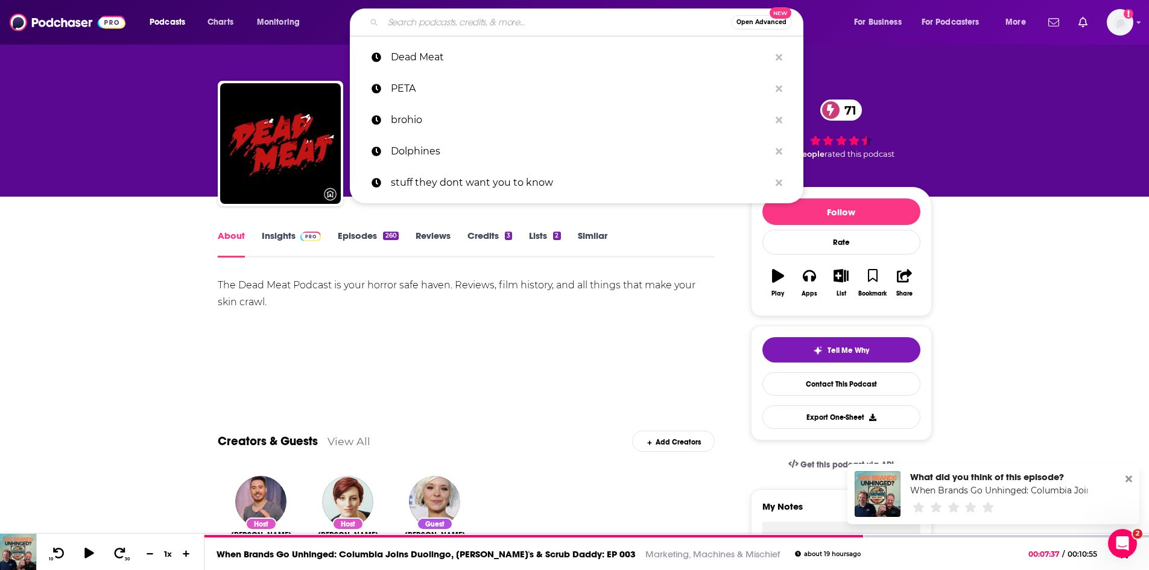
click at [439, 21] on input "Search podcasts, credits, & more..." at bounding box center [557, 22] width 348 height 19
click at [315, 58] on div "Chelsea Rebecca, James A. Janisse Dead Meat Podcast 71 A TV , Film and Film Rev…" at bounding box center [575, 98] width 772 height 197
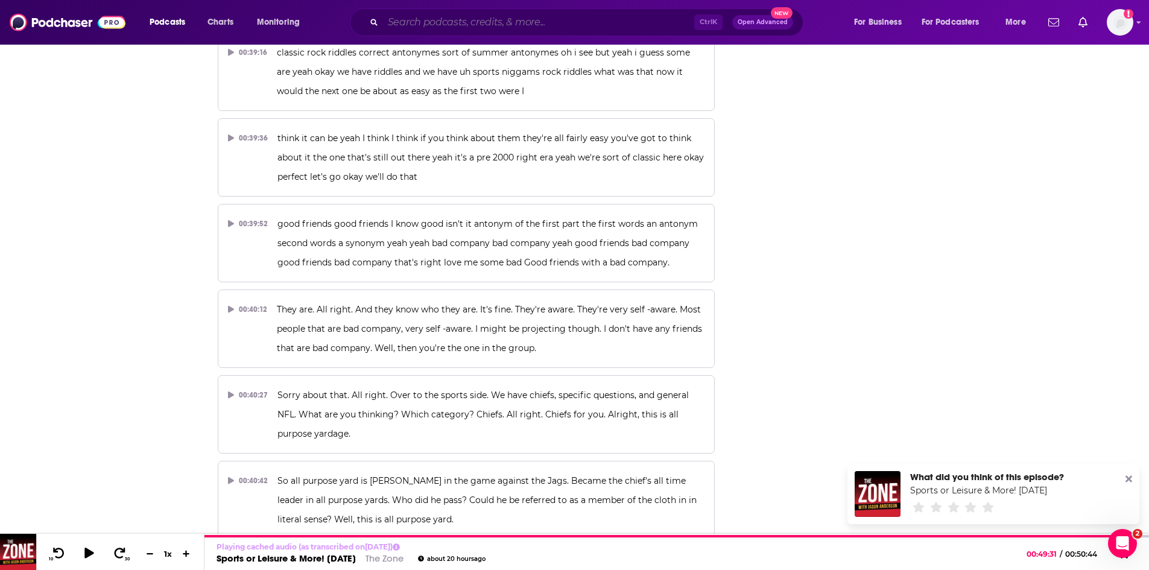
click at [491, 20] on input "Search podcasts, credits, & more..." at bounding box center [538, 22] width 311 height 19
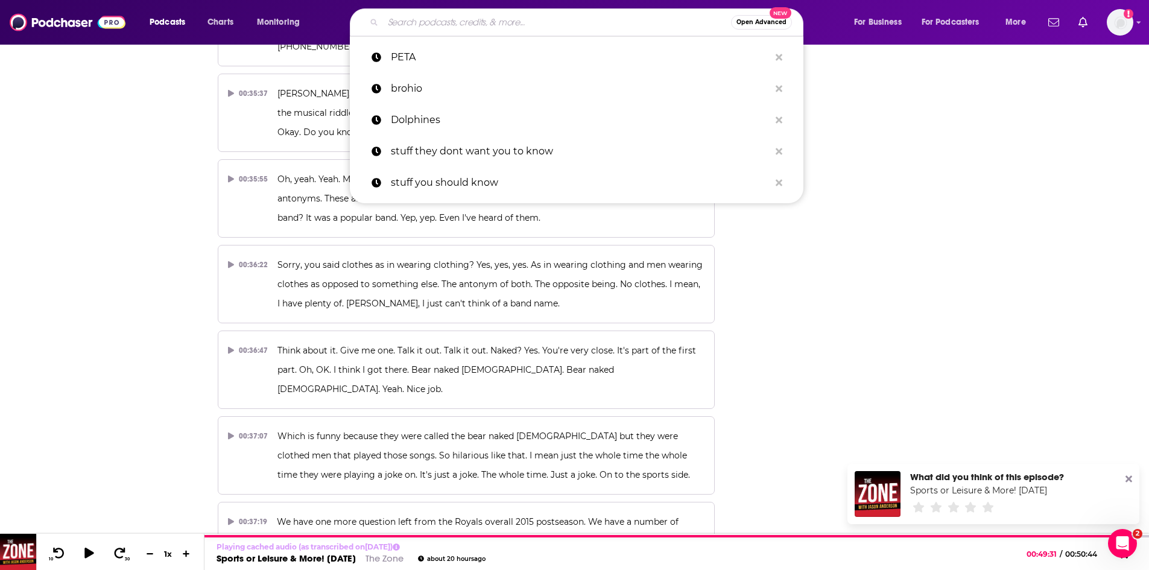
scroll to position [12208, 0]
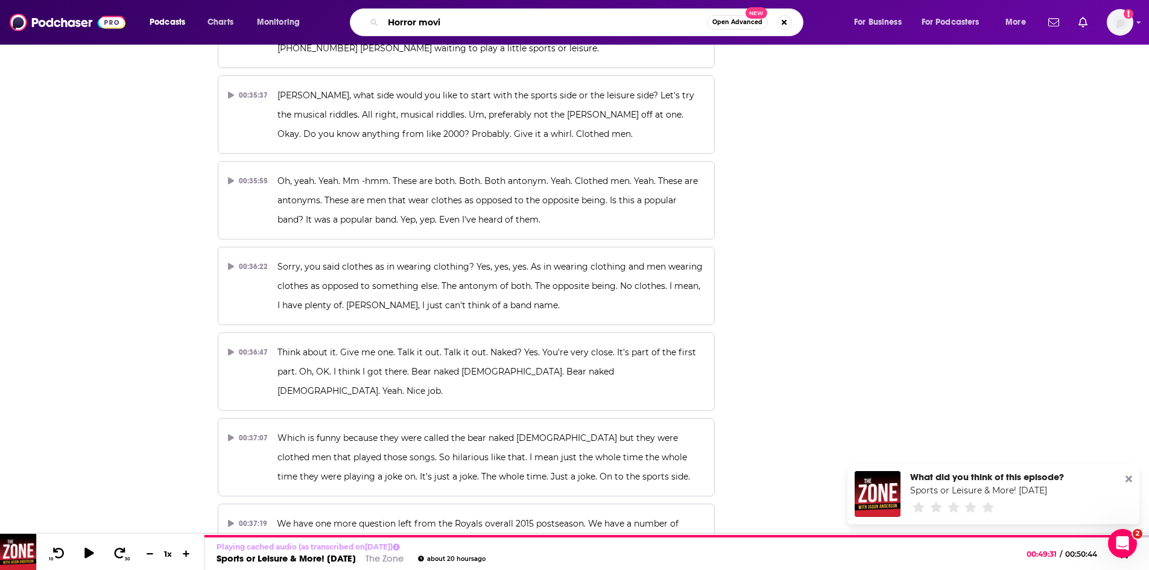
type input "Horror movie"
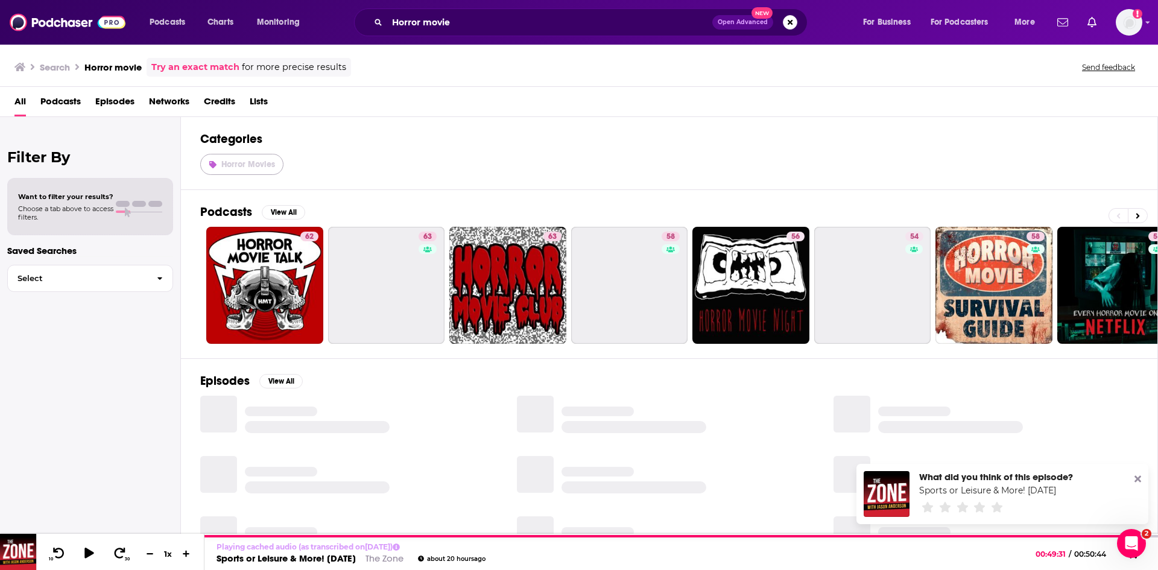
click at [256, 168] on span "Horror Movies" at bounding box center [248, 164] width 54 height 10
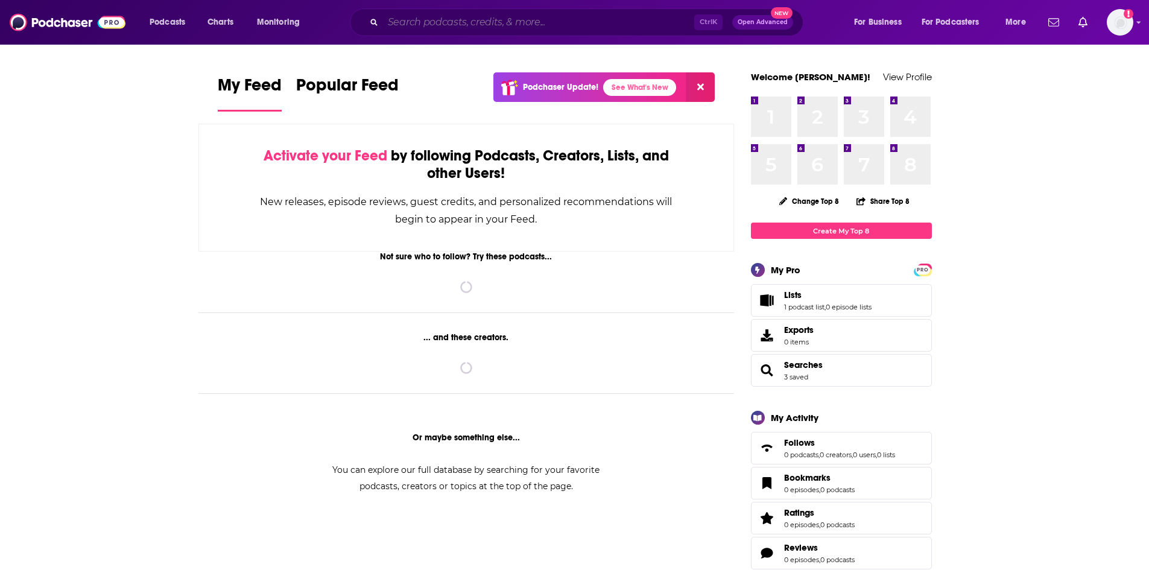
click at [424, 20] on input "Search podcasts, credits, & more..." at bounding box center [538, 22] width 311 height 19
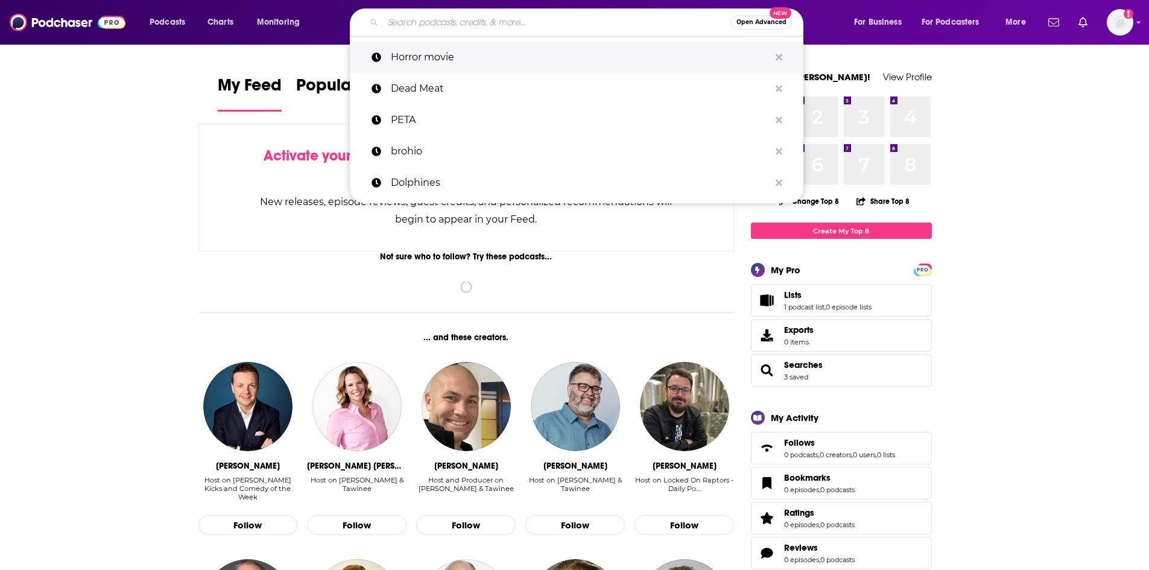
click at [446, 50] on p "Horror movie" at bounding box center [580, 57] width 379 height 31
type input "Horror movie"
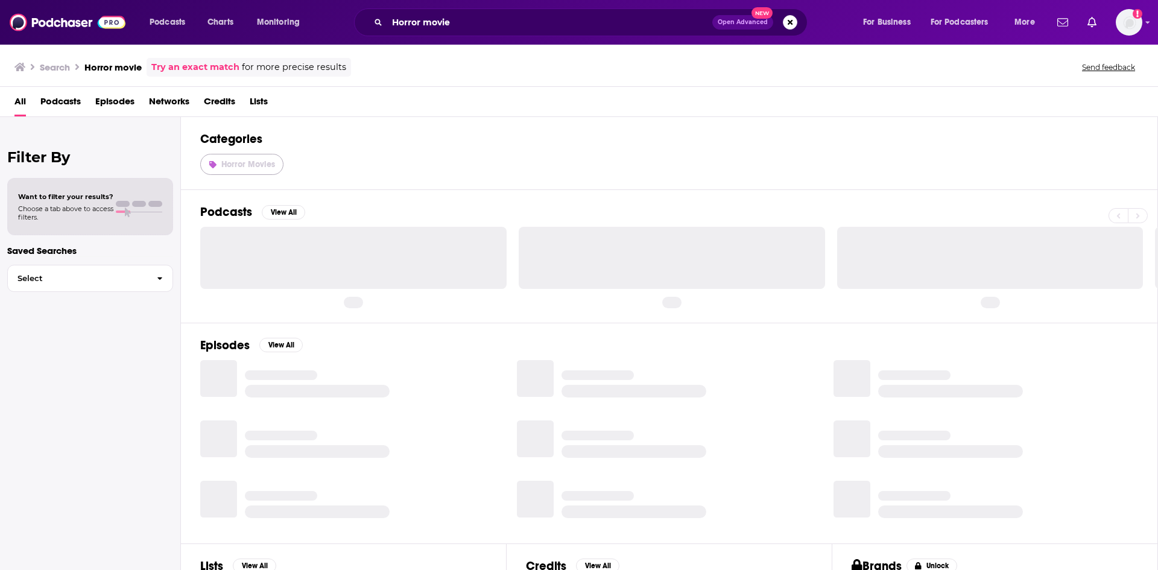
click at [241, 166] on span "Horror Movies" at bounding box center [248, 164] width 54 height 10
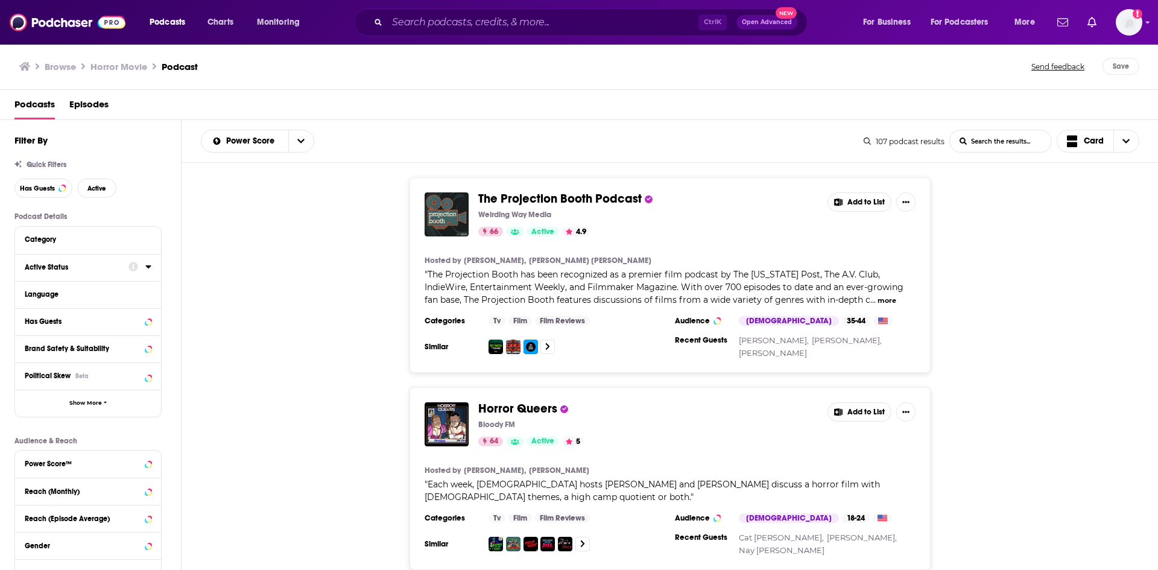
click at [148, 270] on icon at bounding box center [148, 267] width 6 height 10
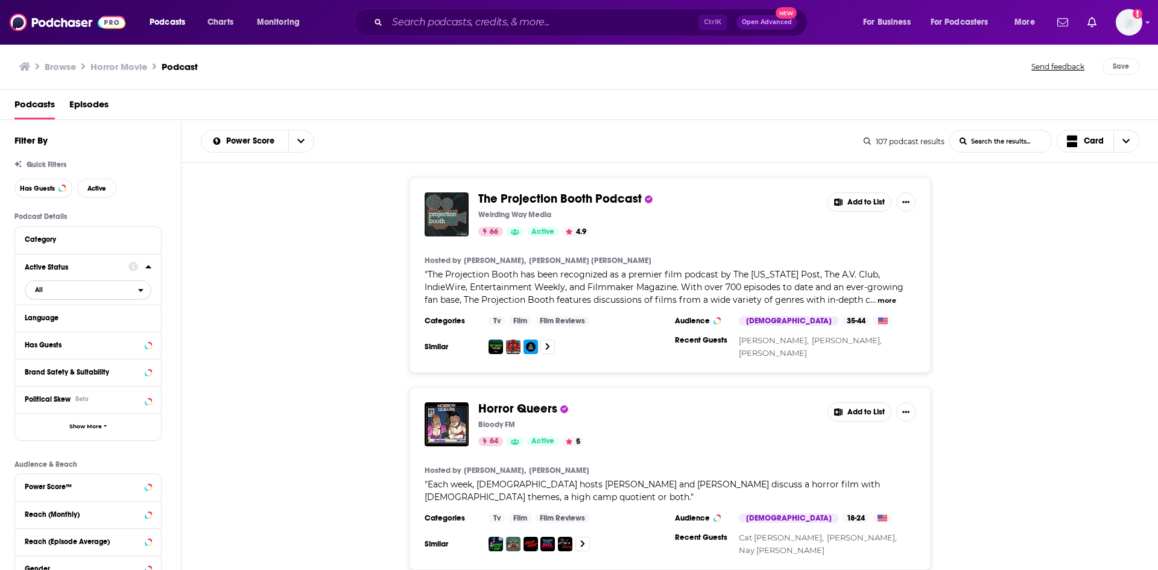
click at [141, 292] on icon "open menu" at bounding box center [140, 290] width 5 height 8
click at [56, 326] on span "Active" at bounding box center [63, 329] width 65 height 7
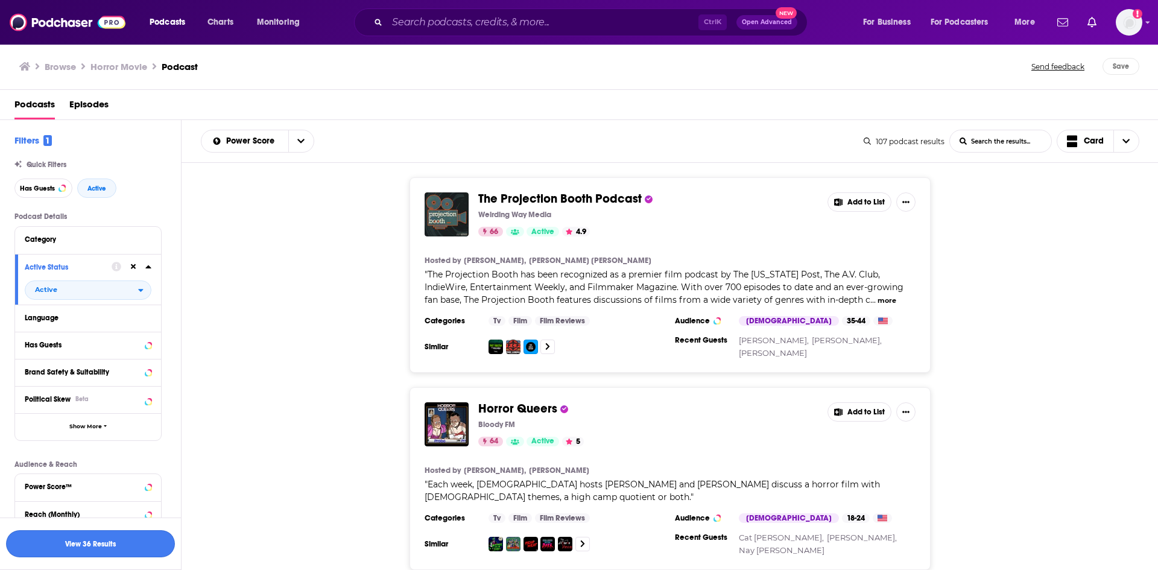
click at [115, 543] on button "View 36 Results" at bounding box center [90, 543] width 169 height 27
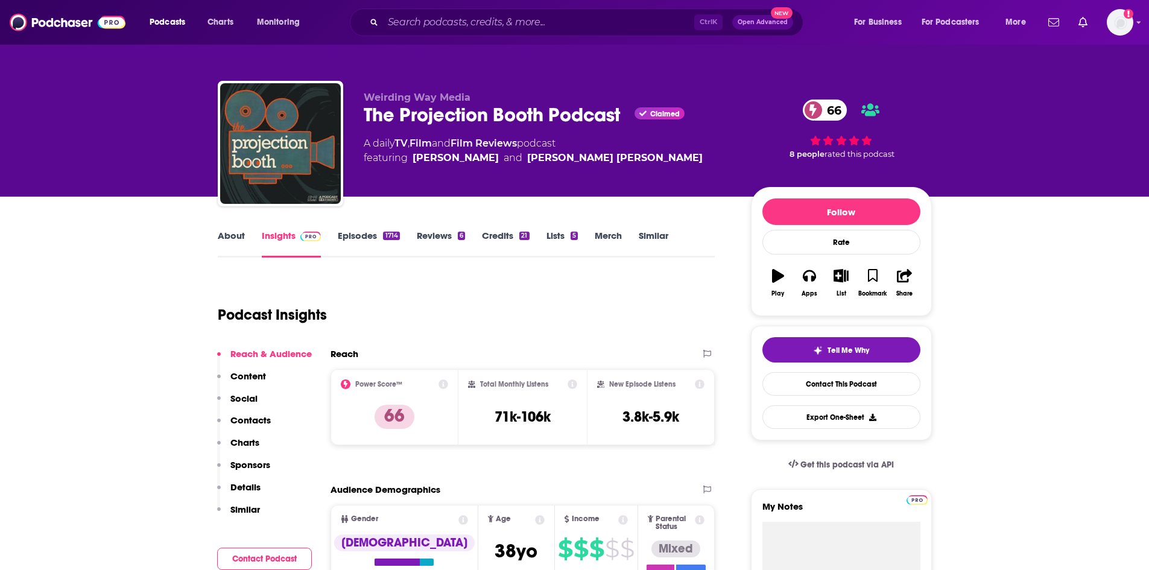
click at [234, 238] on link "About" at bounding box center [231, 244] width 27 height 28
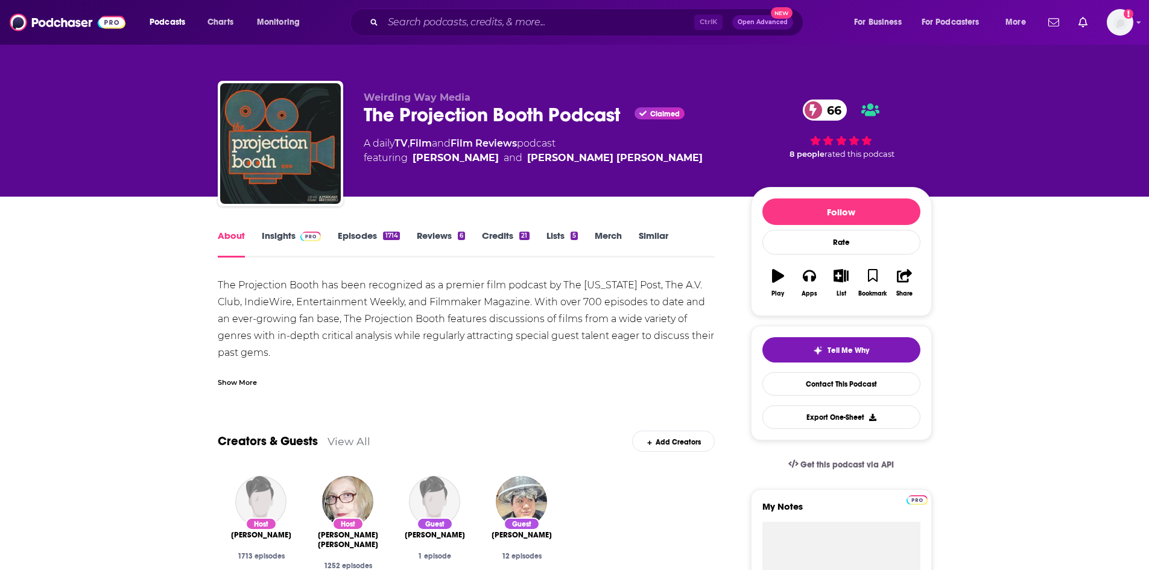
click at [358, 235] on link "Episodes 1714" at bounding box center [369, 244] width 62 height 28
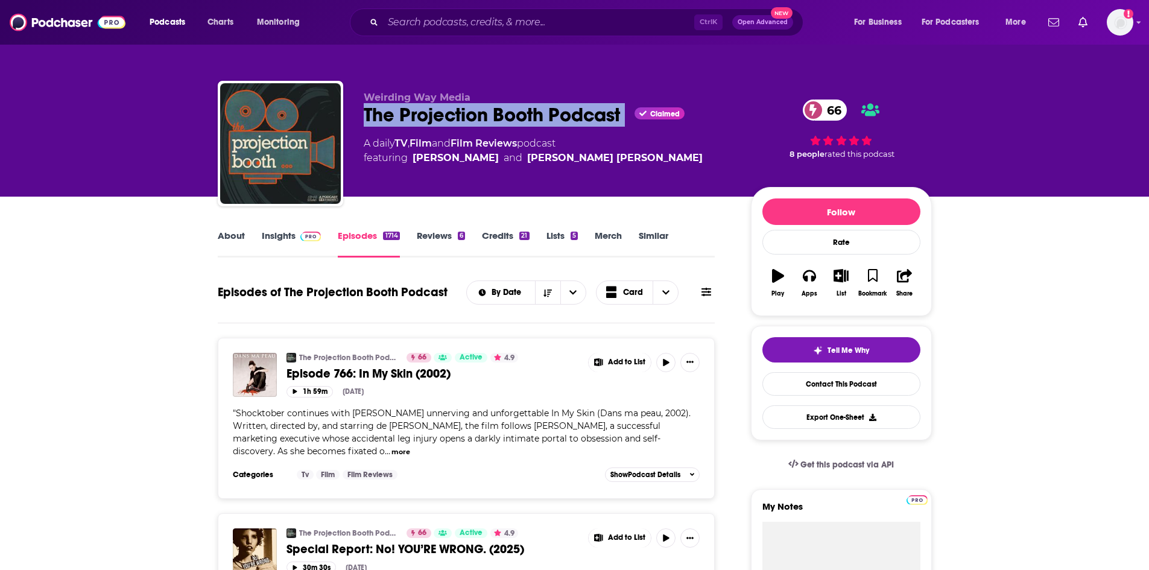
drag, startPoint x: 629, startPoint y: 117, endPoint x: 366, endPoint y: 116, distance: 263.6
click at [366, 116] on div "The Projection Booth Podcast Claimed 66" at bounding box center [548, 115] width 368 height 24
copy div "The Projection Booth Podcast"
